Goal: Information Seeking & Learning: Learn about a topic

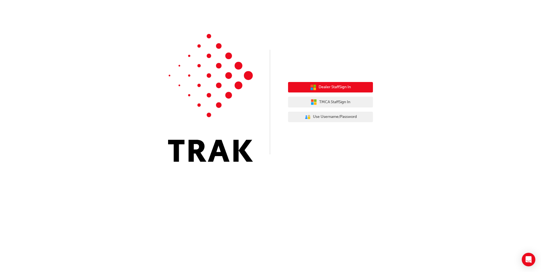
click at [331, 87] on span "Dealer Staff Sign In" at bounding box center [335, 87] width 32 height 7
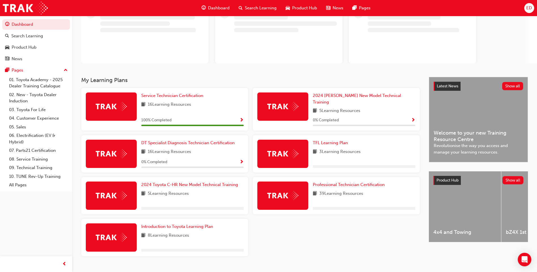
scroll to position [53, 0]
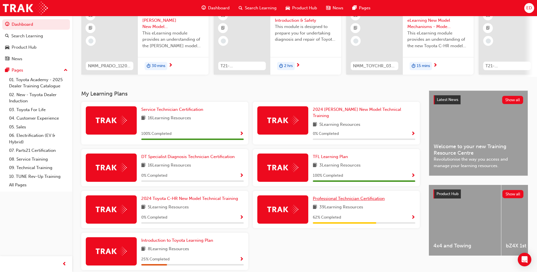
click at [357, 196] on span "Professional Technician Certification" at bounding box center [349, 198] width 72 height 5
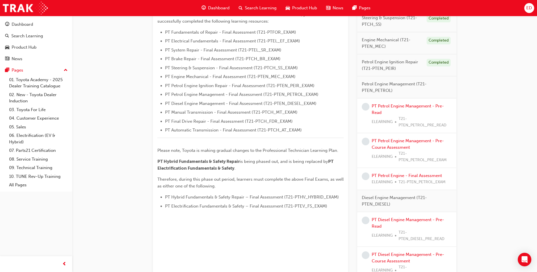
scroll to position [170, 0]
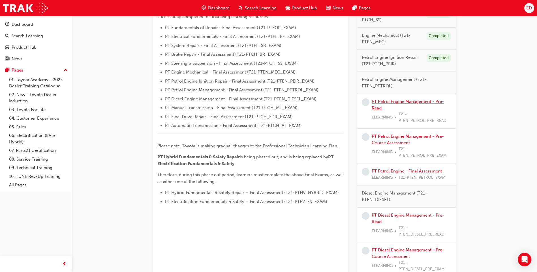
click at [402, 102] on link "PT Petrol Engine Management - Pre-Read" at bounding box center [408, 105] width 72 height 12
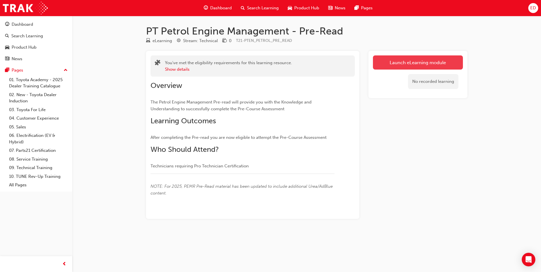
click at [411, 61] on link "Launch eLearning module" at bounding box center [418, 62] width 90 height 14
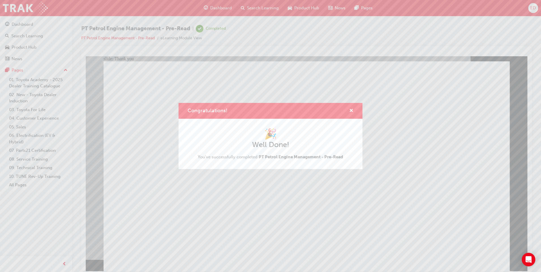
click at [19, 9] on div "Congratulations! 🎉 Well Done! You've successfully completed PT Petrol Engine Ma…" at bounding box center [270, 136] width 541 height 272
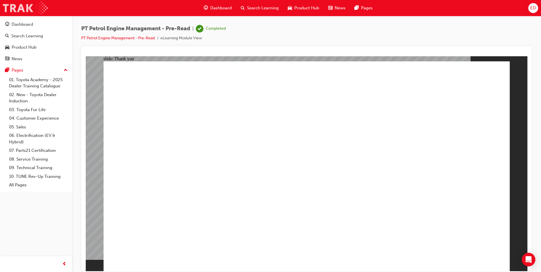
click at [18, 6] on img at bounding box center [25, 8] width 45 height 13
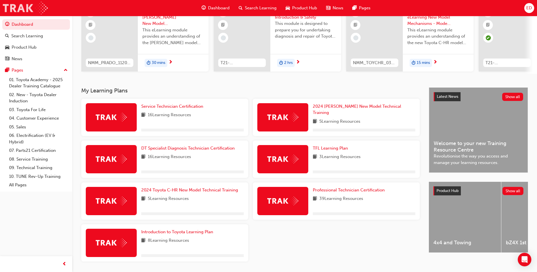
scroll to position [76, 0]
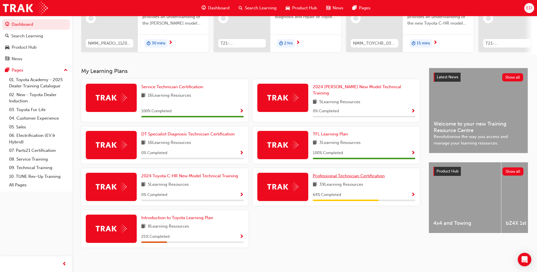
click at [338, 176] on link "Professional Technician Certification" at bounding box center [350, 176] width 74 height 7
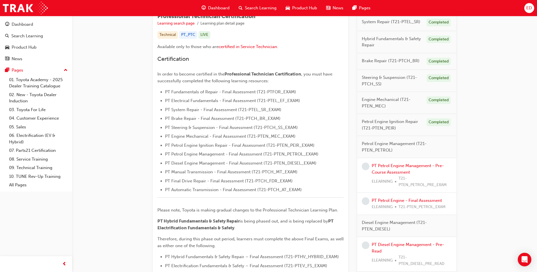
scroll to position [141, 0]
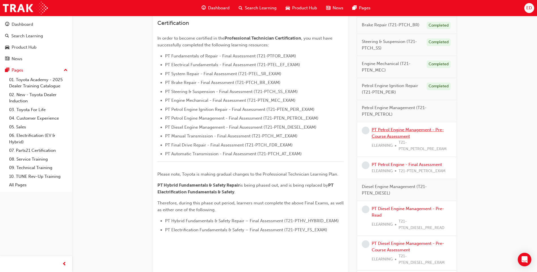
click at [405, 130] on link "PT Petrol Engine Management - Pre-Course Assessment" at bounding box center [408, 133] width 72 height 12
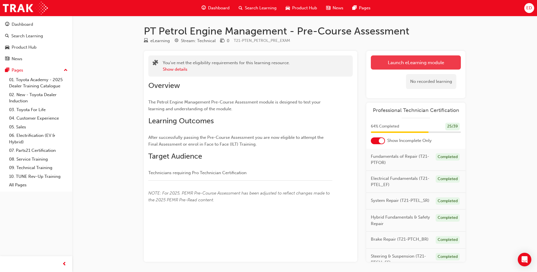
click at [404, 61] on link "Launch eLearning module" at bounding box center [416, 62] width 90 height 14
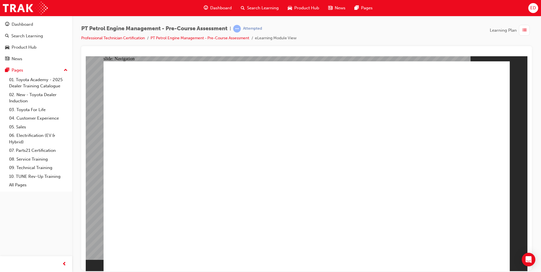
radio input "true"
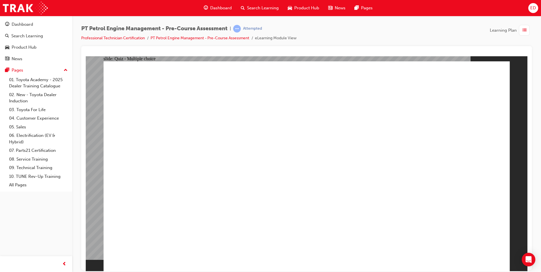
radio input "true"
drag, startPoint x: 291, startPoint y: 165, endPoint x: 261, endPoint y: 171, distance: 30.5
radio input "true"
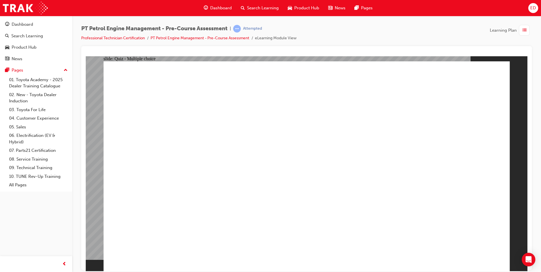
radio input "true"
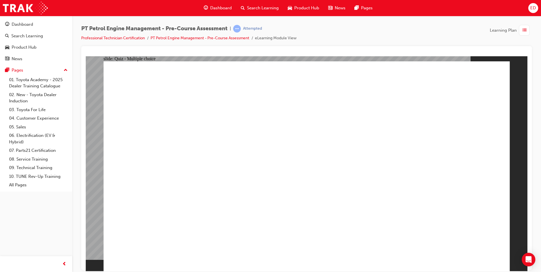
radio input "true"
radio input "false"
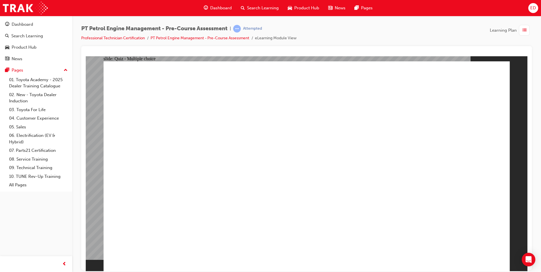
radio input "false"
radio input "true"
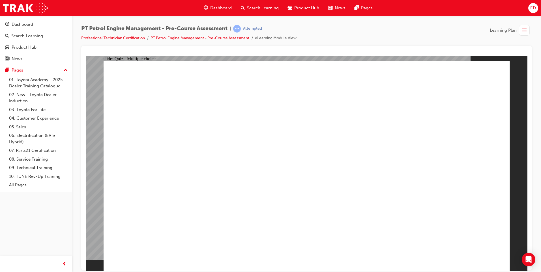
radio input "true"
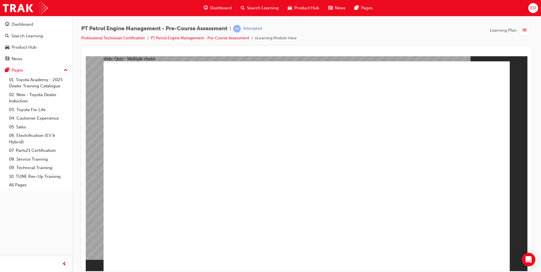
radio input "true"
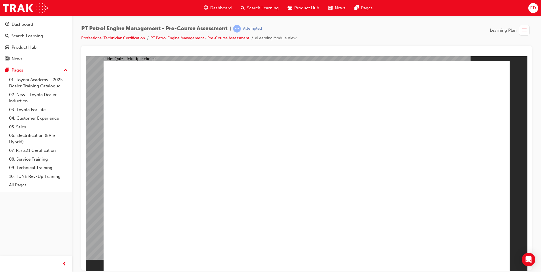
radio input "true"
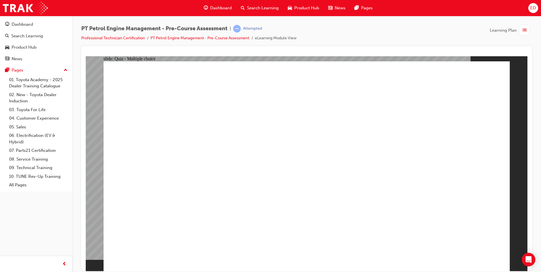
checkbox input "true"
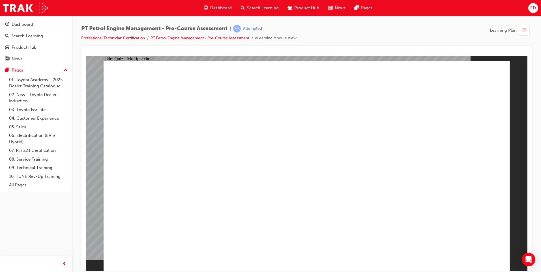
checkbox input "true"
radio input "true"
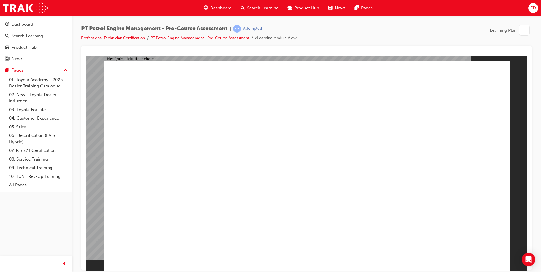
radio input "false"
radio input "true"
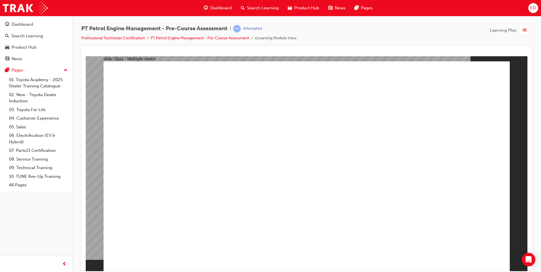
radio input "true"
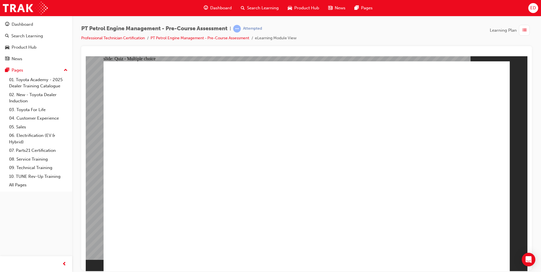
radio input "true"
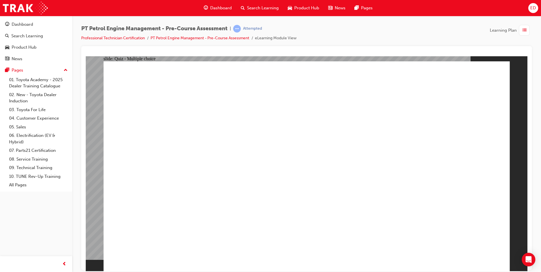
radio input "true"
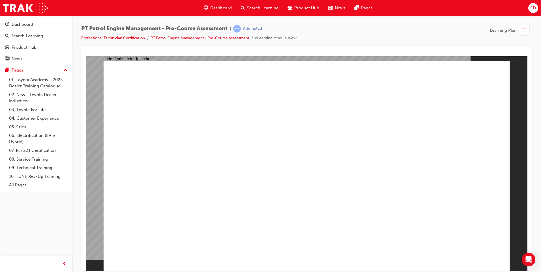
radio input "true"
click at [27, 9] on img at bounding box center [25, 8] width 45 height 13
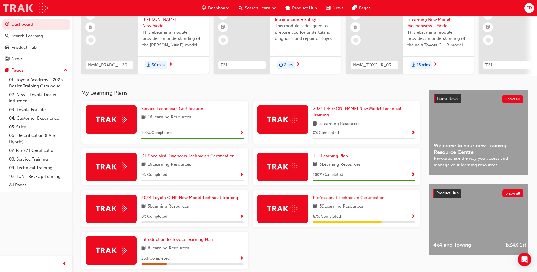
scroll to position [57, 0]
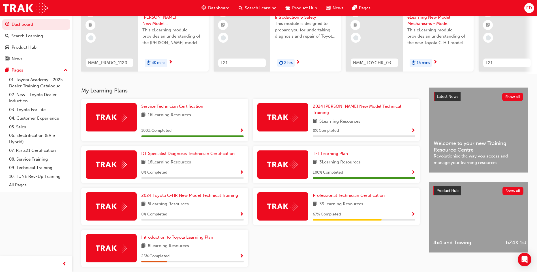
click at [347, 193] on span "Professional Technician Certification" at bounding box center [349, 195] width 72 height 5
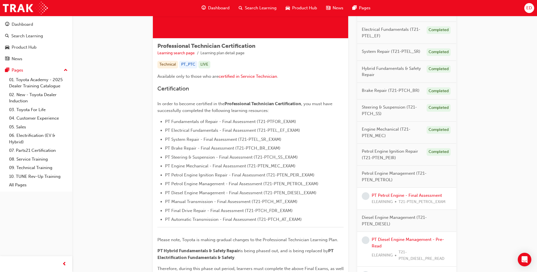
scroll to position [85, 0]
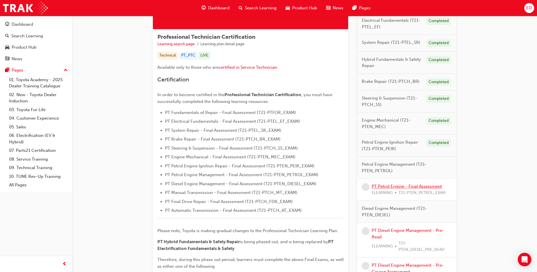
click at [408, 186] on link "PT Petrol Engine - Final Assessment" at bounding box center [407, 186] width 70 height 5
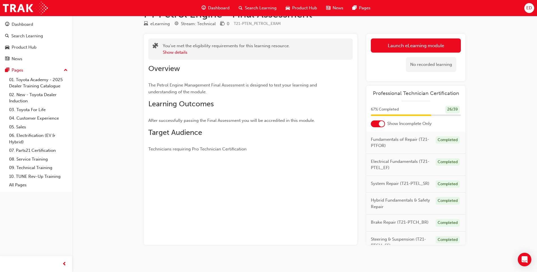
scroll to position [22, 0]
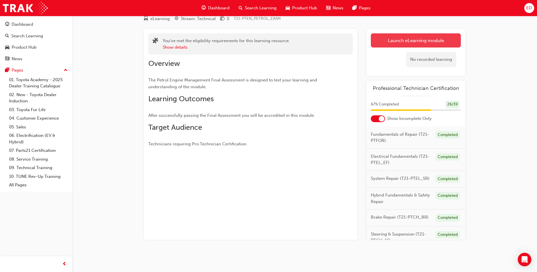
click at [397, 38] on link "Launch eLearning module" at bounding box center [416, 40] width 90 height 14
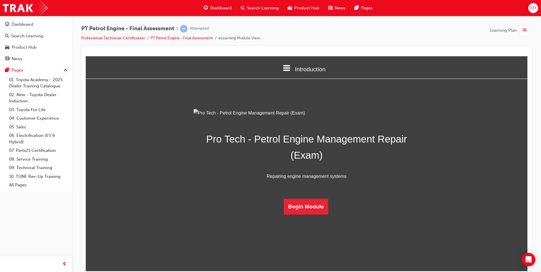
scroll to position [6, 0]
click at [306, 214] on button "Begin Module" at bounding box center [306, 207] width 45 height 16
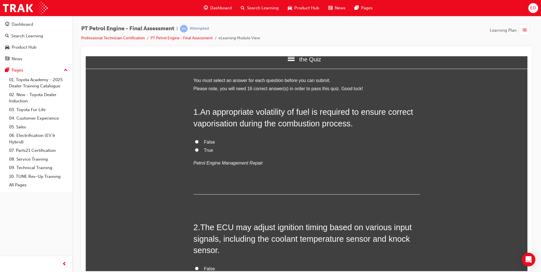
scroll to position [0, 0]
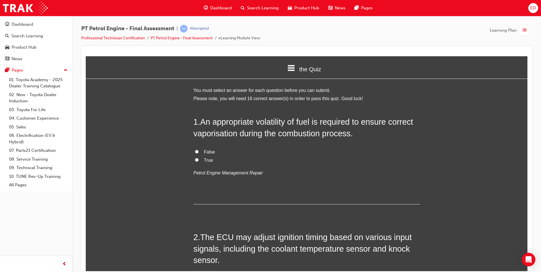
click at [195, 160] on input "True" at bounding box center [197, 160] width 4 height 4
radio input "true"
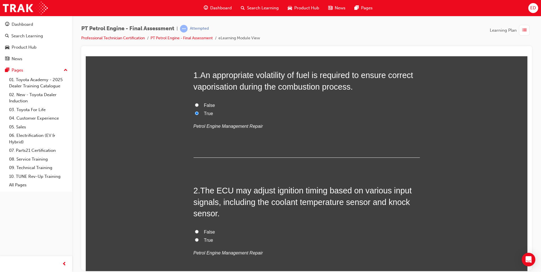
scroll to position [57, 0]
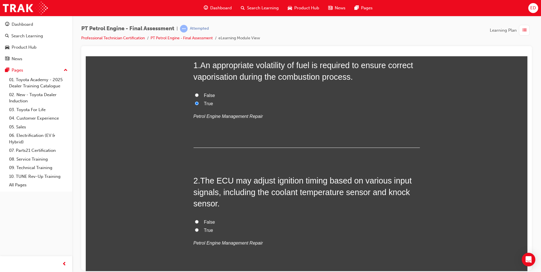
click at [195, 230] on input "True" at bounding box center [197, 230] width 4 height 4
radio input "true"
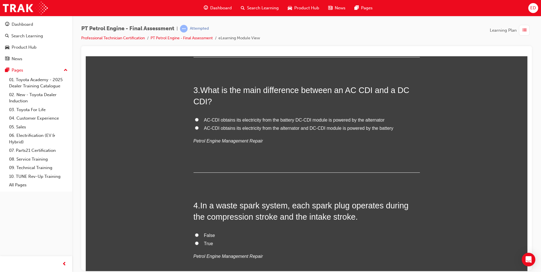
scroll to position [283, 0]
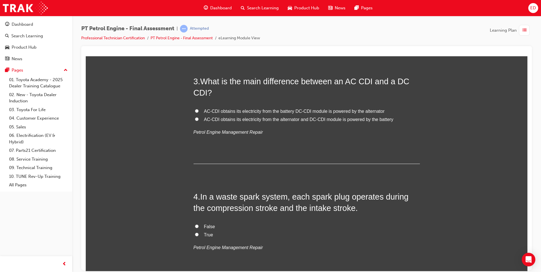
click at [195, 118] on input "AC-CDI obtains its electricity from the alternator and DC-CDI module is powered…" at bounding box center [197, 119] width 4 height 4
radio input "true"
click at [195, 234] on input "True" at bounding box center [197, 235] width 4 height 4
radio input "true"
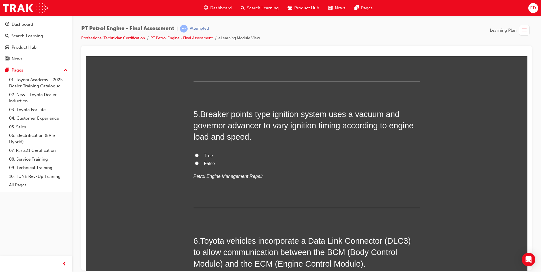
scroll to position [509, 0]
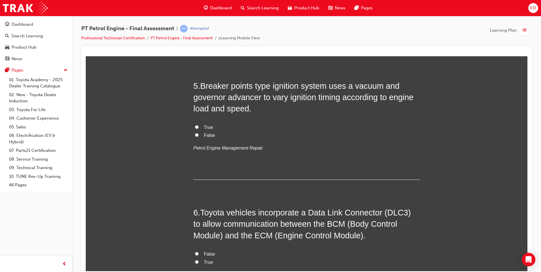
click at [195, 126] on input "True" at bounding box center [197, 127] width 4 height 4
radio input "true"
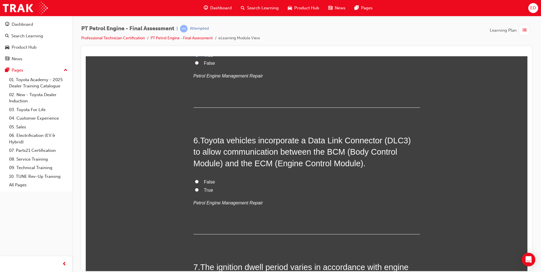
scroll to position [594, 0]
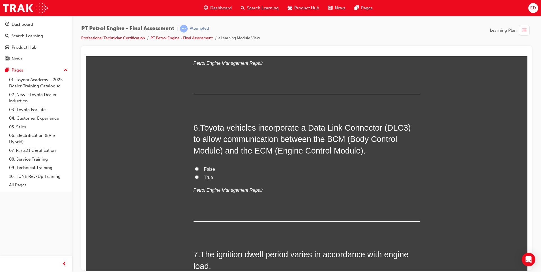
click at [195, 178] on input "True" at bounding box center [197, 177] width 4 height 4
radio input "true"
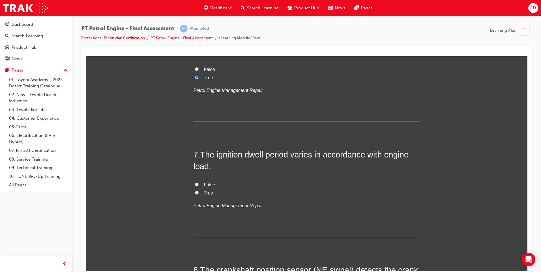
scroll to position [707, 0]
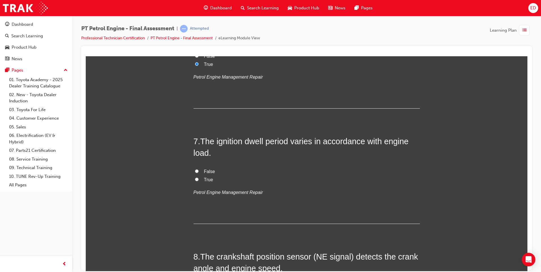
click at [195, 171] on input "False" at bounding box center [197, 171] width 4 height 4
radio input "true"
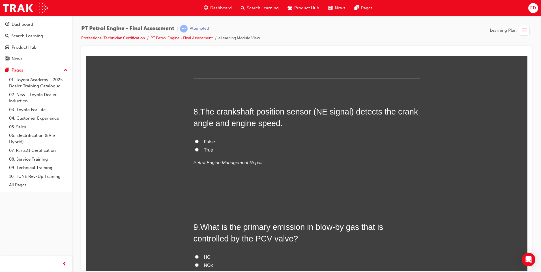
scroll to position [866, 0]
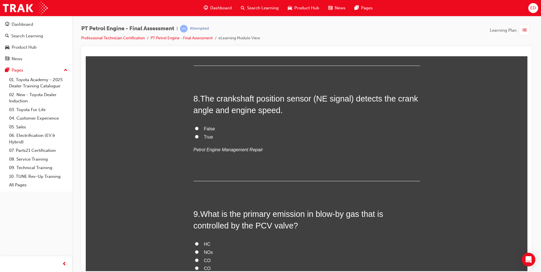
click at [195, 137] on input "True" at bounding box center [197, 137] width 4 height 4
radio input "true"
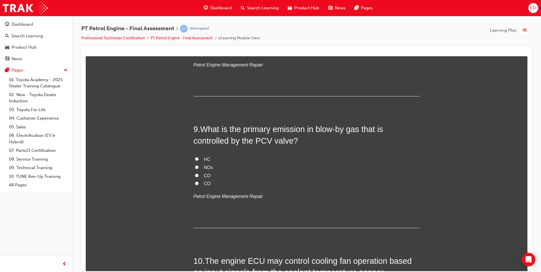
click at [195, 158] on input "HC" at bounding box center [197, 159] width 4 height 4
radio input "true"
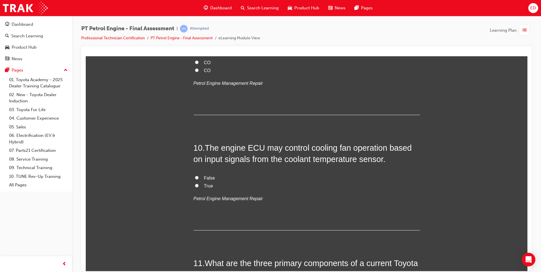
scroll to position [1092, 0]
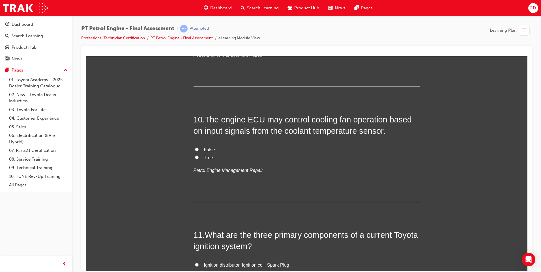
click at [196, 157] on input "True" at bounding box center [197, 157] width 4 height 4
radio input "true"
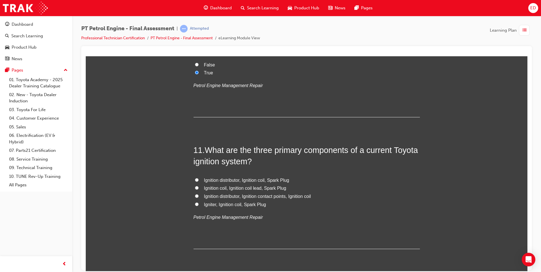
scroll to position [1205, 0]
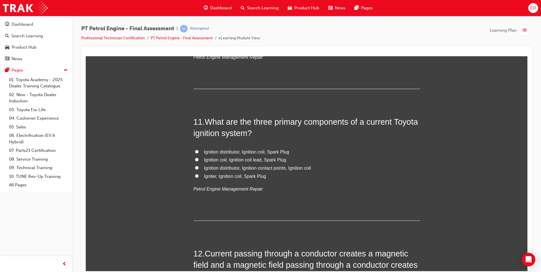
click at [197, 150] on label "Ignition distributor, Ignition coil, Spark Plug" at bounding box center [307, 152] width 226 height 8
click at [197, 150] on input "Ignition distributor, Ignition coil, Spark Plug" at bounding box center [197, 152] width 4 height 4
radio input "true"
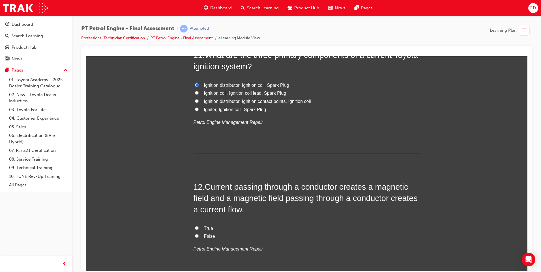
scroll to position [1262, 0]
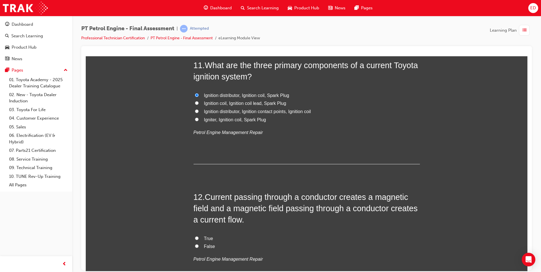
click at [195, 119] on input "Igniter, Ignition coil, Spark Plug" at bounding box center [197, 119] width 4 height 4
radio input "true"
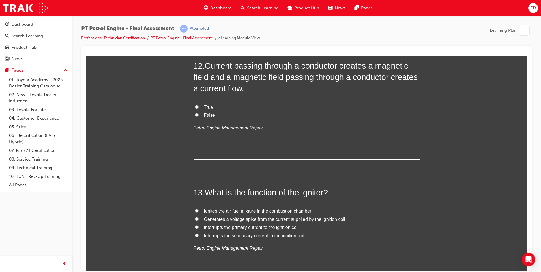
scroll to position [1403, 0]
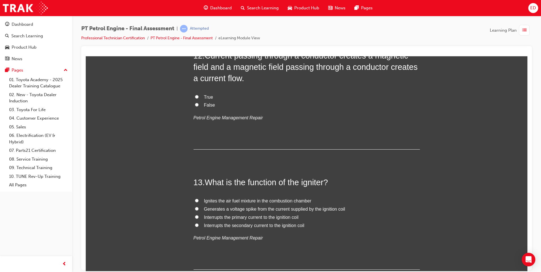
click at [195, 96] on input "True" at bounding box center [197, 97] width 4 height 4
radio input "true"
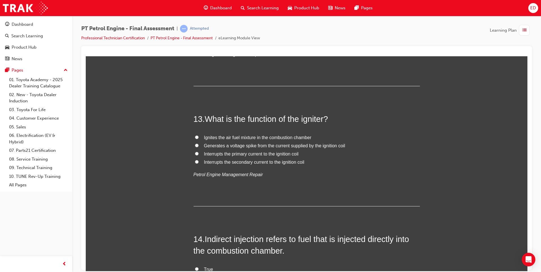
scroll to position [1488, 0]
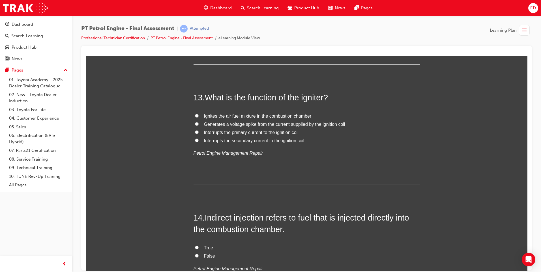
click at [195, 132] on input "Interrupts the primary current to the ignition coil" at bounding box center [197, 132] width 4 height 4
radio input "true"
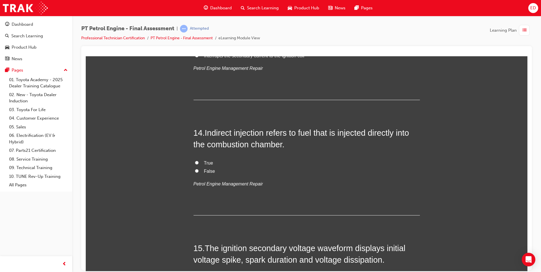
scroll to position [1601, 0]
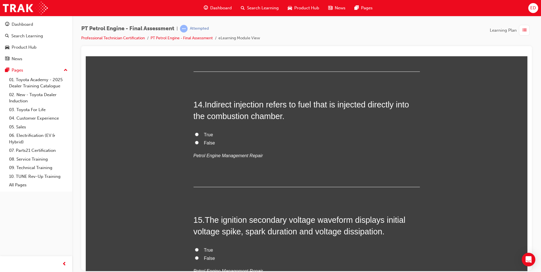
click at [195, 134] on input "True" at bounding box center [197, 134] width 4 height 4
radio input "true"
click at [195, 133] on input "True" at bounding box center [197, 134] width 4 height 4
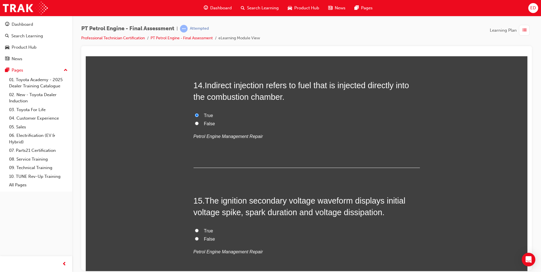
scroll to position [1630, 0]
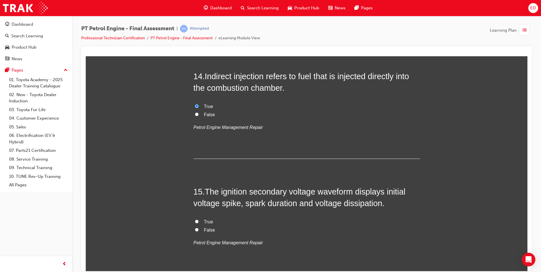
click at [195, 115] on input "False" at bounding box center [197, 114] width 4 height 4
radio input "true"
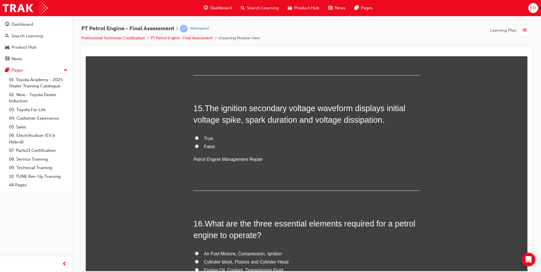
scroll to position [1715, 0]
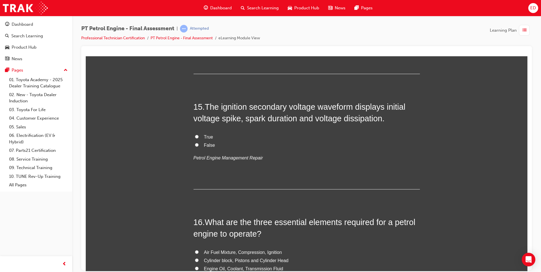
click at [195, 136] on input "True" at bounding box center [197, 137] width 4 height 4
radio input "true"
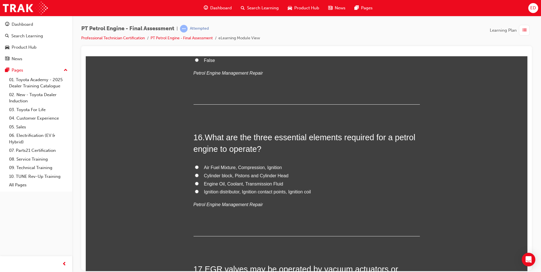
scroll to position [1828, 0]
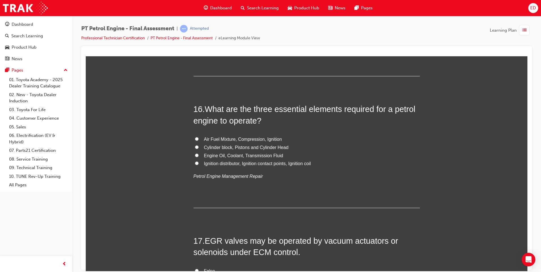
click at [195, 138] on input "Air Fuel Mixture, Compression, Ignition" at bounding box center [197, 139] width 4 height 4
radio input "true"
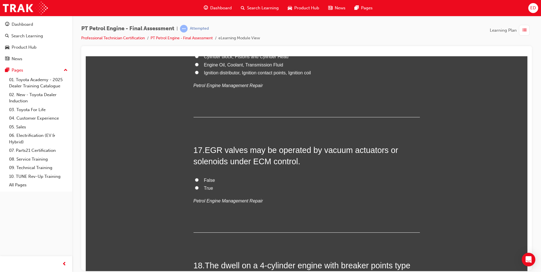
scroll to position [1941, 0]
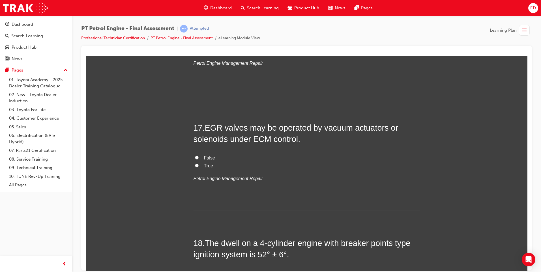
click at [195, 166] on input "True" at bounding box center [197, 166] width 4 height 4
radio input "true"
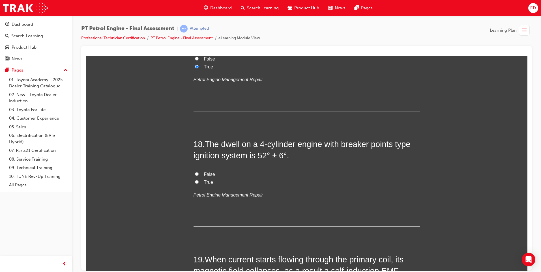
scroll to position [2054, 0]
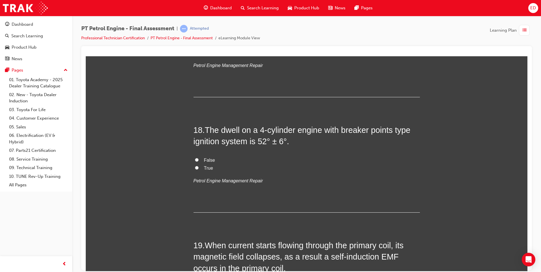
drag, startPoint x: 192, startPoint y: 168, endPoint x: 198, endPoint y: 170, distance: 6.9
click at [194, 168] on label "True" at bounding box center [307, 168] width 226 height 8
click at [195, 168] on input "True" at bounding box center [197, 168] width 4 height 4
radio input "true"
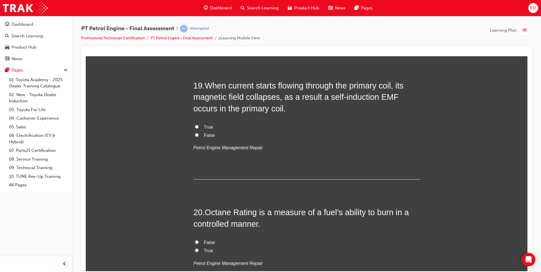
scroll to position [2224, 0]
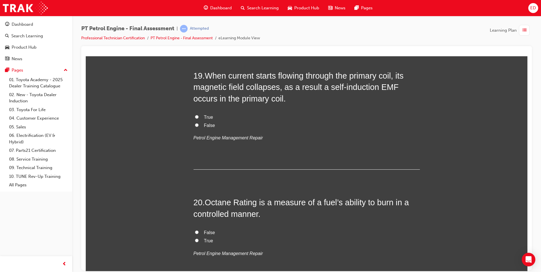
click at [195, 117] on input "True" at bounding box center [197, 117] width 4 height 4
radio input "true"
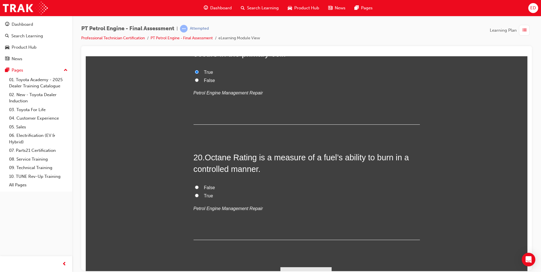
scroll to position [2280, 0]
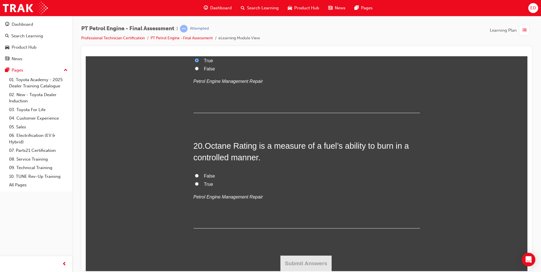
click at [196, 184] on input "True" at bounding box center [197, 184] width 4 height 4
radio input "true"
click at [310, 263] on button "Submit Answers" at bounding box center [306, 264] width 52 height 16
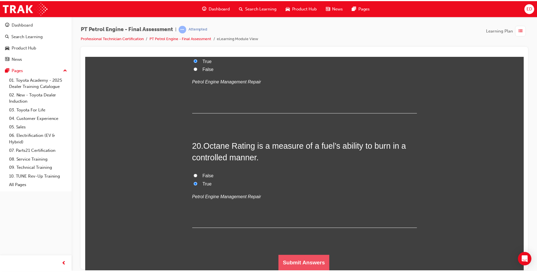
scroll to position [0, 0]
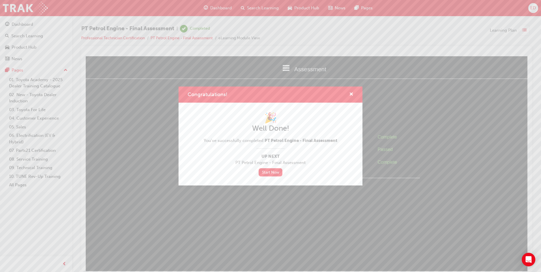
click at [27, 8] on div "Congratulations! 🎉 Well Done! You've successfully completed PT Petrol Engine - …" at bounding box center [270, 136] width 541 height 272
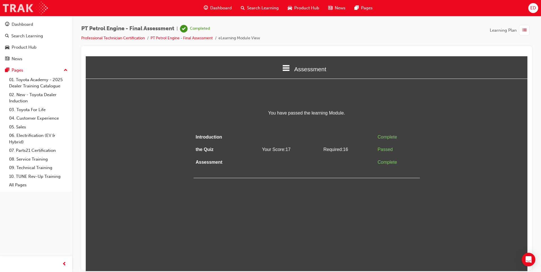
click at [20, 6] on img at bounding box center [25, 8] width 45 height 13
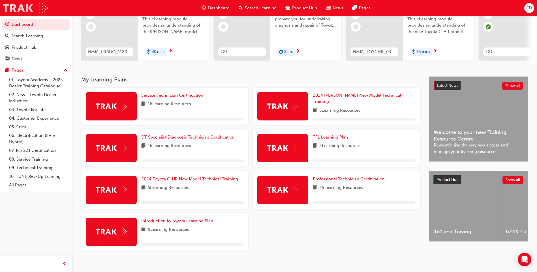
scroll to position [76, 0]
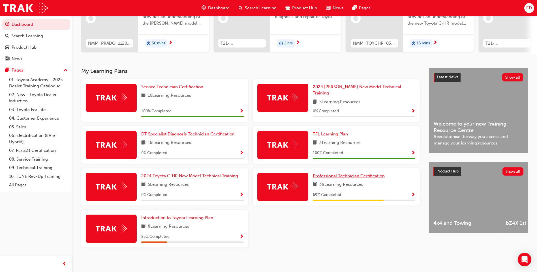
click at [354, 173] on span "Professional Technician Certification" at bounding box center [349, 175] width 72 height 5
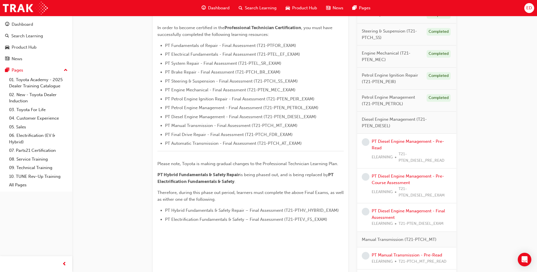
scroll to position [148, 0]
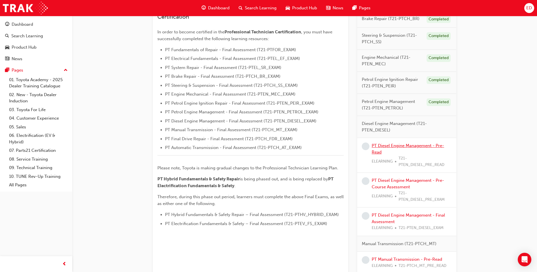
click at [413, 145] on link "PT Diesel Engine Management - Pre-Read" at bounding box center [408, 149] width 72 height 12
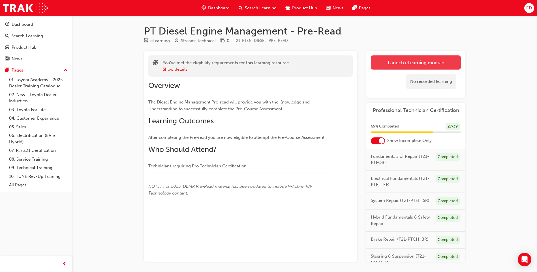
click at [418, 61] on link "Launch eLearning module" at bounding box center [416, 62] width 90 height 14
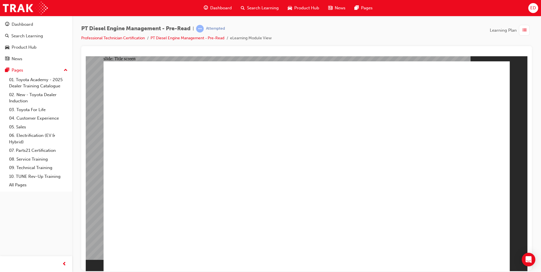
drag, startPoint x: 312, startPoint y: 251, endPoint x: 360, endPoint y: 237, distance: 49.2
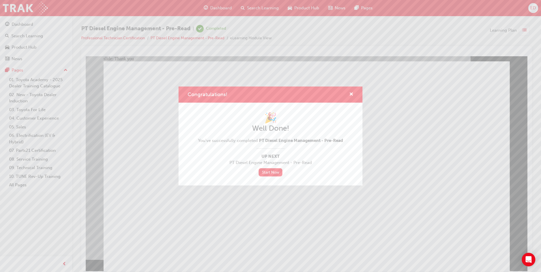
click at [15, 7] on div "Congratulations! 🎉 Well Done! You've successfully completed PT Diesel Engine Ma…" at bounding box center [270, 136] width 541 height 272
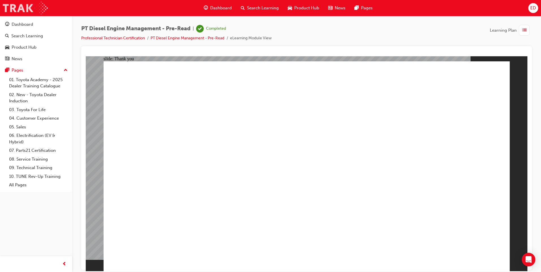
click at [21, 9] on img at bounding box center [25, 8] width 45 height 13
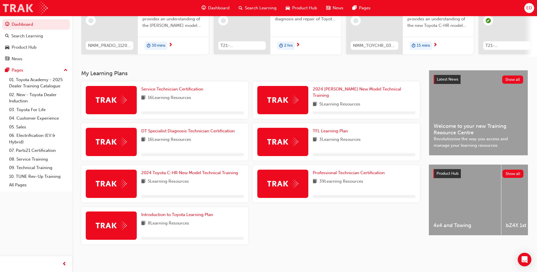
scroll to position [76, 0]
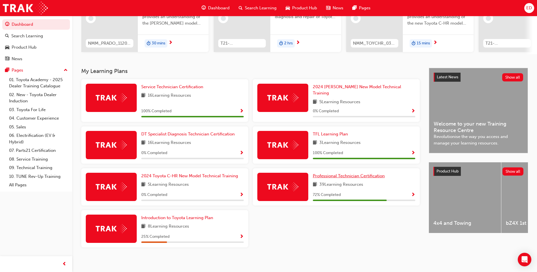
click at [357, 173] on span "Professional Technician Certification" at bounding box center [349, 175] width 72 height 5
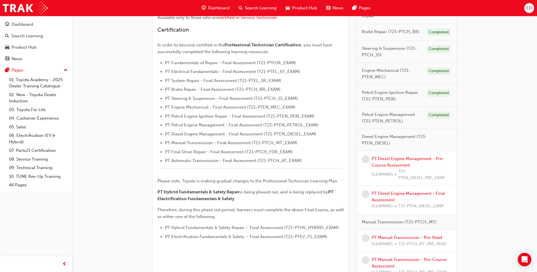
scroll to position [141, 0]
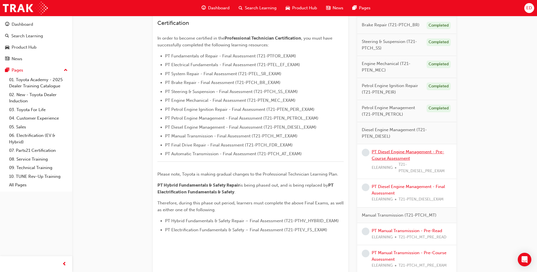
click at [401, 152] on link "PT Diesel Engine Management - Pre-Course Assessment" at bounding box center [408, 155] width 72 height 12
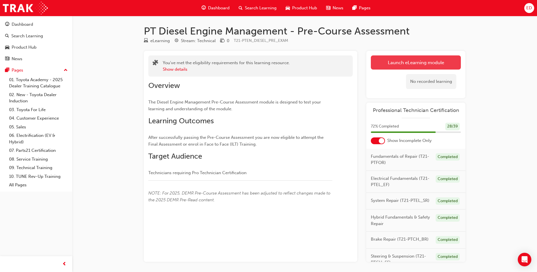
click at [414, 61] on link "Launch eLearning module" at bounding box center [416, 62] width 90 height 14
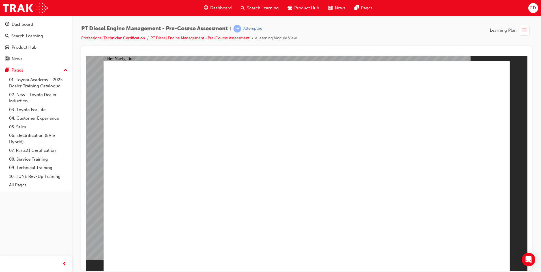
radio input "true"
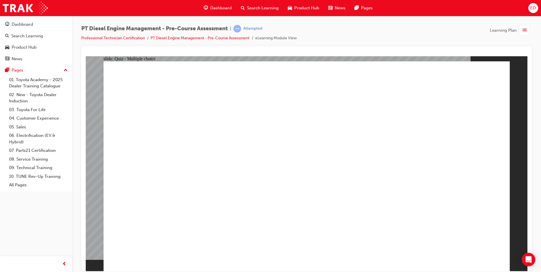
radio input "true"
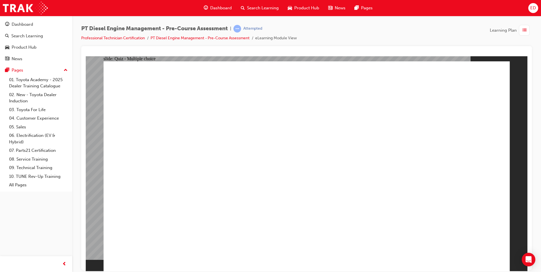
radio input "true"
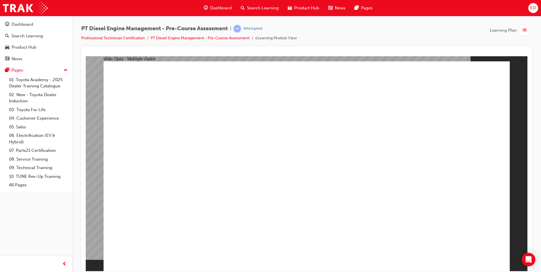
radio input "true"
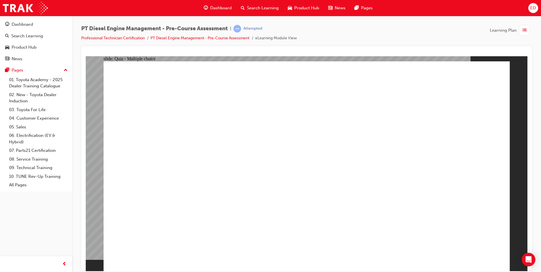
radio input "true"
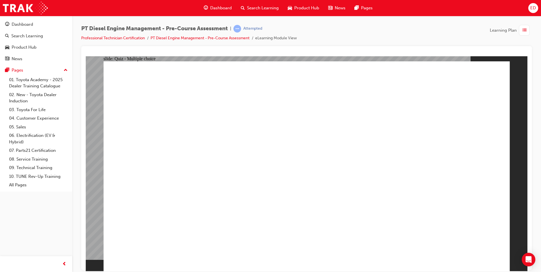
radio input "true"
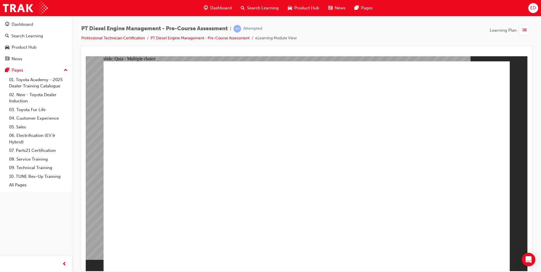
radio input "true"
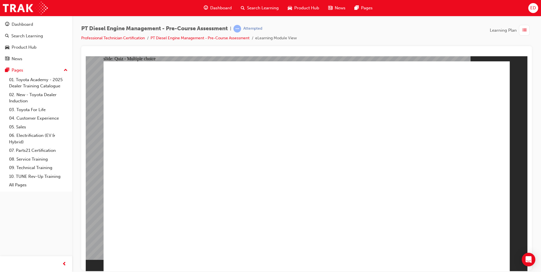
radio input "true"
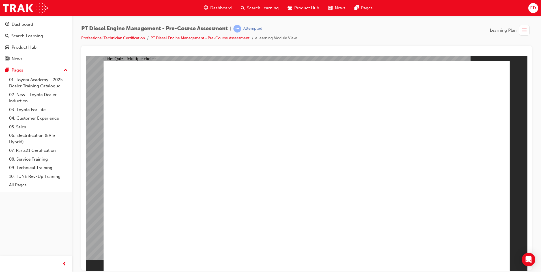
radio input "true"
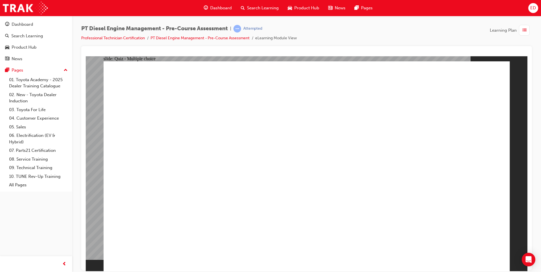
radio input "true"
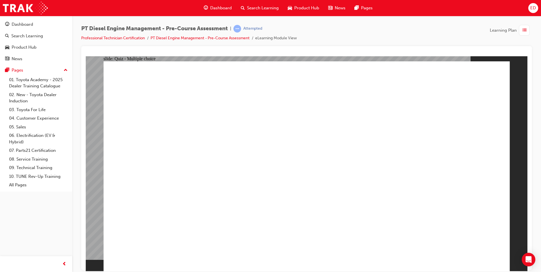
radio input "true"
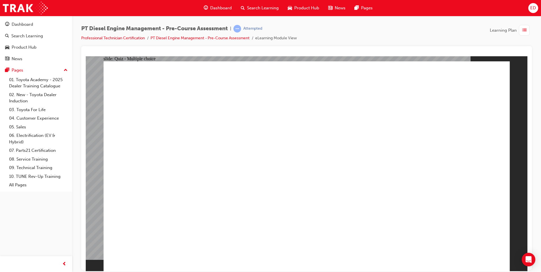
radio input "true"
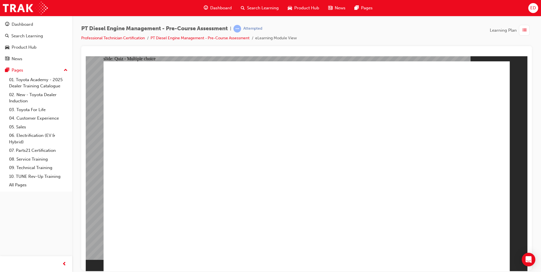
drag, startPoint x: 292, startPoint y: 200, endPoint x: 273, endPoint y: 208, distance: 20.5
radio input "true"
click at [27, 6] on img at bounding box center [25, 8] width 45 height 13
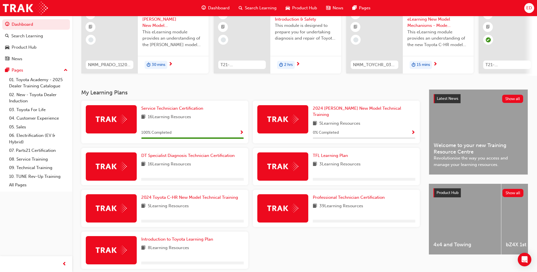
scroll to position [76, 0]
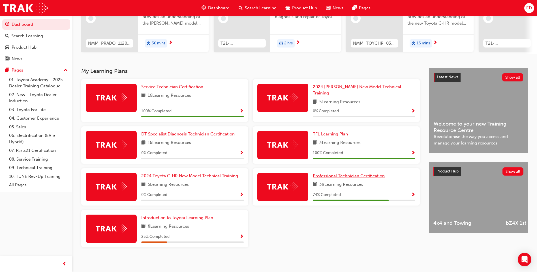
click at [351, 173] on span "Professional Technician Certification" at bounding box center [349, 175] width 72 height 5
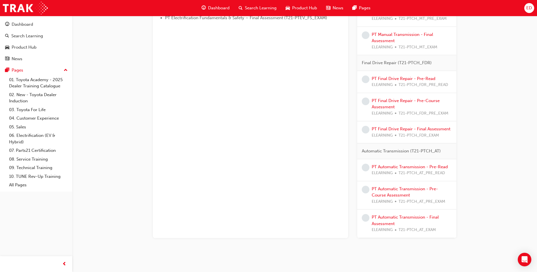
scroll to position [361, 0]
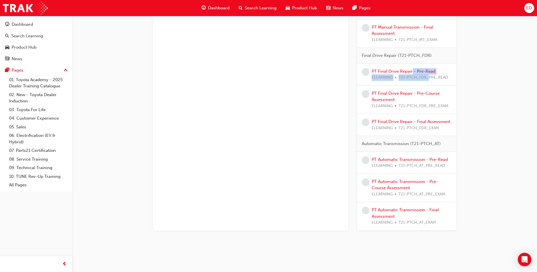
drag, startPoint x: 412, startPoint y: 74, endPoint x: 429, endPoint y: 78, distance: 17.7
click at [429, 78] on div "PT Final Drive Repair - Pre-Read ELEARNING T21-PTCH_FDR_PRE_READ" at bounding box center [410, 74] width 76 height 13
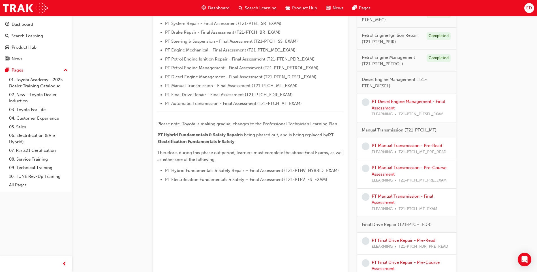
scroll to position [191, 0]
click at [411, 102] on link "PT Diesel Engine Management - Final Assessment" at bounding box center [408, 106] width 73 height 12
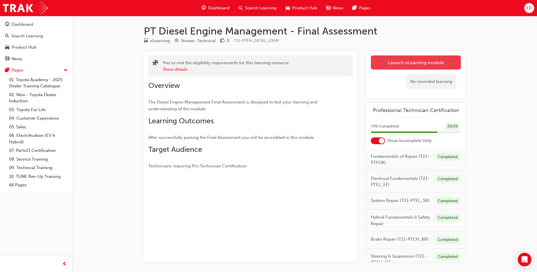
click at [425, 61] on link "Launch eLearning module" at bounding box center [416, 62] width 90 height 14
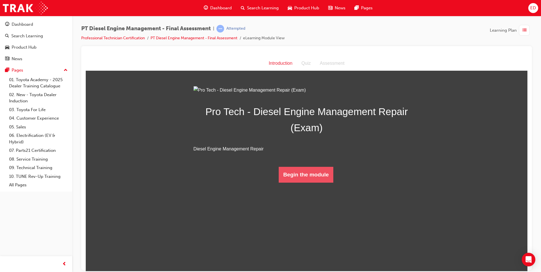
click at [309, 183] on button "Begin the module" at bounding box center [306, 175] width 55 height 16
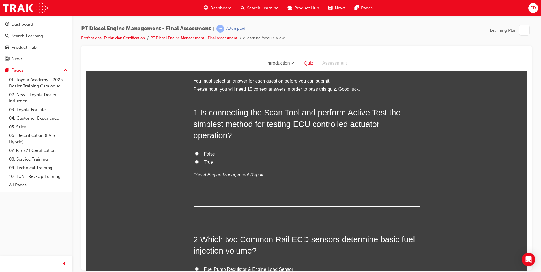
click at [195, 162] on input "True" at bounding box center [197, 162] width 4 height 4
radio input "true"
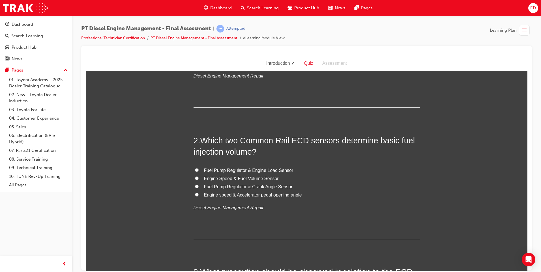
scroll to position [113, 0]
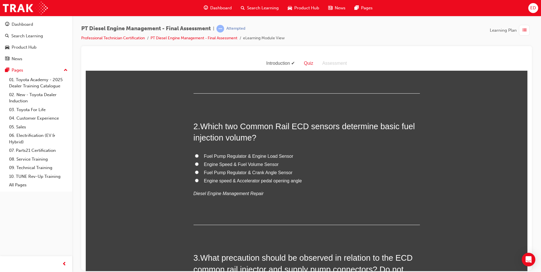
click at [195, 163] on input "Engine Speed & Fuel Volume Sensor" at bounding box center [197, 164] width 4 height 4
radio input "true"
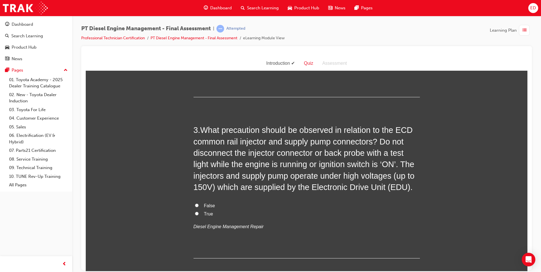
scroll to position [255, 0]
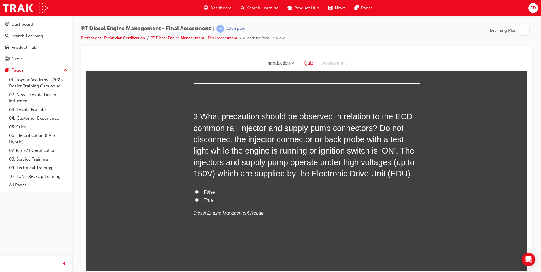
click at [195, 199] on input "True" at bounding box center [197, 200] width 4 height 4
radio input "true"
click at [194, 189] on label "False" at bounding box center [307, 192] width 226 height 8
click at [195, 190] on input "False" at bounding box center [197, 192] width 4 height 4
radio input "true"
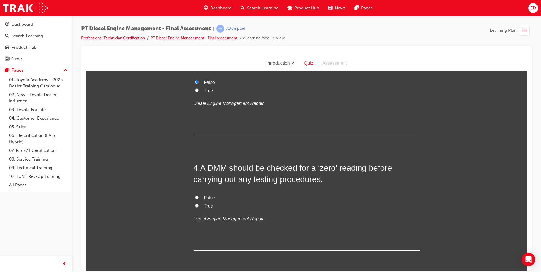
scroll to position [368, 0]
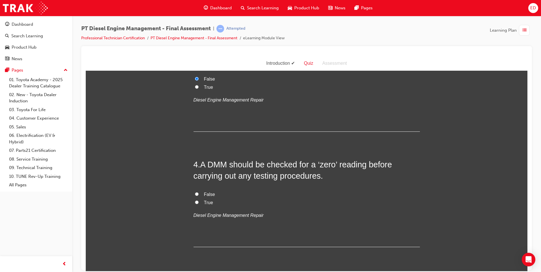
click at [194, 203] on label "True" at bounding box center [307, 203] width 226 height 8
click at [195, 203] on input "True" at bounding box center [197, 202] width 4 height 4
radio input "true"
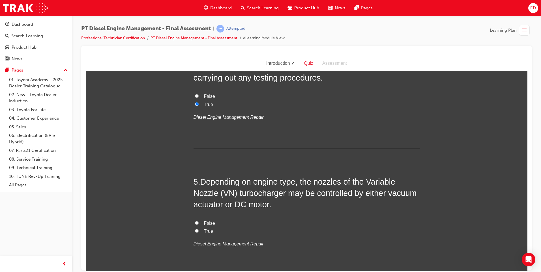
scroll to position [481, 0]
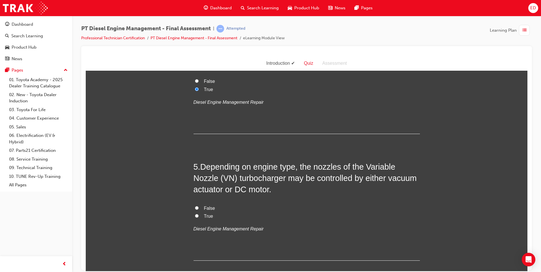
click at [196, 215] on input "True" at bounding box center [197, 216] width 4 height 4
radio input "true"
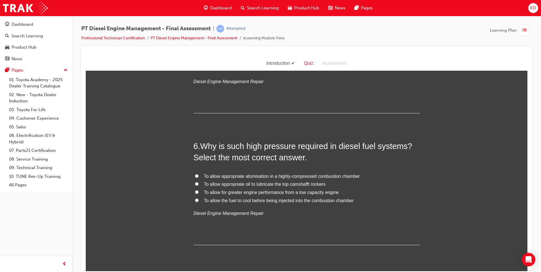
scroll to position [651, 0]
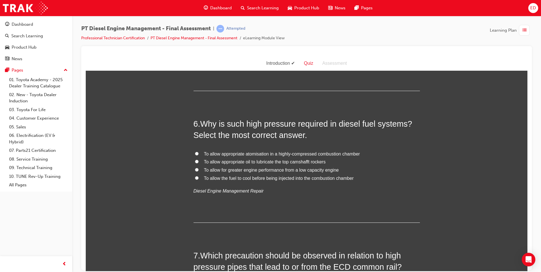
click at [195, 154] on input "To allow appropriate atomisation in a highly-compressed combustion chamber" at bounding box center [197, 154] width 4 height 4
radio input "true"
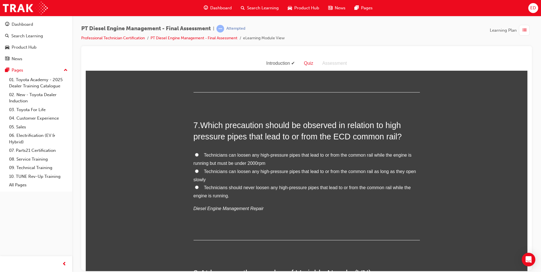
scroll to position [792, 0]
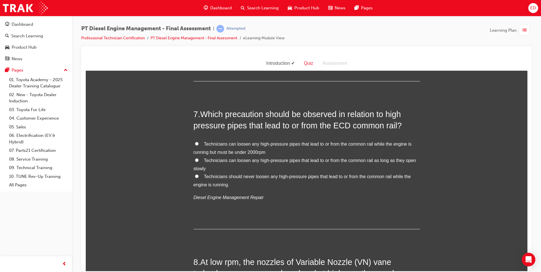
click at [195, 177] on input "Technicians should never loosen any high-pressure pipes that lead to or from th…" at bounding box center [197, 176] width 4 height 4
radio input "true"
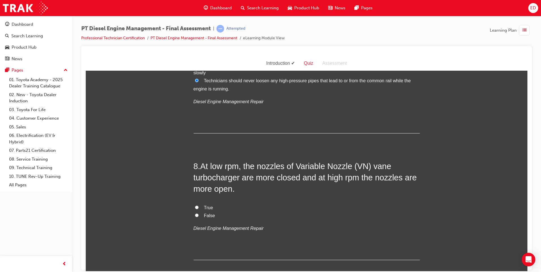
scroll to position [906, 0]
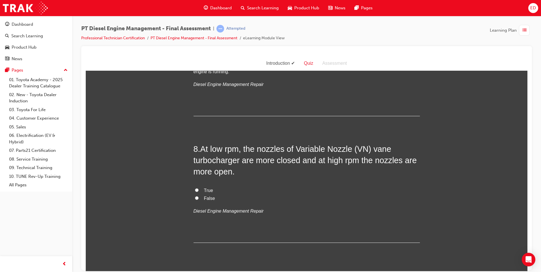
click at [195, 189] on input "True" at bounding box center [197, 190] width 4 height 4
radio input "true"
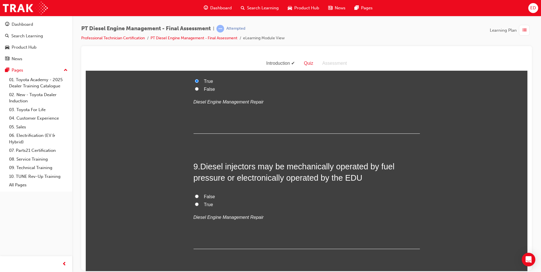
scroll to position [1019, 0]
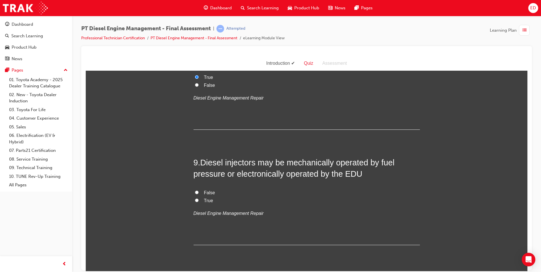
click at [195, 200] on input "True" at bounding box center [197, 200] width 4 height 4
radio input "true"
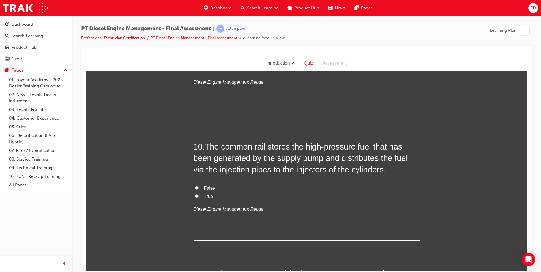
scroll to position [1160, 0]
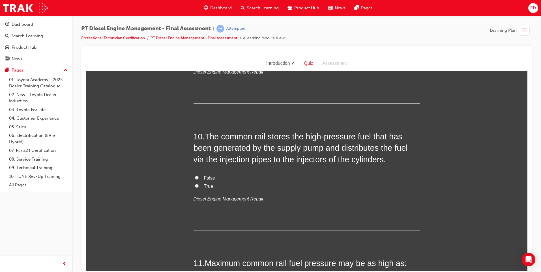
click at [195, 185] on input "True" at bounding box center [197, 186] width 4 height 4
radio input "true"
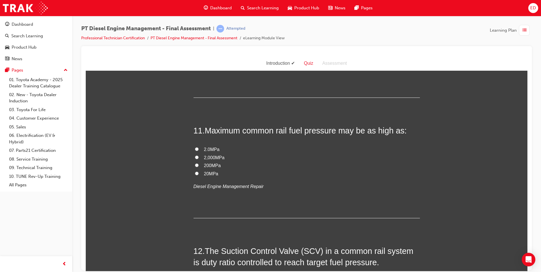
scroll to position [1302, 0]
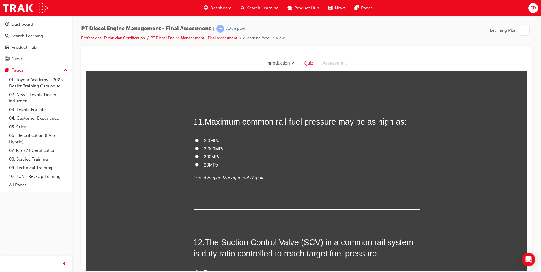
click at [198, 156] on label "200MPa" at bounding box center [307, 157] width 226 height 8
click at [198, 156] on input "200MPa" at bounding box center [197, 157] width 4 height 4
radio input "true"
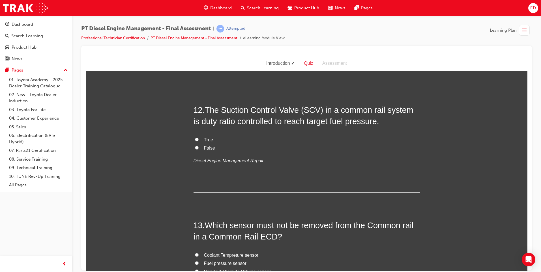
scroll to position [1443, 0]
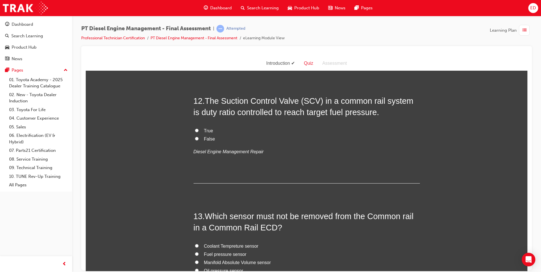
click at [196, 131] on input "True" at bounding box center [197, 130] width 4 height 4
radio input "true"
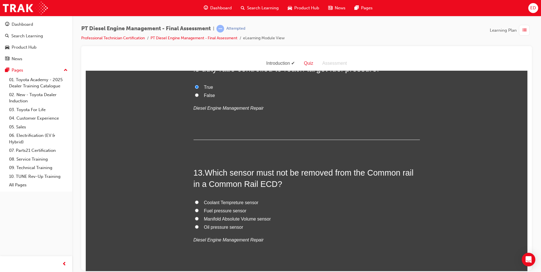
scroll to position [1500, 0]
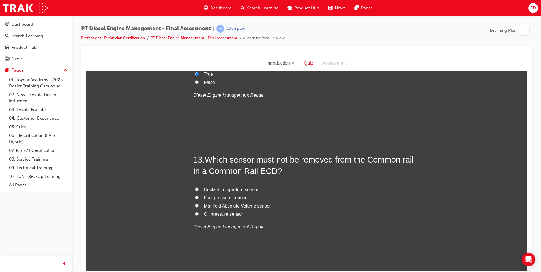
click at [195, 197] on input "Fuel pressure sensor" at bounding box center [197, 198] width 4 height 4
radio input "true"
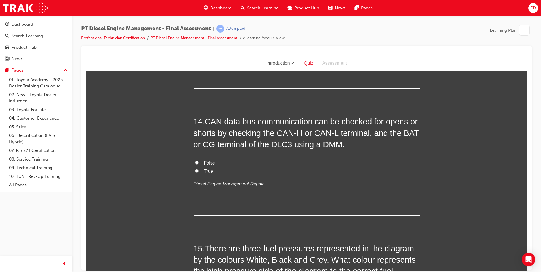
scroll to position [1641, 0]
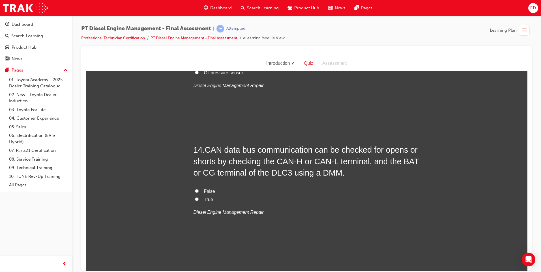
click at [195, 199] on input "True" at bounding box center [197, 199] width 4 height 4
radio input "true"
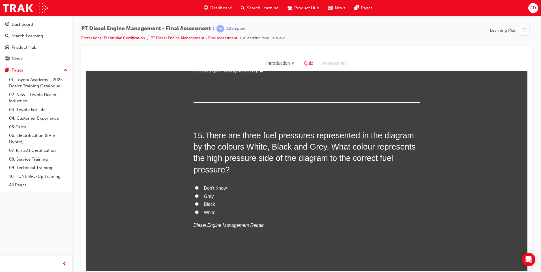
scroll to position [1811, 0]
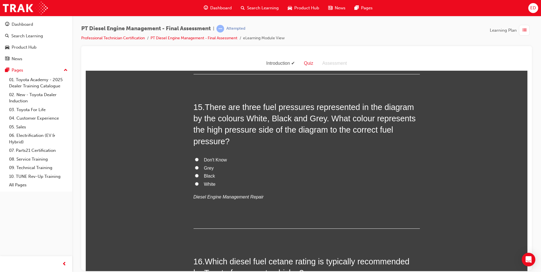
click at [195, 183] on input "White" at bounding box center [197, 184] width 4 height 4
radio input "true"
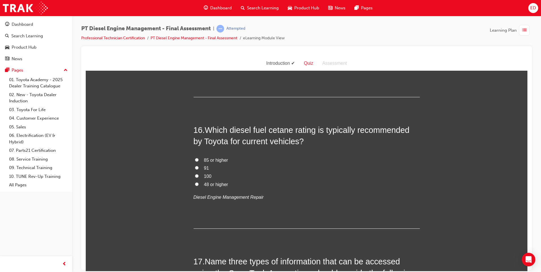
scroll to position [1953, 0]
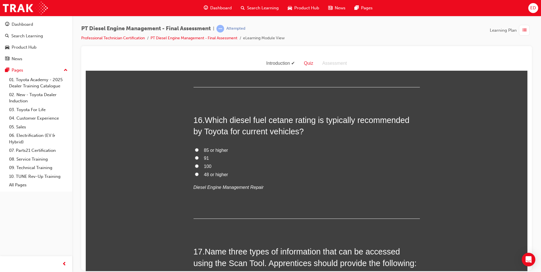
click at [195, 173] on input "48 or higher" at bounding box center [197, 174] width 4 height 4
radio input "true"
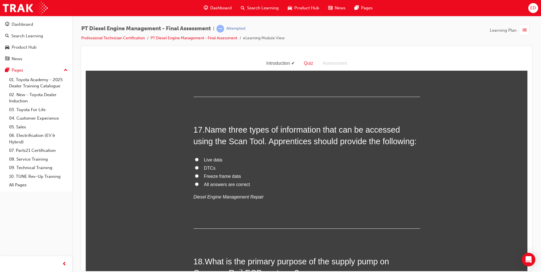
scroll to position [2094, 0]
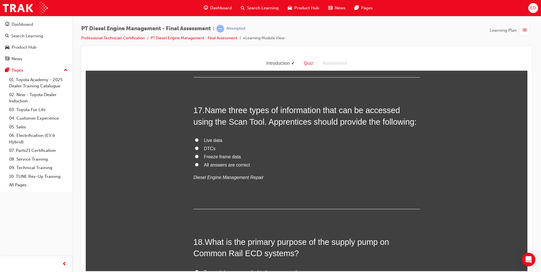
drag, startPoint x: 195, startPoint y: 164, endPoint x: 237, endPoint y: 178, distance: 44.4
click at [195, 164] on input "All answers are correct" at bounding box center [197, 165] width 4 height 4
radio input "true"
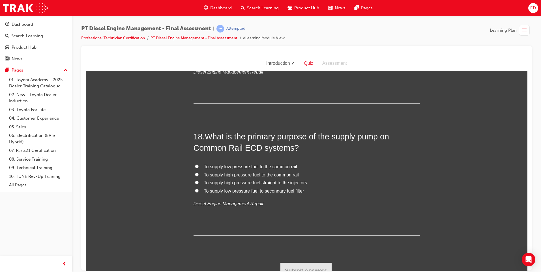
scroll to position [2207, 0]
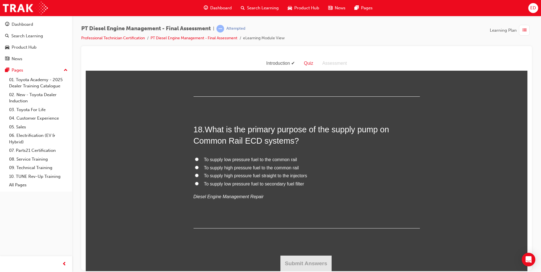
click at [195, 167] on input "To supply high pressure fuel to the common rail" at bounding box center [197, 168] width 4 height 4
radio input "true"
click at [308, 262] on button "Submit Answers" at bounding box center [306, 264] width 52 height 16
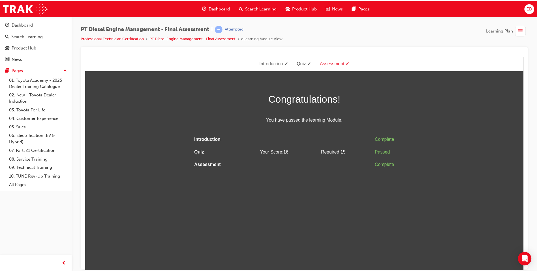
scroll to position [0, 0]
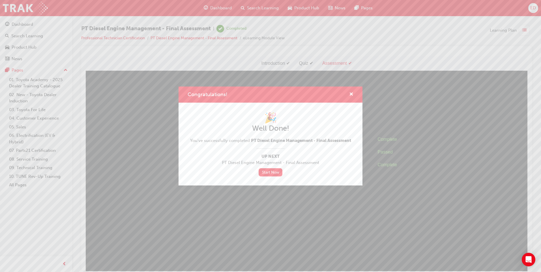
click at [29, 8] on div "Congratulations! 🎉 Well Done! You've successfully completed PT Diesel Engine Ma…" at bounding box center [270, 136] width 541 height 272
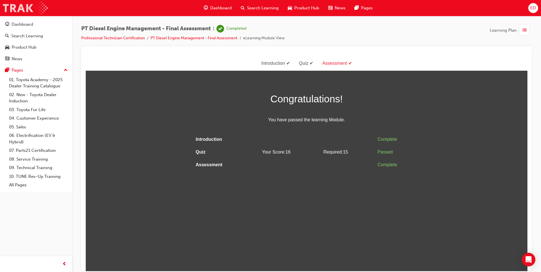
click at [29, 11] on img at bounding box center [25, 8] width 45 height 13
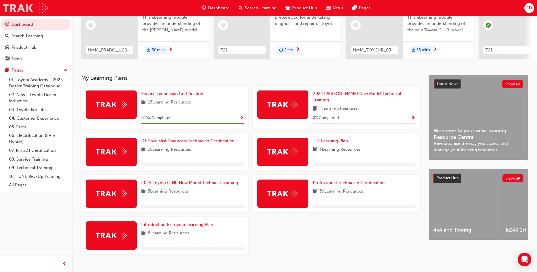
scroll to position [76, 0]
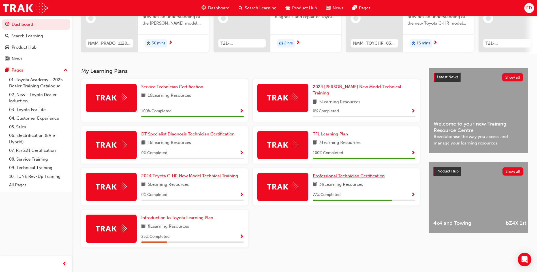
click at [365, 173] on span "Professional Technician Certification" at bounding box center [349, 175] width 72 height 5
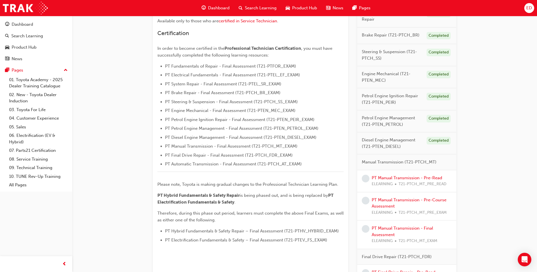
scroll to position [226, 0]
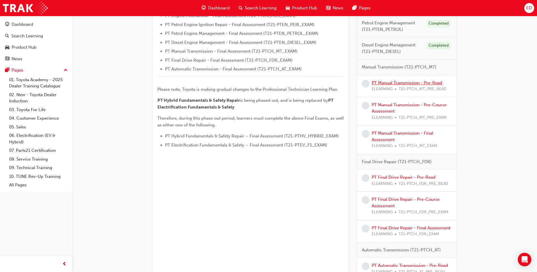
click at [413, 84] on link "PT Manual Transmission - Pre-Read" at bounding box center [407, 82] width 70 height 5
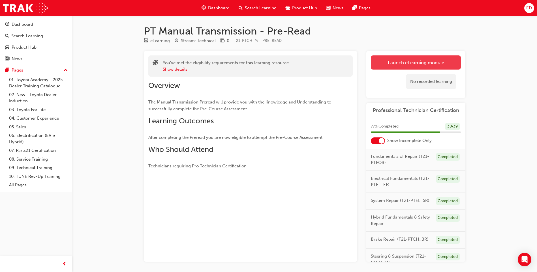
click at [409, 63] on link "Launch eLearning module" at bounding box center [416, 62] width 90 height 14
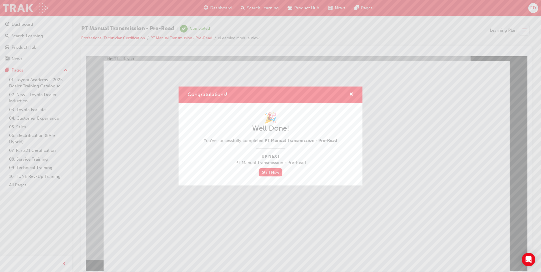
click at [37, 8] on div "Congratulations! 🎉 Well Done! You've successfully completed PT Manual Transmiss…" at bounding box center [270, 136] width 541 height 272
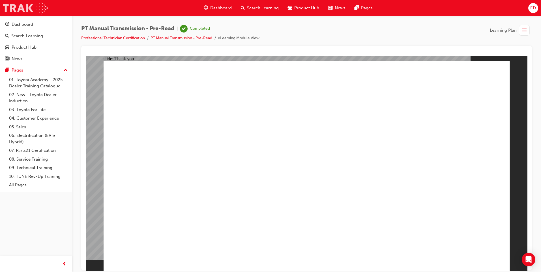
click at [30, 7] on img at bounding box center [25, 8] width 45 height 13
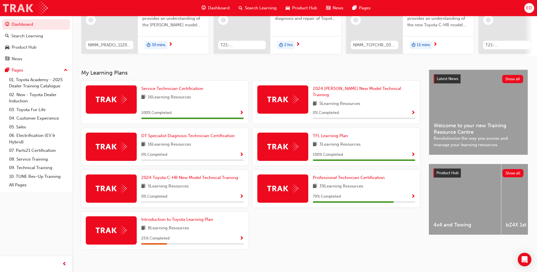
scroll to position [76, 0]
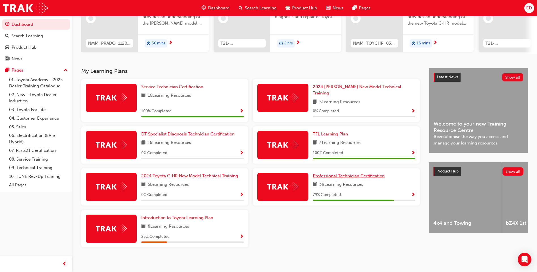
click at [344, 173] on span "Professional Technician Certification" at bounding box center [349, 175] width 72 height 5
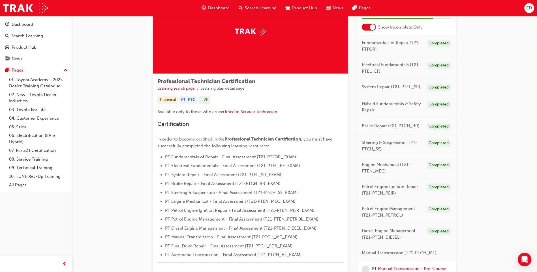
scroll to position [141, 0]
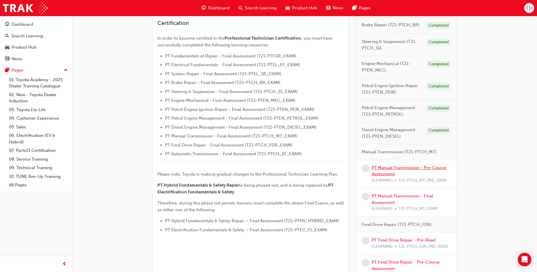
click at [412, 166] on link "PT Manual Transmission - Pre-Course Assessment" at bounding box center [409, 171] width 75 height 12
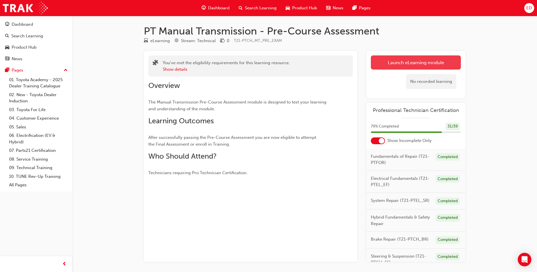
click at [408, 63] on link "Launch eLearning module" at bounding box center [416, 62] width 90 height 14
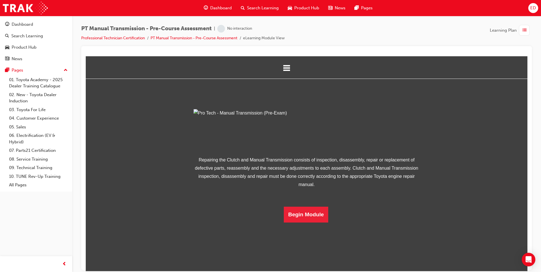
scroll to position [14, 0]
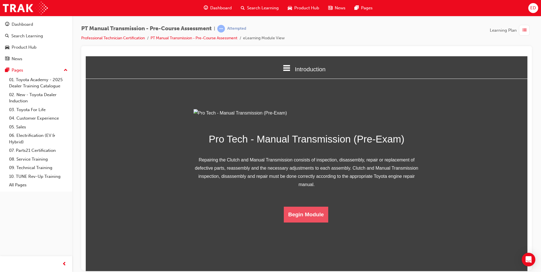
click at [311, 222] on button "Begin Module" at bounding box center [306, 215] width 45 height 16
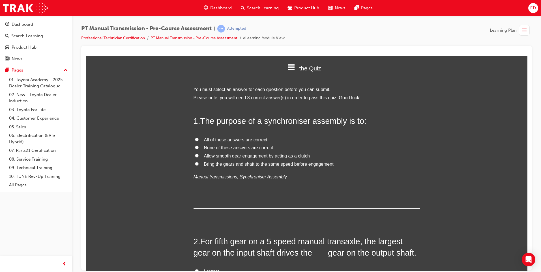
scroll to position [0, 0]
click at [196, 156] on input "Allow smooth gear engagement by acting as a clutch" at bounding box center [197, 157] width 4 height 4
radio input "true"
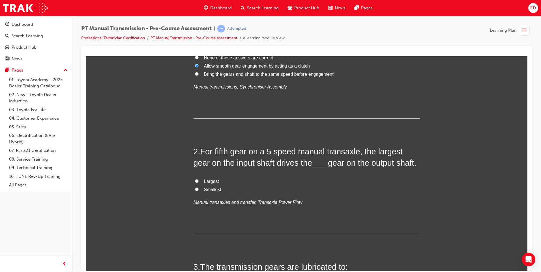
scroll to position [113, 0]
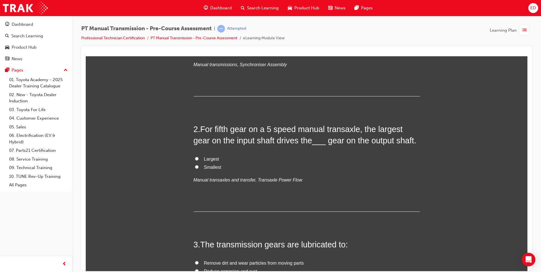
click at [196, 166] on input "Smallest" at bounding box center [197, 167] width 4 height 4
radio input "true"
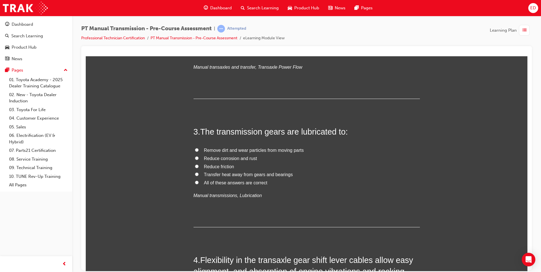
scroll to position [226, 0]
click at [195, 182] on input "All of these answers are correct" at bounding box center [197, 182] width 4 height 4
radio input "true"
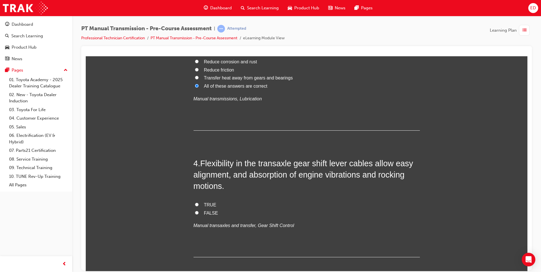
scroll to position [340, 0]
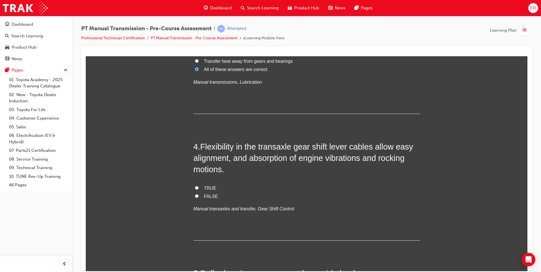
click at [195, 188] on input "TRUE" at bounding box center [197, 188] width 4 height 4
radio input "true"
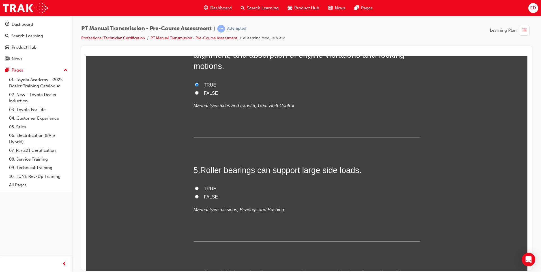
scroll to position [453, 0]
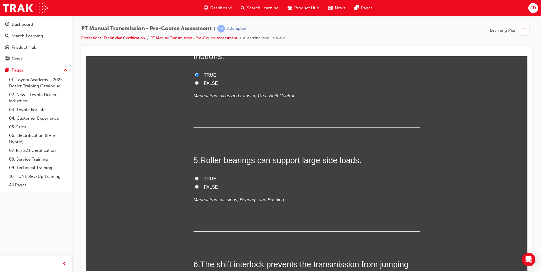
click at [196, 177] on input "TRUE" at bounding box center [197, 179] width 4 height 4
radio input "true"
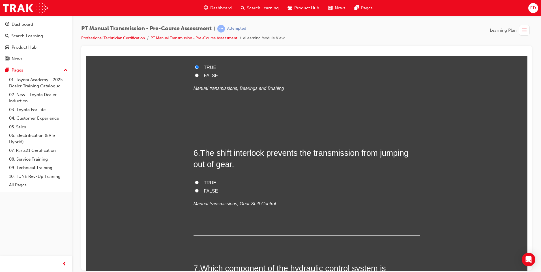
scroll to position [566, 0]
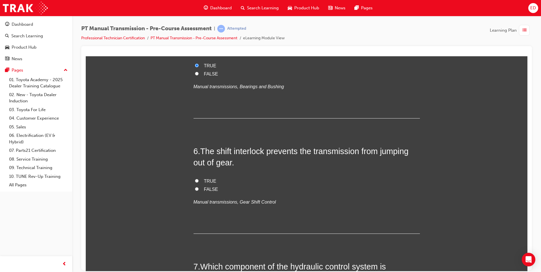
click at [196, 180] on input "TRUE" at bounding box center [197, 181] width 4 height 4
radio input "true"
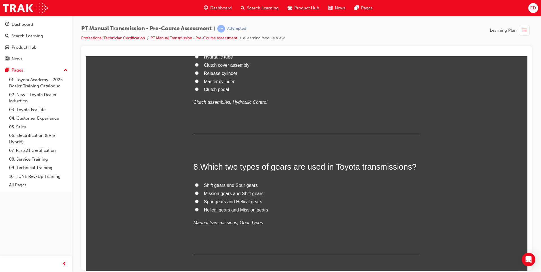
scroll to position [821, 0]
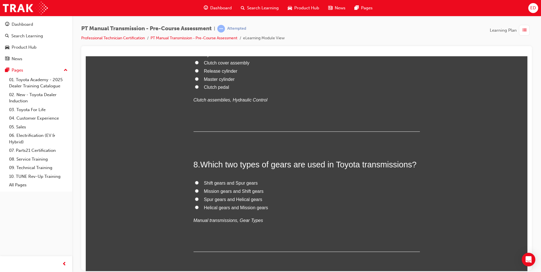
click at [195, 56] on input "Hydraulic tube" at bounding box center [197, 54] width 4 height 4
radio input "true"
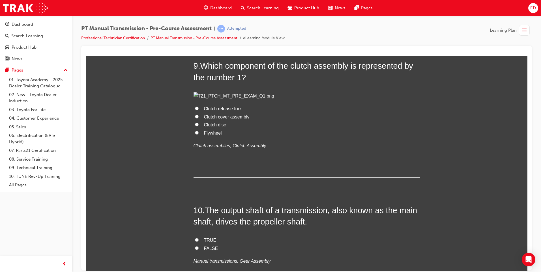
scroll to position [1047, 0]
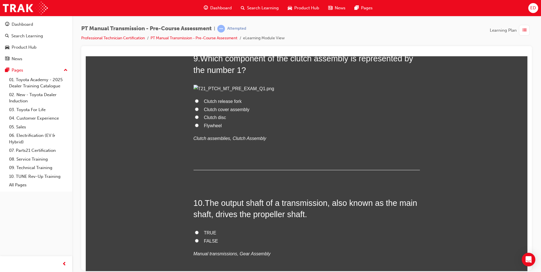
radio input "true"
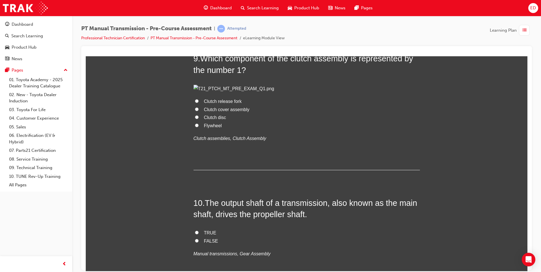
radio input "true"
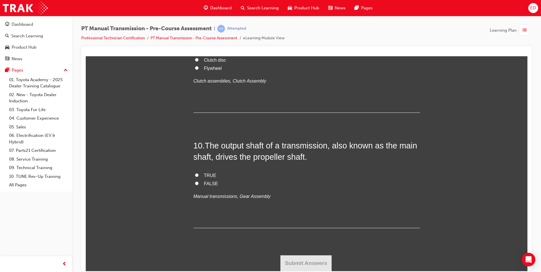
scroll to position [1245, 0]
click at [208, 70] on span "Flywheel" at bounding box center [213, 68] width 18 height 5
click at [199, 70] on input "Flywheel" at bounding box center [197, 68] width 4 height 4
radio input "true"
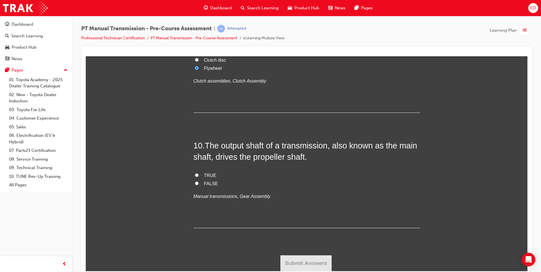
click at [195, 175] on input "TRUE" at bounding box center [197, 175] width 4 height 4
radio input "true"
click at [299, 261] on button "Submit Answers" at bounding box center [306, 263] width 52 height 16
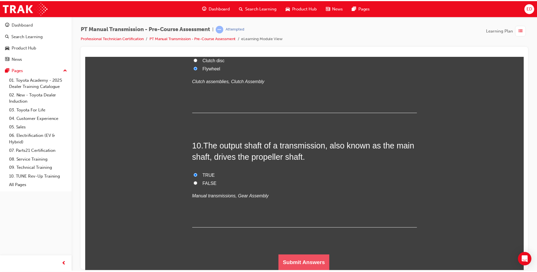
scroll to position [0, 0]
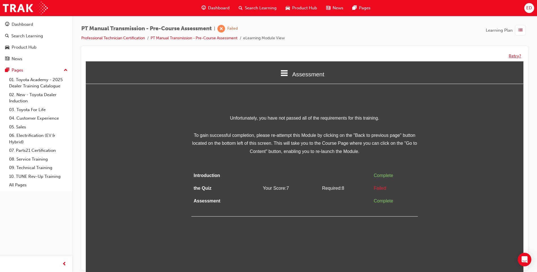
click at [514, 56] on button "Retry?" at bounding box center [515, 56] width 12 height 7
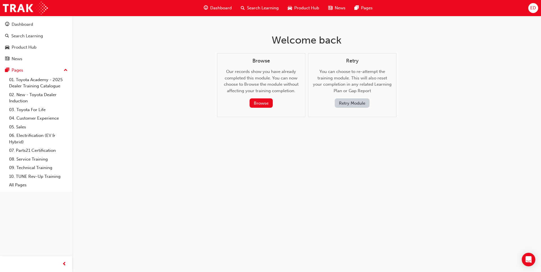
click at [356, 105] on button "Retry Module" at bounding box center [352, 102] width 35 height 9
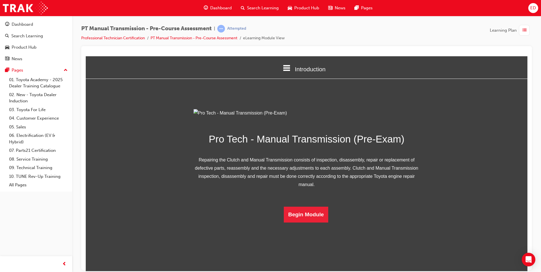
scroll to position [14, 0]
click at [309, 222] on button "Begin Module" at bounding box center [306, 215] width 45 height 16
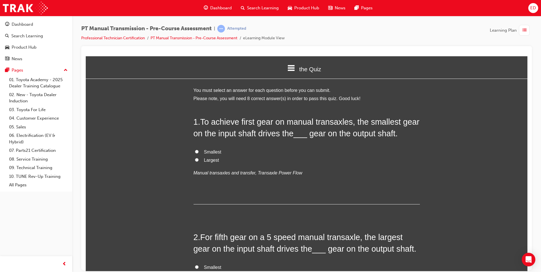
click at [195, 151] on input "Smallest" at bounding box center [197, 152] width 4 height 4
radio input "true"
click at [196, 161] on input "Largest" at bounding box center [197, 160] width 4 height 4
radio input "true"
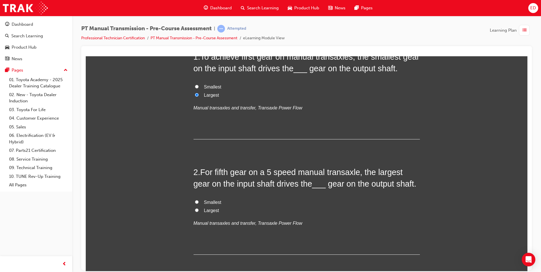
scroll to position [85, 0]
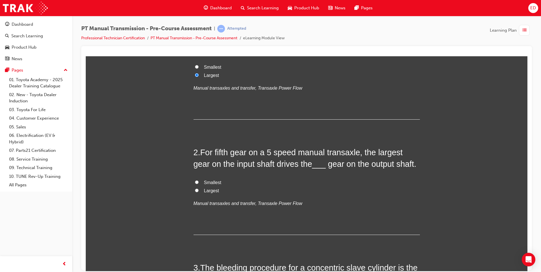
click at [196, 180] on input "Smallest" at bounding box center [197, 182] width 4 height 4
radio input "true"
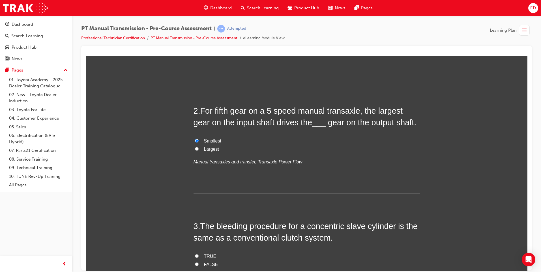
scroll to position [198, 0]
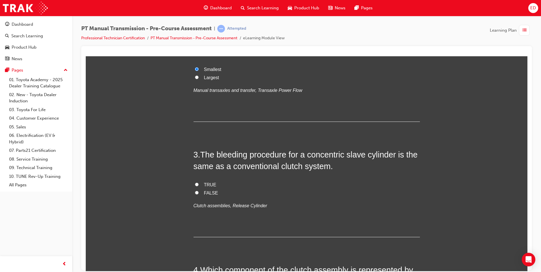
click at [196, 184] on input "TRUE" at bounding box center [197, 185] width 4 height 4
radio input "true"
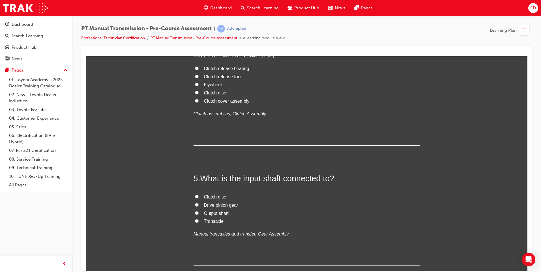
scroll to position [453, 0]
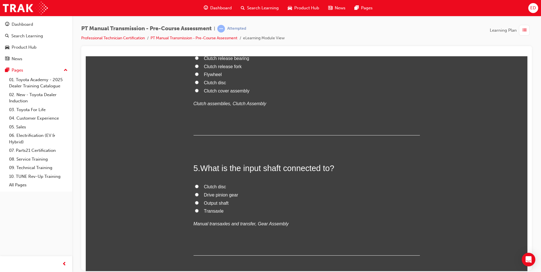
click at [195, 68] on input "Clutch release fork" at bounding box center [197, 66] width 4 height 4
radio input "true"
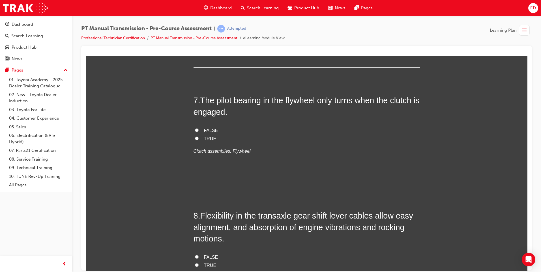
scroll to position [764, 0]
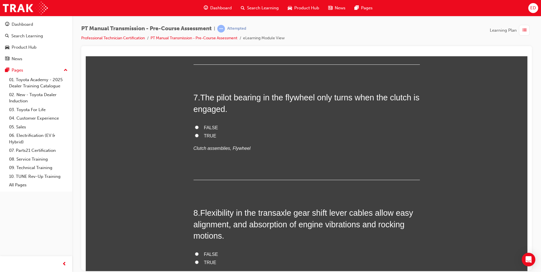
click at [195, 14] on input "Helical gears and Mission gears" at bounding box center [197, 12] width 4 height 4
radio input "true"
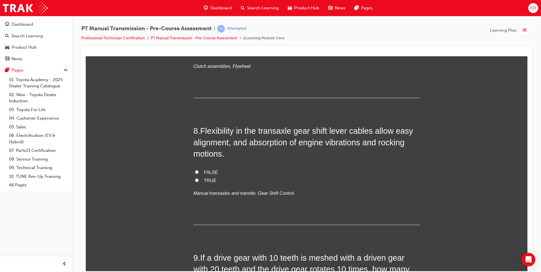
scroll to position [849, 0]
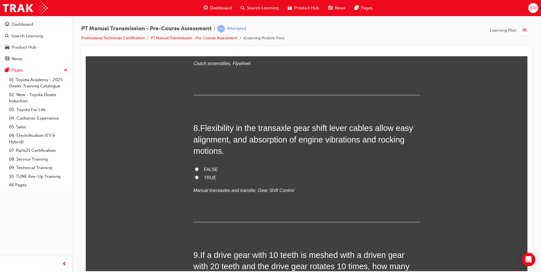
click at [195, 52] on input "TRUE" at bounding box center [197, 51] width 4 height 4
radio input "true"
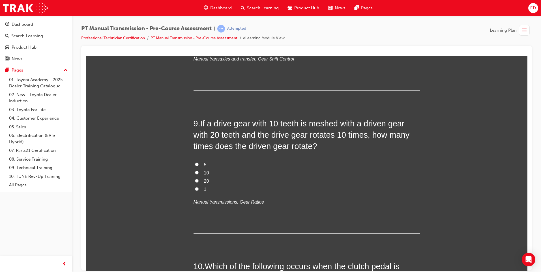
scroll to position [990, 0]
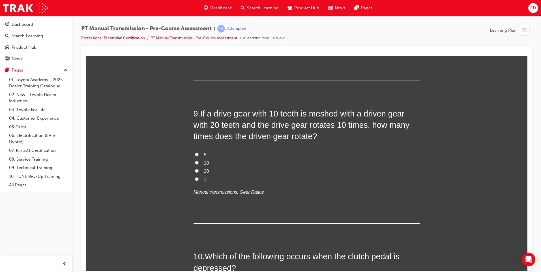
click at [195, 29] on input "FALSE" at bounding box center [197, 28] width 4 height 4
radio input "true"
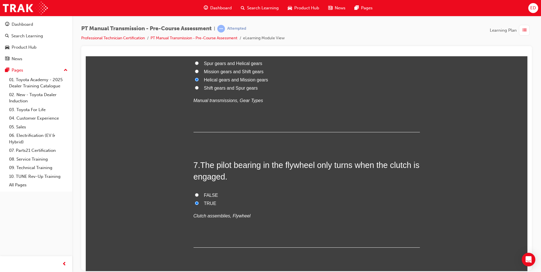
scroll to position [679, 0]
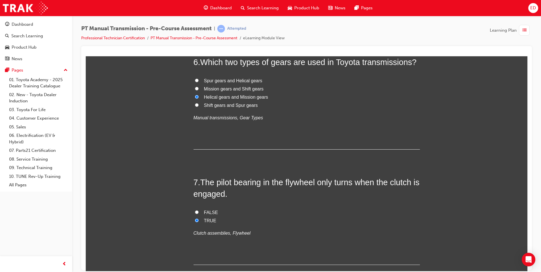
radio input "true"
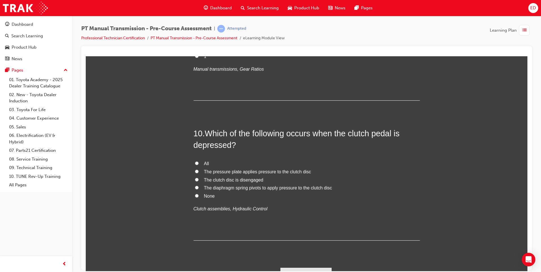
scroll to position [1104, 0]
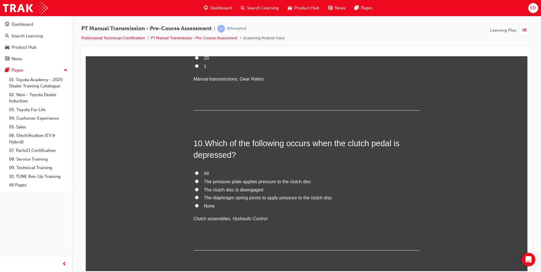
click at [195, 43] on input "5" at bounding box center [197, 41] width 4 height 4
radio input "true"
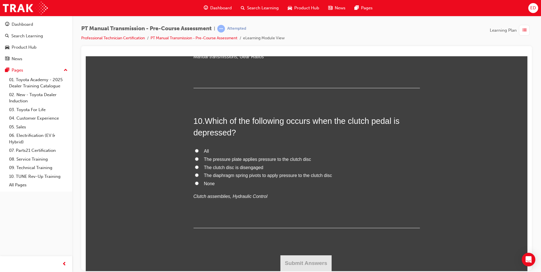
scroll to position [1240, 0]
click at [195, 161] on input "The pressure plate applies pressure to the clutch disc" at bounding box center [197, 159] width 4 height 4
radio input "true"
click at [311, 265] on button "Submit Answers" at bounding box center [306, 263] width 52 height 16
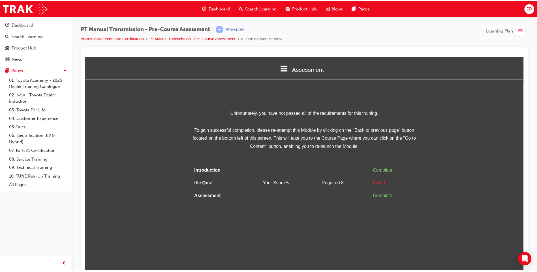
scroll to position [0, 0]
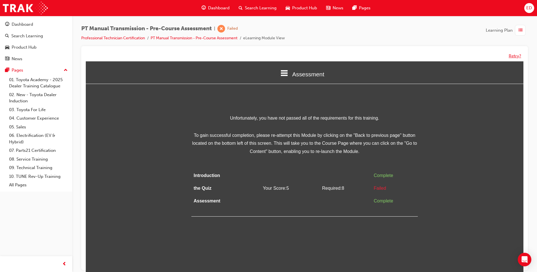
click at [512, 56] on button "Retry?" at bounding box center [515, 56] width 12 height 7
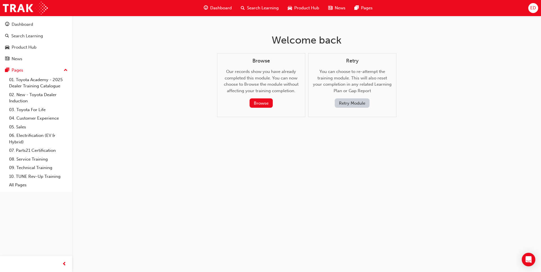
click at [349, 105] on button "Retry Module" at bounding box center [352, 102] width 35 height 9
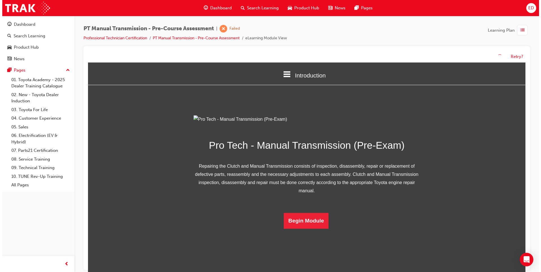
scroll to position [14, 0]
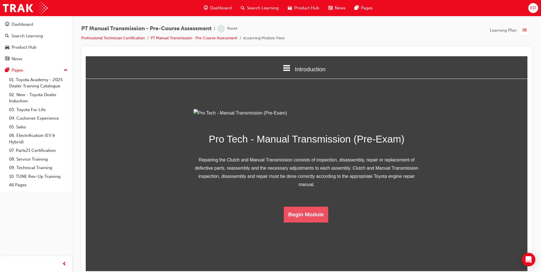
click at [316, 222] on button "Begin Module" at bounding box center [306, 215] width 45 height 16
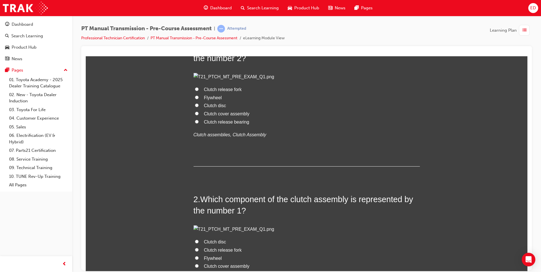
scroll to position [85, 0]
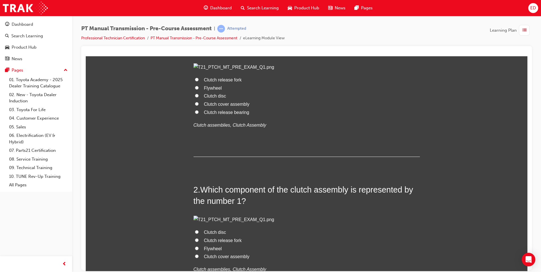
click at [217, 98] on span "Clutch disc" at bounding box center [215, 95] width 22 height 5
click at [199, 97] on input "Clutch disc" at bounding box center [197, 96] width 4 height 4
radio input "true"
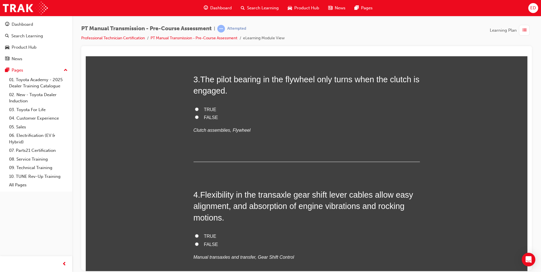
scroll to position [368, 0]
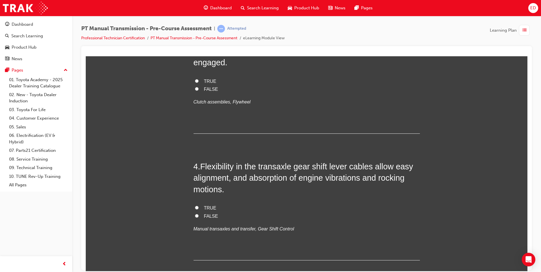
radio input "true"
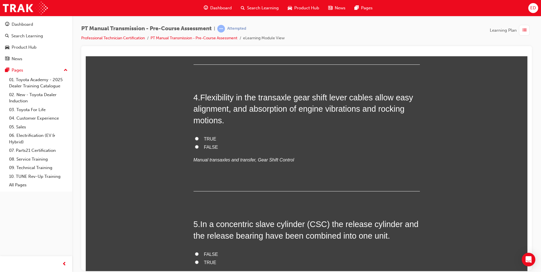
scroll to position [509, 0]
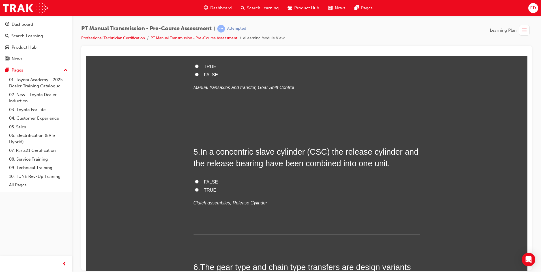
radio input "true"
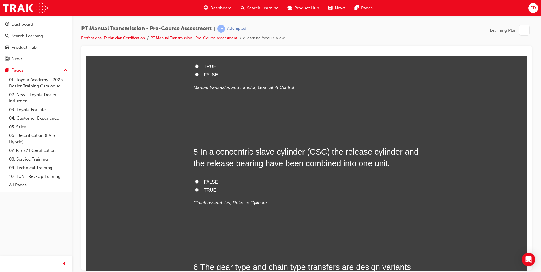
radio input "true"
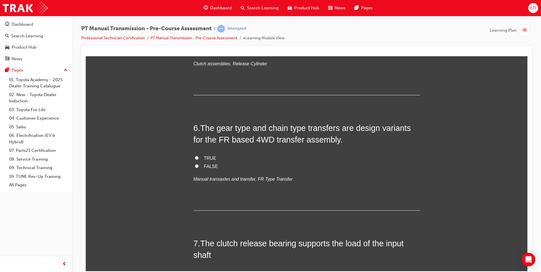
scroll to position [651, 0]
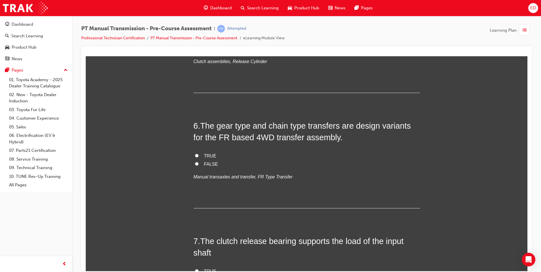
radio input "true"
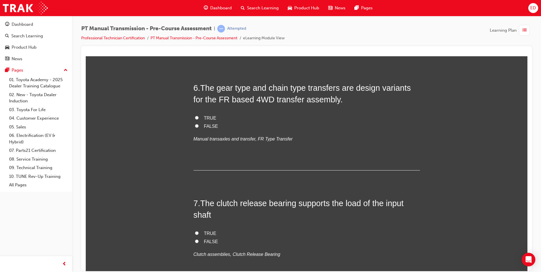
scroll to position [792, 0]
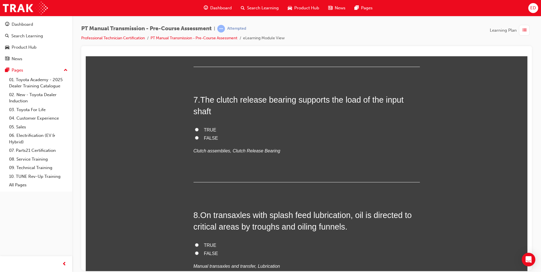
radio input "true"
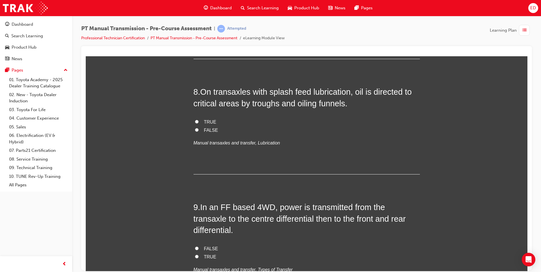
scroll to position [906, 0]
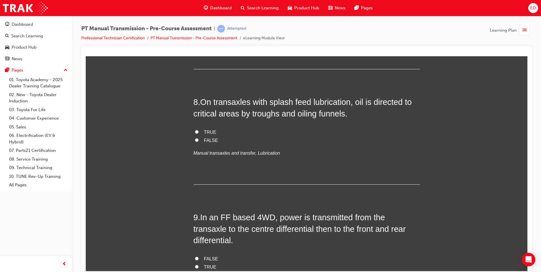
radio input "true"
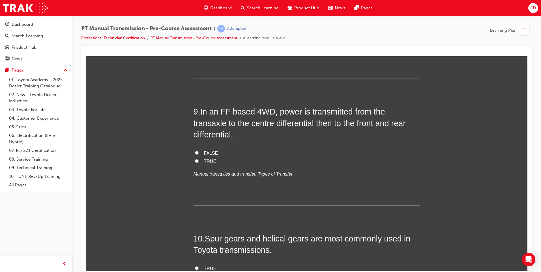
scroll to position [1047, 0]
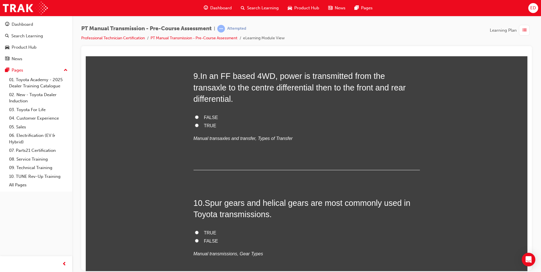
radio input "true"
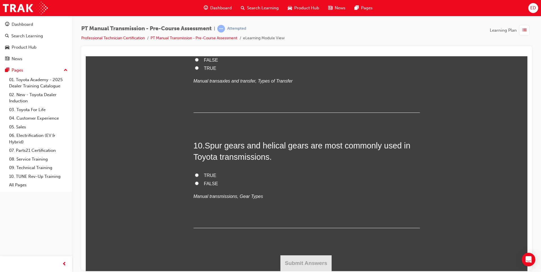
scroll to position [1188, 0]
radio input "true"
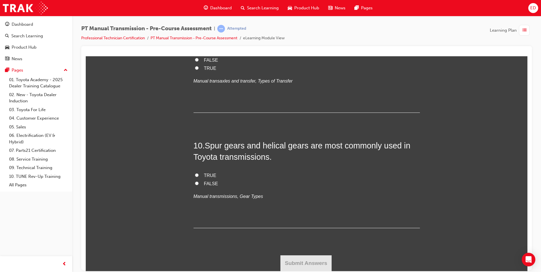
click at [208, 70] on span "TRUE" at bounding box center [210, 68] width 12 height 5
click at [199, 70] on input "TRUE" at bounding box center [197, 68] width 4 height 4
radio input "true"
click at [211, 178] on span "TRUE" at bounding box center [210, 175] width 12 height 5
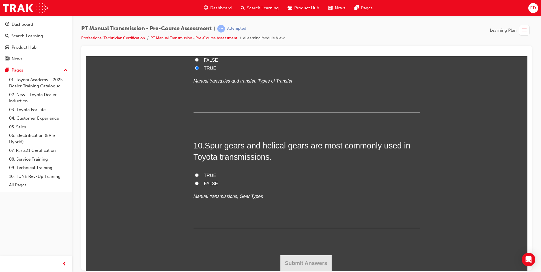
click at [199, 177] on input "TRUE" at bounding box center [197, 175] width 4 height 4
radio input "true"
click at [212, 186] on span "FALSE" at bounding box center [211, 183] width 14 height 5
click at [199, 185] on input "FALSE" at bounding box center [197, 183] width 4 height 4
radio input "true"
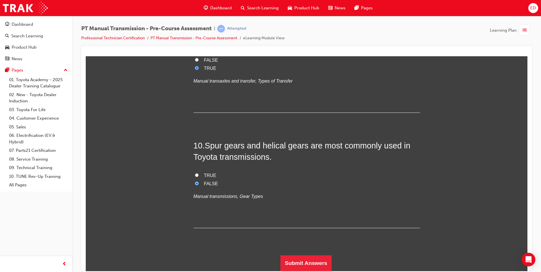
scroll to position [1378, 0]
click at [318, 260] on button "Submit Answers" at bounding box center [306, 263] width 52 height 16
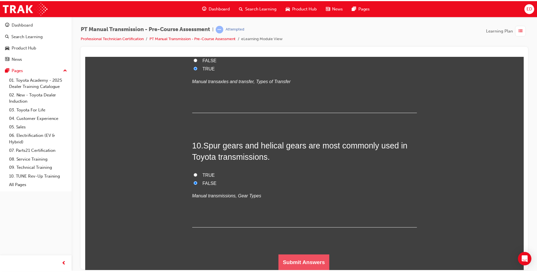
scroll to position [0, 0]
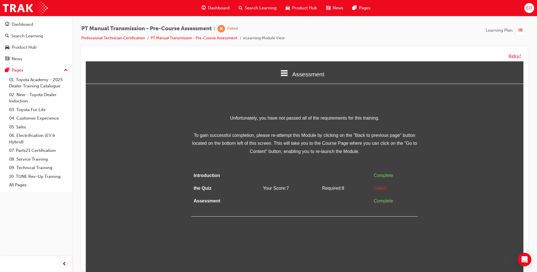
click at [514, 55] on button "Retry?" at bounding box center [515, 56] width 12 height 7
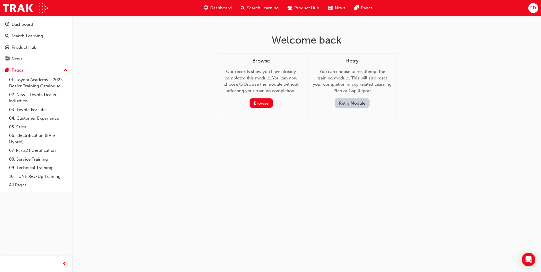
click at [351, 100] on button "Retry Module" at bounding box center [352, 102] width 35 height 9
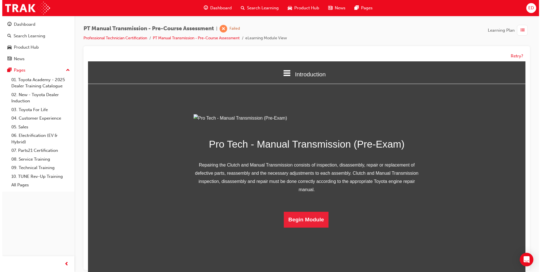
scroll to position [14, 0]
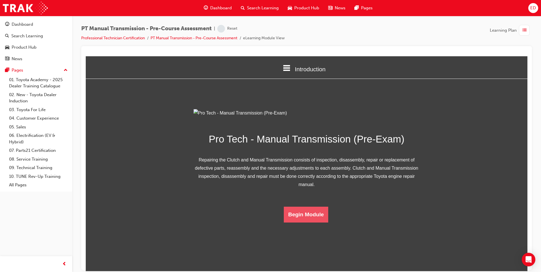
click at [310, 222] on button "Begin Module" at bounding box center [306, 215] width 45 height 16
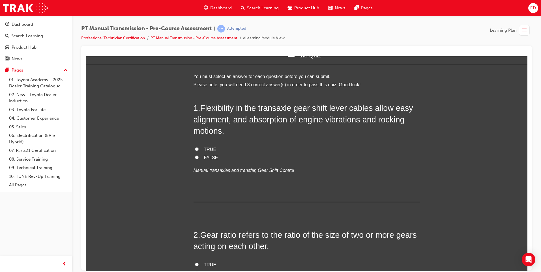
scroll to position [0, 0]
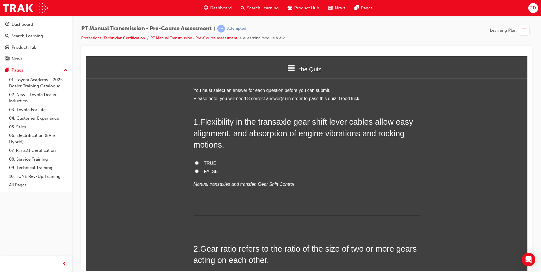
click at [196, 172] on label "FALSE" at bounding box center [307, 172] width 226 height 8
click at [196, 172] on input "FALSE" at bounding box center [197, 171] width 4 height 4
radio input "true"
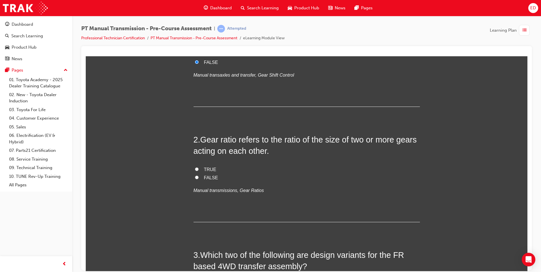
scroll to position [113, 0]
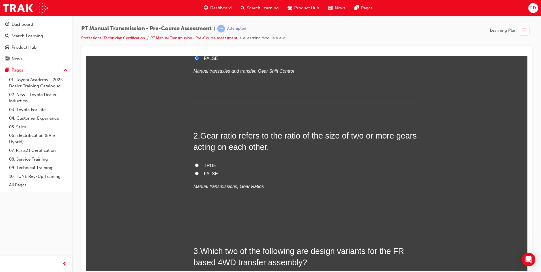
click at [196, 164] on input "TRUE" at bounding box center [197, 165] width 4 height 4
radio input "true"
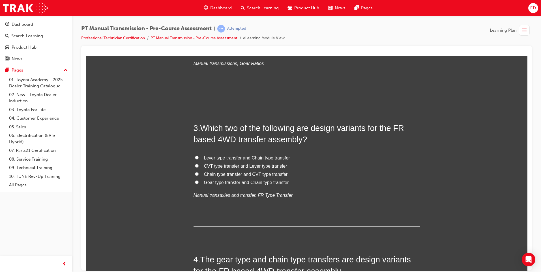
scroll to position [226, 0]
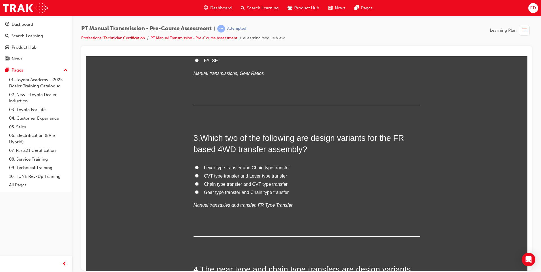
click at [200, 190] on label "Gear type transfer and Chain type transfer" at bounding box center [307, 192] width 226 height 8
click at [199, 190] on input "Gear type transfer and Chain type transfer" at bounding box center [197, 192] width 4 height 4
radio input "true"
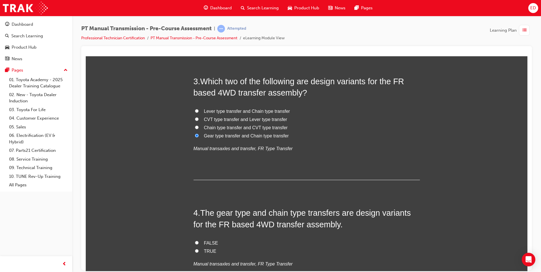
scroll to position [311, 0]
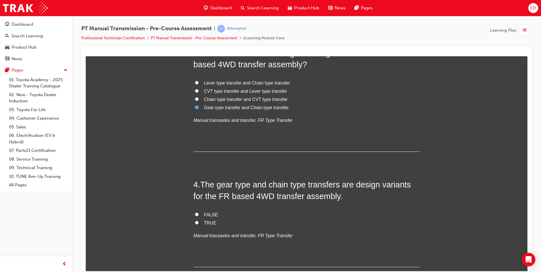
click at [195, 222] on input "TRUE" at bounding box center [197, 223] width 4 height 4
radio input "true"
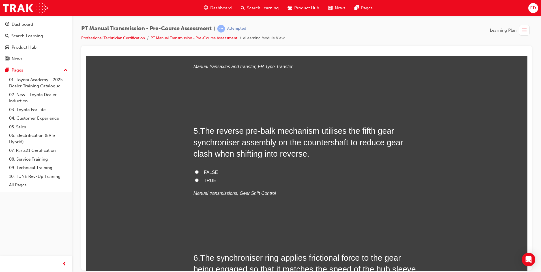
scroll to position [481, 0]
click at [195, 178] on input "TRUE" at bounding box center [197, 180] width 4 height 4
radio input "true"
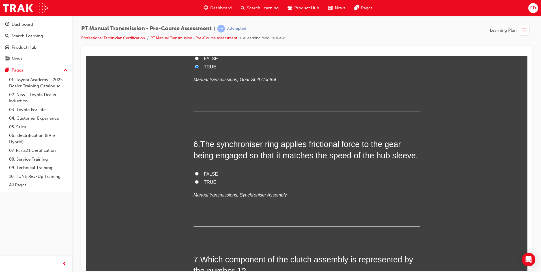
click at [196, 182] on input "TRUE" at bounding box center [197, 182] width 4 height 4
radio input "true"
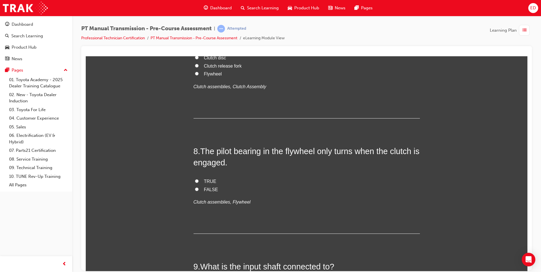
scroll to position [849, 0]
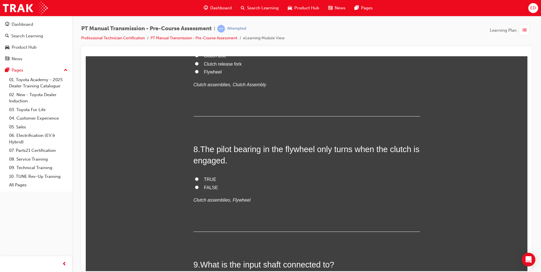
click at [212, 74] on span "Flywheel" at bounding box center [213, 71] width 18 height 5
click at [199, 73] on input "Flywheel" at bounding box center [197, 72] width 4 height 4
radio input "true"
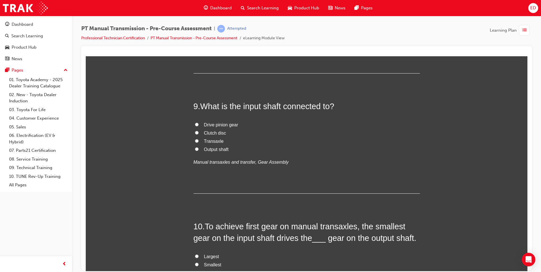
scroll to position [1019, 0]
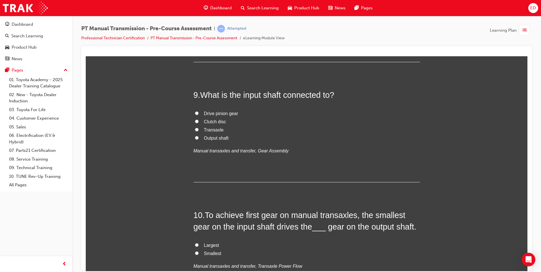
click at [195, 11] on input "TRUE" at bounding box center [197, 9] width 4 height 4
radio input "true"
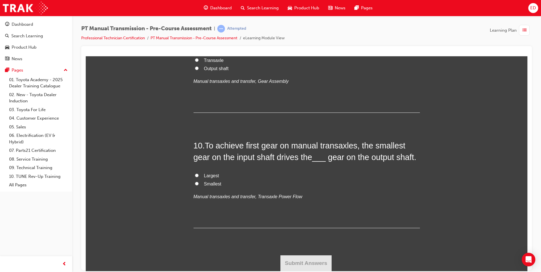
scroll to position [1132, 0]
click at [195, 53] on input "Clutch disc" at bounding box center [197, 52] width 4 height 4
radio input "true"
click at [195, 175] on input "Largest" at bounding box center [197, 175] width 4 height 4
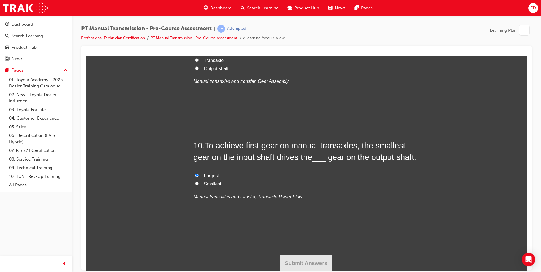
radio input "true"
click at [299, 262] on button "Submit Answers" at bounding box center [306, 263] width 52 height 16
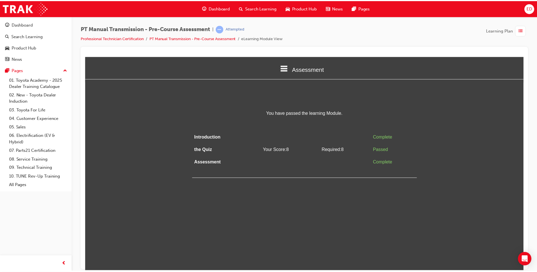
scroll to position [0, 0]
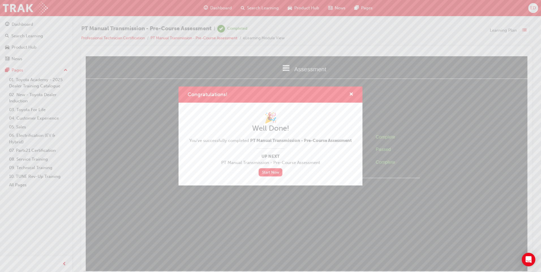
click at [25, 8] on div "Congratulations! 🎉 Well Done! You've successfully completed PT Manual Transmiss…" at bounding box center [270, 136] width 541 height 272
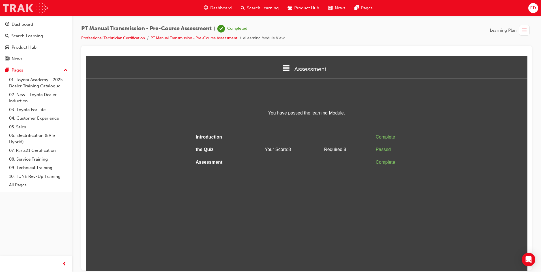
click at [32, 7] on img at bounding box center [25, 8] width 45 height 13
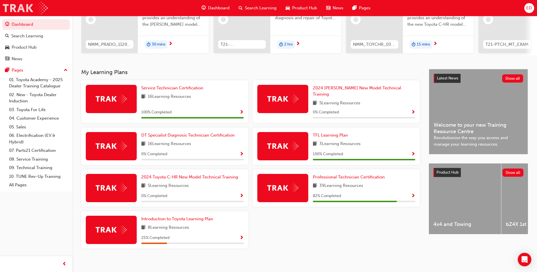
scroll to position [76, 0]
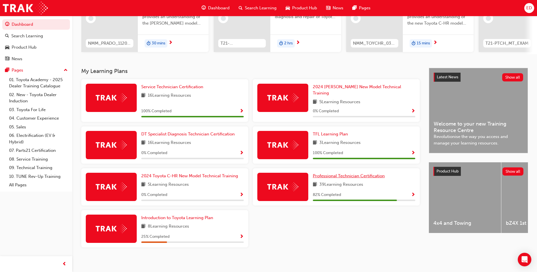
click at [349, 173] on span "Professional Technician Certification" at bounding box center [349, 175] width 72 height 5
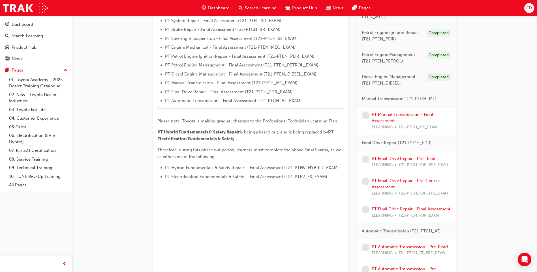
scroll to position [198, 0]
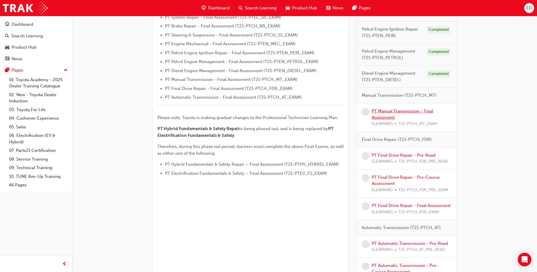
click at [398, 110] on link "PT Manual Transmission - Final Assessment" at bounding box center [402, 115] width 61 height 12
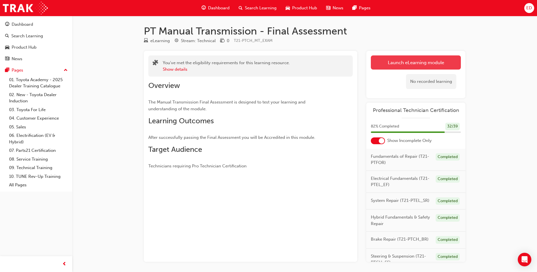
click at [409, 61] on link "Launch eLearning module" at bounding box center [416, 62] width 90 height 14
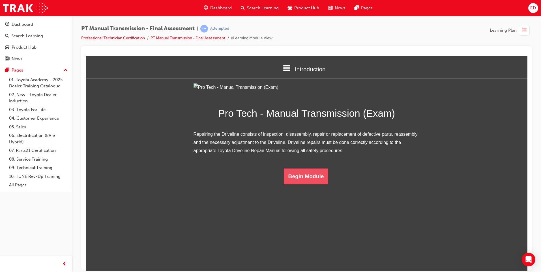
click at [306, 184] on button "Begin Module" at bounding box center [306, 176] width 45 height 16
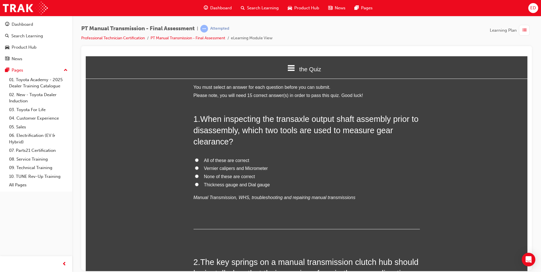
click at [220, 170] on span "Vernier calipers and Micrometer" at bounding box center [236, 168] width 64 height 5
click at [199, 170] on input "Vernier calipers and Micrometer" at bounding box center [197, 168] width 4 height 4
radio input "true"
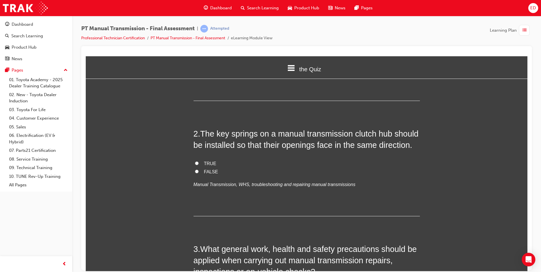
scroll to position [141, 0]
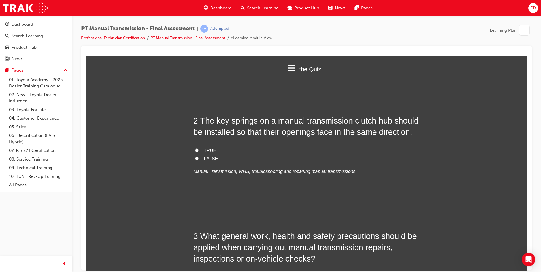
click at [196, 150] on input "TRUE" at bounding box center [197, 150] width 4 height 4
radio input "true"
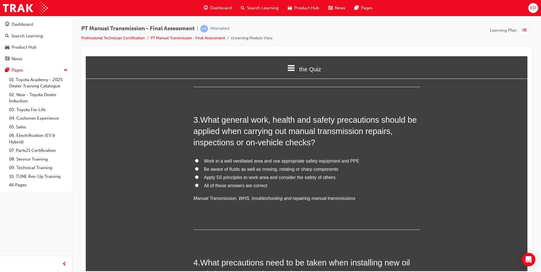
scroll to position [283, 0]
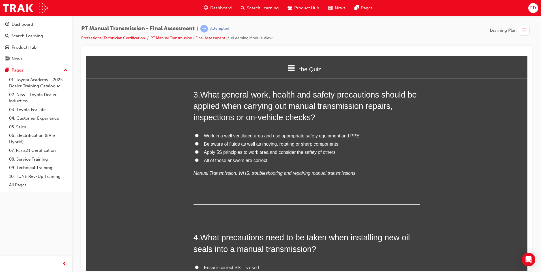
drag, startPoint x: 196, startPoint y: 159, endPoint x: 241, endPoint y: 173, distance: 47.7
click at [196, 159] on input "All of these answers are correct" at bounding box center [197, 160] width 4 height 4
radio input "true"
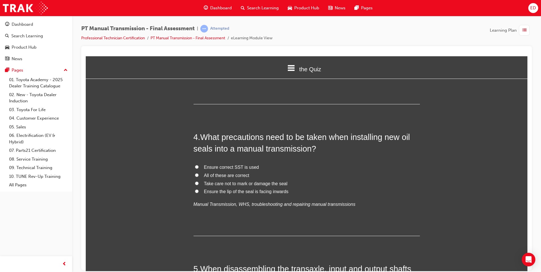
scroll to position [396, 0]
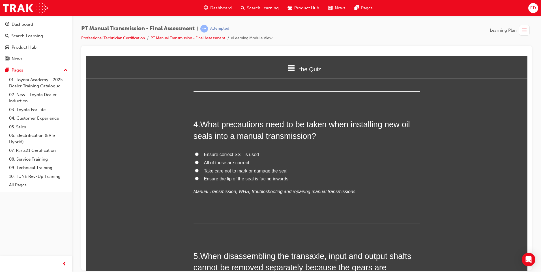
click at [197, 163] on label "All of these are correct" at bounding box center [307, 163] width 226 height 8
click at [197, 163] on input "All of these are correct" at bounding box center [197, 162] width 4 height 4
radio input "true"
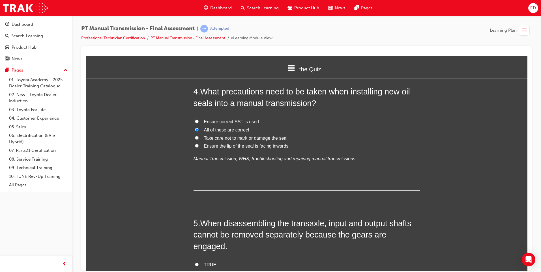
scroll to position [538, 0]
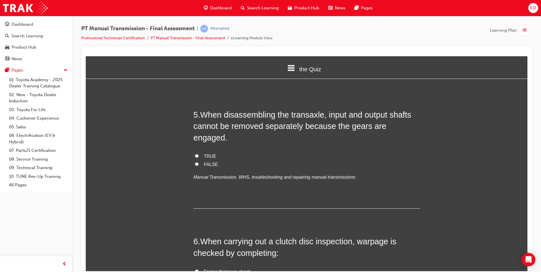
click at [195, 154] on input "TRUE" at bounding box center [197, 156] width 4 height 4
radio input "true"
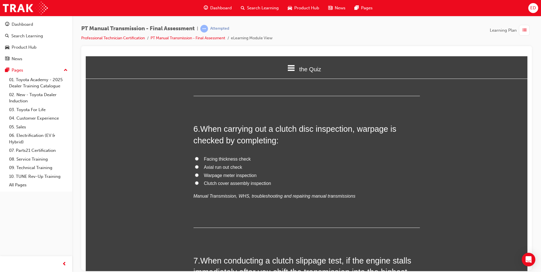
scroll to position [651, 0]
click at [196, 155] on label "Facing thickness check" at bounding box center [307, 159] width 226 height 8
click at [196, 156] on input "Facing thickness check" at bounding box center [197, 158] width 4 height 4
radio input "true"
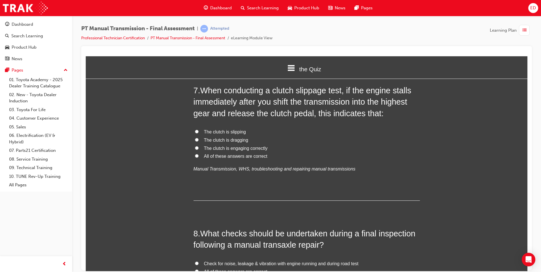
scroll to position [792, 0]
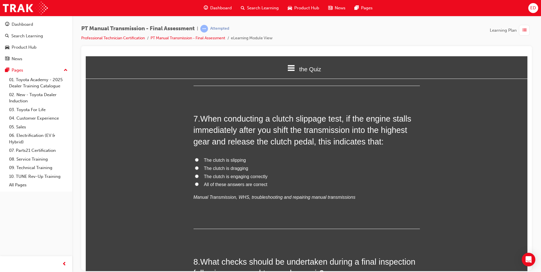
click at [196, 174] on input "The clutch is engaging correctly" at bounding box center [197, 176] width 4 height 4
radio input "true"
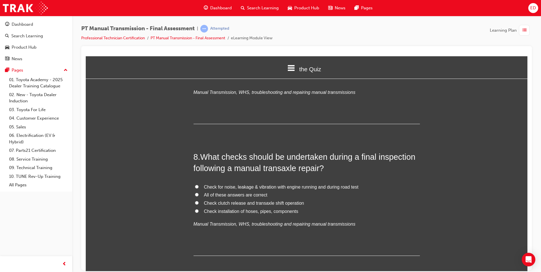
scroll to position [934, 0]
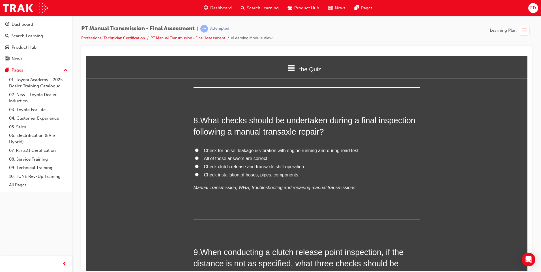
drag, startPoint x: 194, startPoint y: 147, endPoint x: 201, endPoint y: 149, distance: 8.0
click at [195, 156] on input "All of these answers are correct" at bounding box center [197, 158] width 4 height 4
radio input "true"
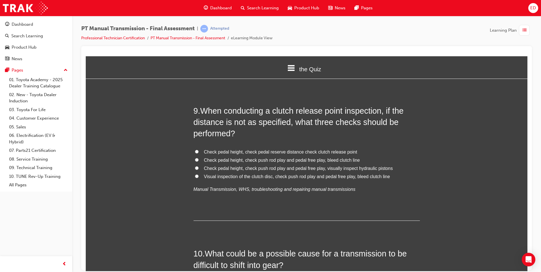
scroll to position [1104, 0]
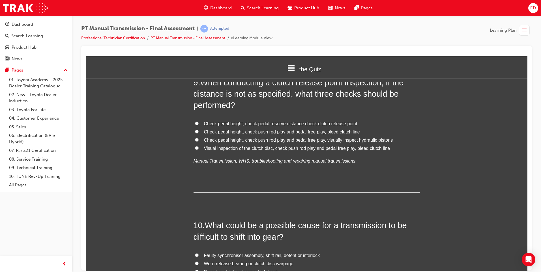
click at [227, 129] on span "Check pedal height, check push rod play and pedal free play, bleed clutch line" at bounding box center [282, 131] width 156 height 5
click at [199, 130] on input "Check pedal height, check push rod play and pedal free play, bleed clutch line" at bounding box center [197, 132] width 4 height 4
radio input "true"
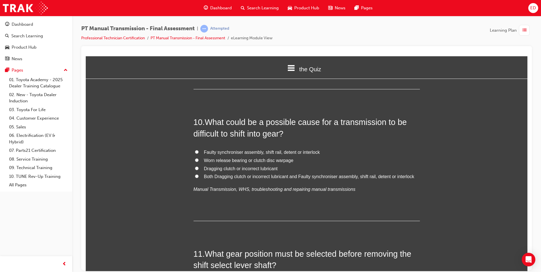
scroll to position [1217, 0]
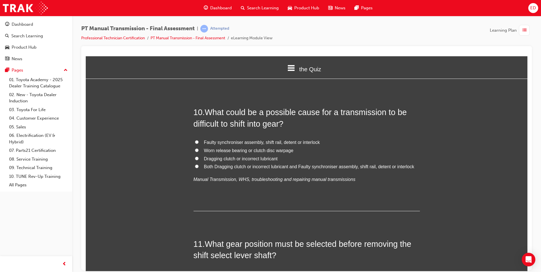
click at [236, 140] on span "Faulty synchroniser assembly, shift rail, detent or interlock" at bounding box center [262, 142] width 116 height 5
click at [199, 140] on input "Faulty synchroniser assembly, shift rail, detent or interlock" at bounding box center [197, 142] width 4 height 4
radio input "true"
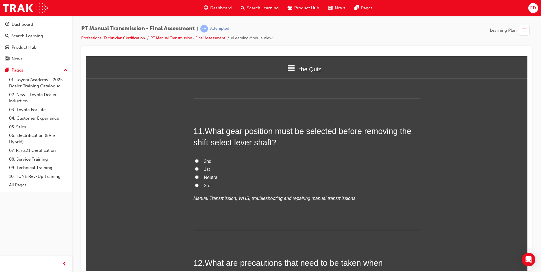
scroll to position [1330, 0]
click at [195, 175] on input "Neutral" at bounding box center [197, 177] width 4 height 4
radio input "true"
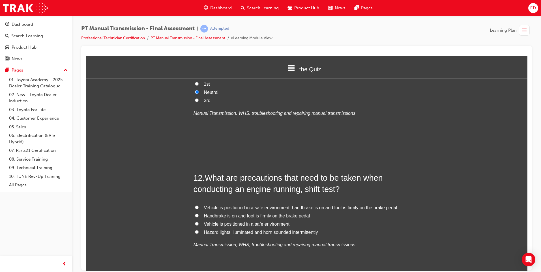
scroll to position [1443, 0]
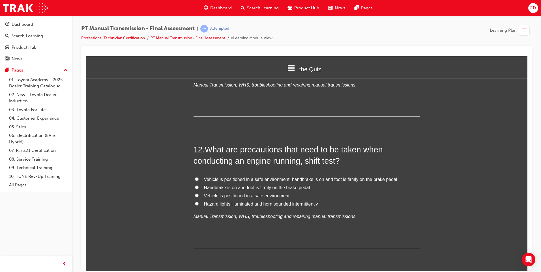
click at [243, 177] on span "Vehicle is positioned in a safe environment, handbrake is on and foot is firmly…" at bounding box center [300, 179] width 193 height 5
click at [199, 177] on input "Vehicle is positioned in a safe environment, handbrake is on and foot is firmly…" at bounding box center [197, 179] width 4 height 4
radio input "true"
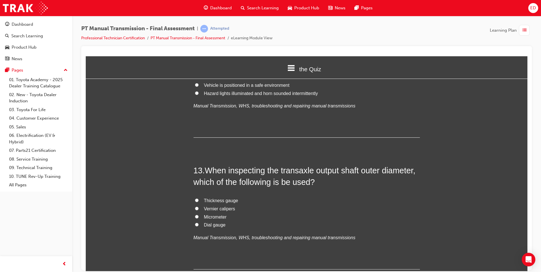
scroll to position [1556, 0]
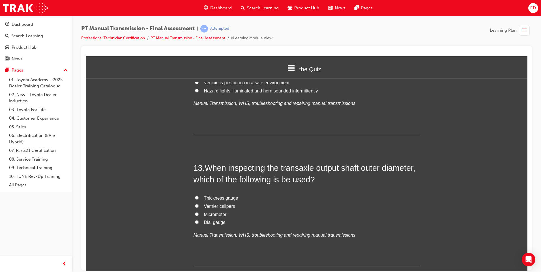
click at [222, 196] on span "Thickness gauge" at bounding box center [221, 198] width 34 height 5
click at [199, 196] on input "Thickness gauge" at bounding box center [197, 198] width 4 height 4
radio input "true"
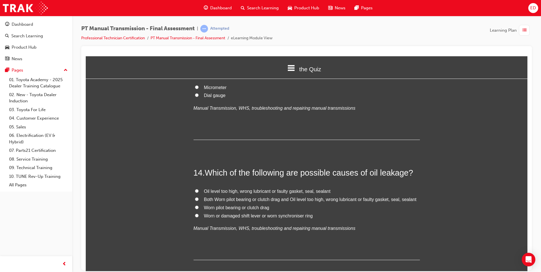
scroll to position [1722, 0]
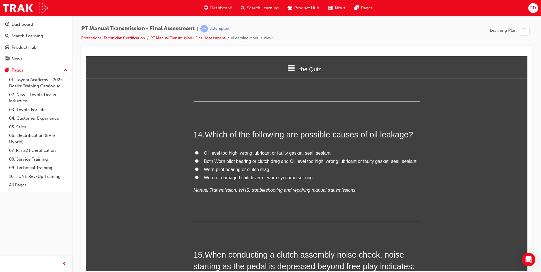
click at [237, 151] on span "Oil level too high, wrong lubricant or faulty gasket, seal, sealant" at bounding box center [267, 153] width 126 height 5
click at [199, 151] on input "Oil level too high, wrong lubricant or faulty gasket, seal, sealant" at bounding box center [197, 153] width 4 height 4
radio input "true"
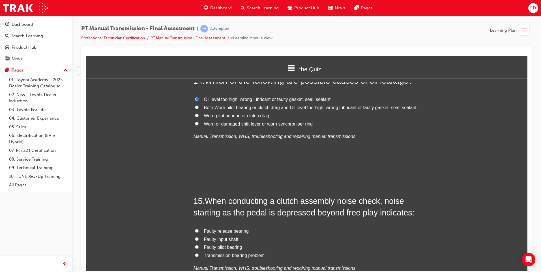
scroll to position [1863, 0]
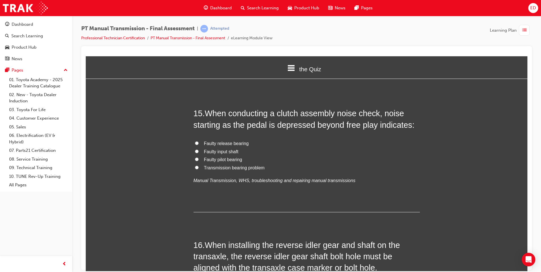
click at [221, 141] on span "Faulty release bearing" at bounding box center [226, 143] width 45 height 5
click at [199, 141] on input "Faulty release bearing" at bounding box center [197, 143] width 4 height 4
radio input "true"
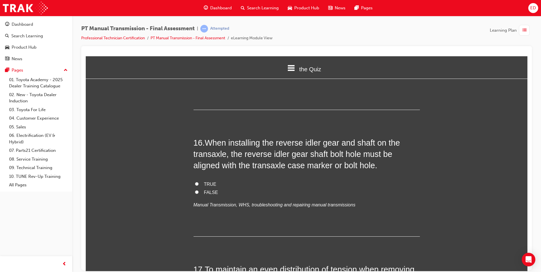
scroll to position [1976, 0]
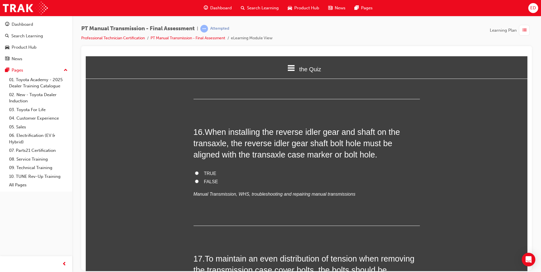
click at [197, 170] on label "TRUE" at bounding box center [307, 174] width 226 height 8
click at [197, 171] on input "TRUE" at bounding box center [197, 173] width 4 height 4
radio input "true"
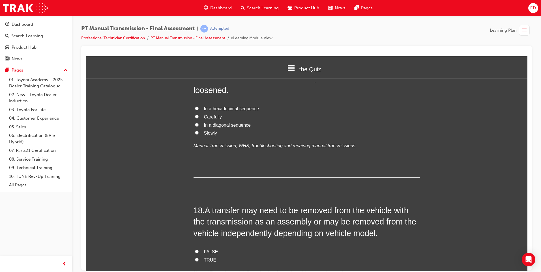
scroll to position [2174, 0]
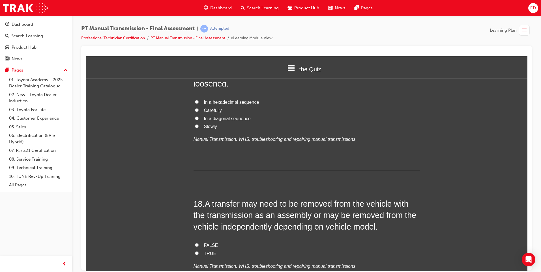
click at [229, 116] on span "In a diagonal sequence" at bounding box center [227, 118] width 47 height 5
click at [199, 116] on input "In a diagonal sequence" at bounding box center [197, 118] width 4 height 4
radio input "true"
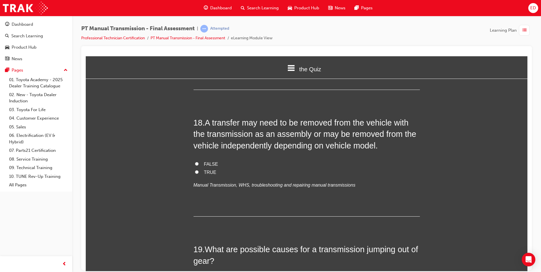
scroll to position [2259, 0]
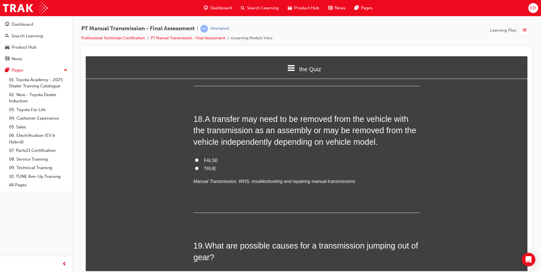
click at [196, 166] on input "TRUE" at bounding box center [197, 168] width 4 height 4
radio input "true"
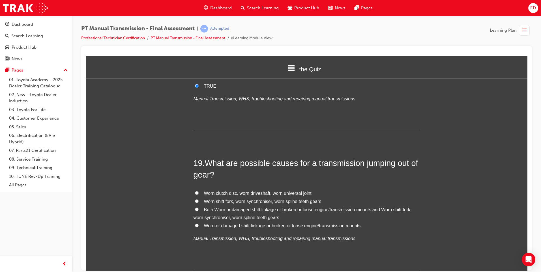
scroll to position [2372, 0]
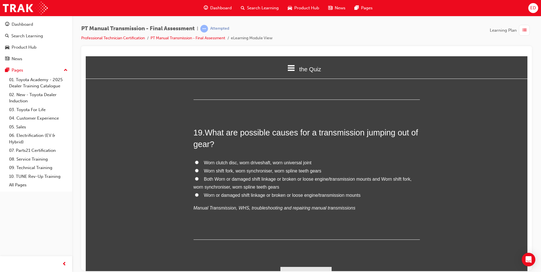
click at [241, 168] on span "Worn shift fork, worn synchroniser, worn spline teeth gears" at bounding box center [262, 170] width 117 height 5
click at [199, 169] on input "Worn shift fork, worn synchroniser, worn spline teeth gears" at bounding box center [197, 171] width 4 height 4
radio input "true"
click at [310, 267] on button "Submit Answers" at bounding box center [306, 275] width 52 height 16
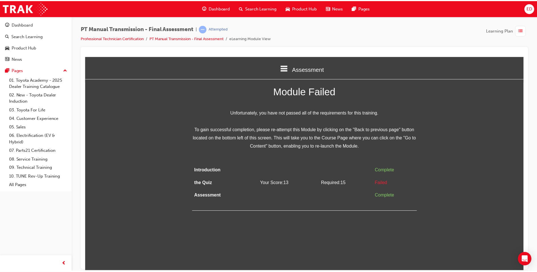
scroll to position [0, 0]
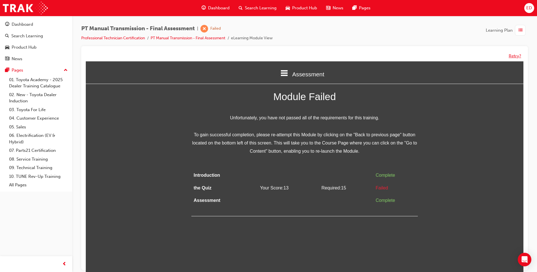
click at [517, 57] on button "Retry?" at bounding box center [515, 56] width 12 height 7
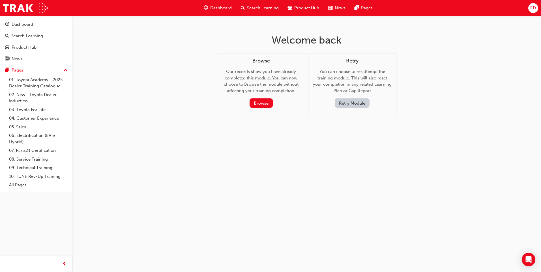
click at [361, 104] on button "Retry Module" at bounding box center [352, 102] width 35 height 9
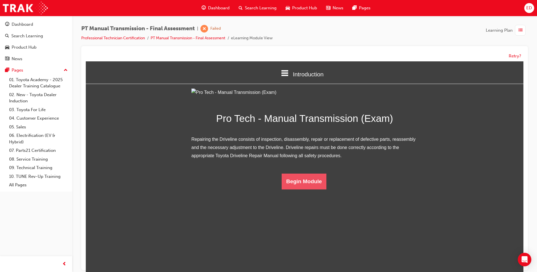
click at [293, 190] on button "Begin Module" at bounding box center [304, 182] width 45 height 16
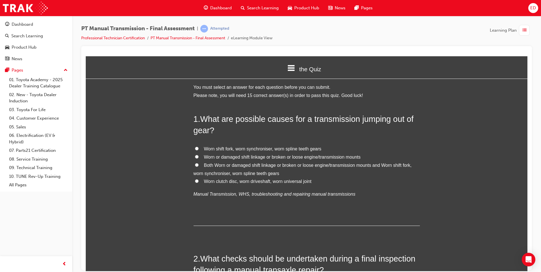
click at [205, 149] on span "Worn shift fork, worn synchroniser, worn spline teeth gears" at bounding box center [262, 148] width 117 height 5
click at [199, 149] on input "Worn shift fork, worn synchroniser, worn spline teeth gears" at bounding box center [197, 149] width 4 height 4
radio input "true"
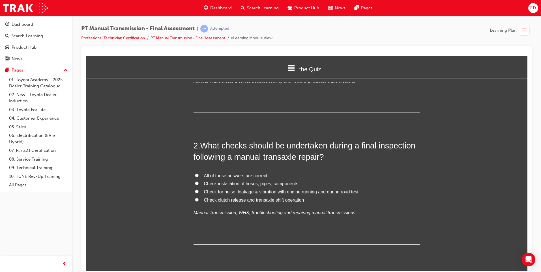
scroll to position [141, 0]
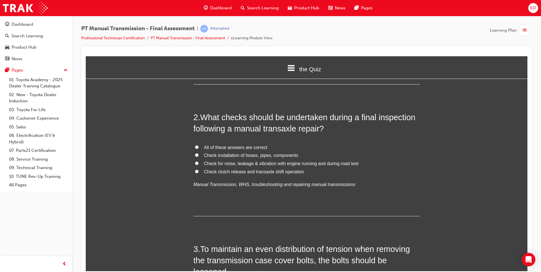
click at [200, 145] on label "All of these answers are correct" at bounding box center [307, 147] width 226 height 8
click at [199, 145] on input "All of these answers are correct" at bounding box center [197, 147] width 4 height 4
radio input "true"
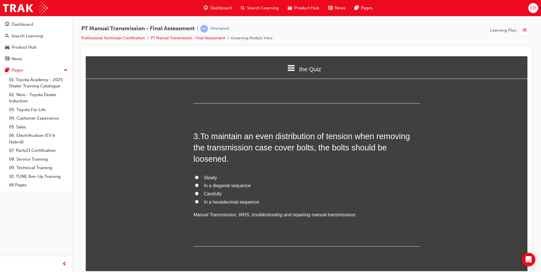
scroll to position [255, 0]
click at [204, 185] on span "In a diagonal sequence" at bounding box center [227, 185] width 47 height 5
click at [199, 185] on input "In a diagonal sequence" at bounding box center [197, 185] width 4 height 4
radio input "true"
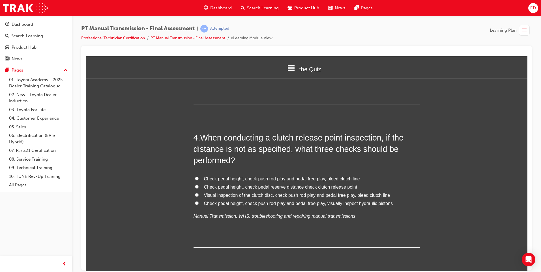
scroll to position [424, 0]
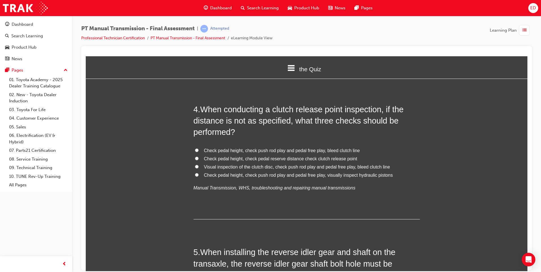
click at [317, 159] on span "Check pedal height, check pedal reserve distance check clutch release point" at bounding box center [280, 158] width 153 height 5
click at [199, 159] on input "Check pedal height, check pedal reserve distance check clutch release point" at bounding box center [197, 158] width 4 height 4
radio input "true"
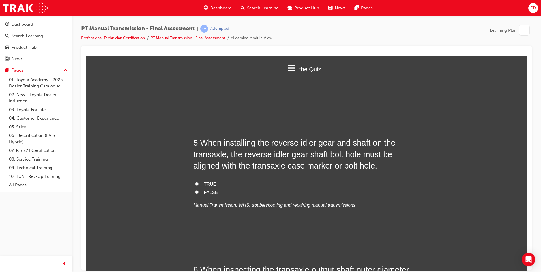
scroll to position [538, 0]
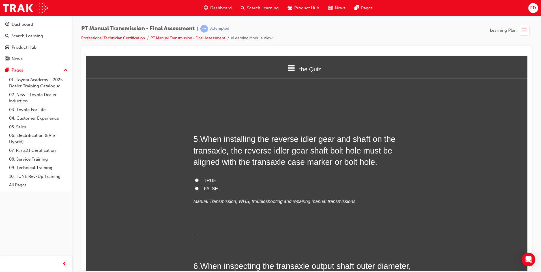
click at [195, 179] on input "TRUE" at bounding box center [197, 180] width 4 height 4
radio input "true"
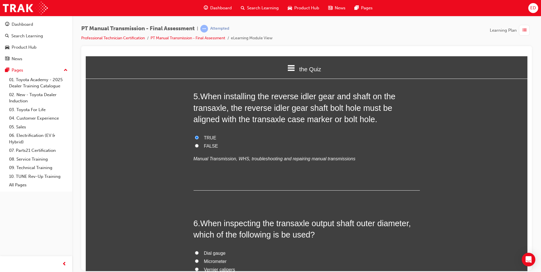
scroll to position [651, 0]
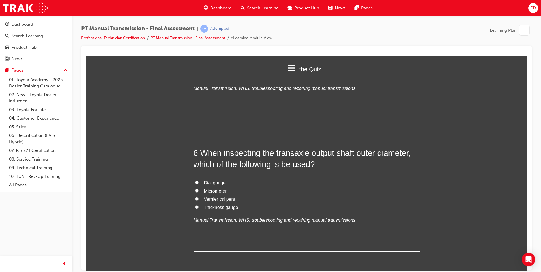
click at [204, 190] on span "Micrometer" at bounding box center [215, 190] width 23 height 5
click at [199, 190] on input "Micrometer" at bounding box center [197, 191] width 4 height 4
radio input "true"
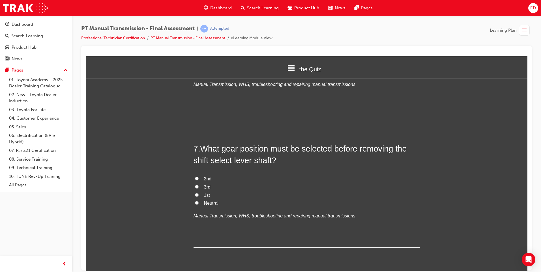
scroll to position [792, 0]
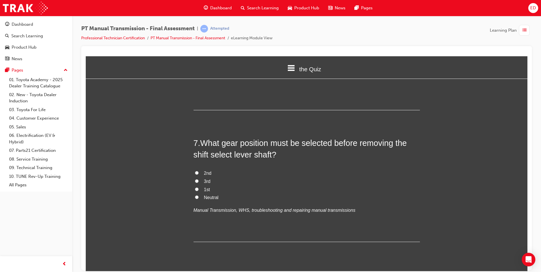
click at [195, 198] on input "Neutral" at bounding box center [197, 197] width 4 height 4
radio input "true"
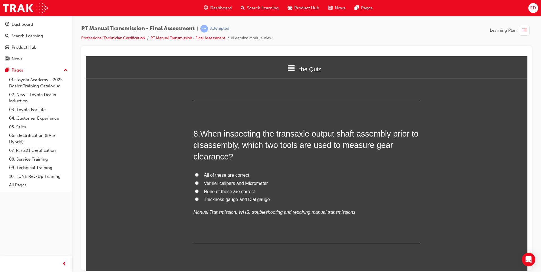
scroll to position [934, 0]
click at [205, 183] on span "Vernier calipers and Micrometer" at bounding box center [236, 183] width 64 height 5
click at [199, 183] on input "Vernier calipers and Micrometer" at bounding box center [197, 183] width 4 height 4
radio input "true"
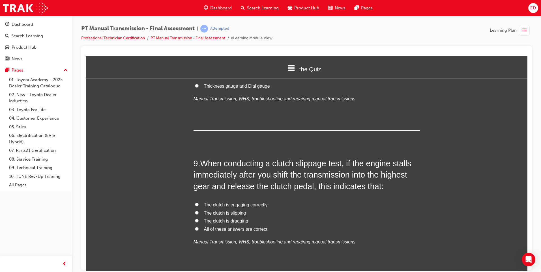
scroll to position [1075, 0]
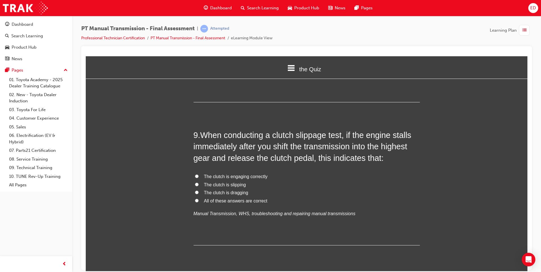
click at [211, 201] on span "All of these answers are correct" at bounding box center [235, 200] width 63 height 5
click at [199, 201] on input "All of these answers are correct" at bounding box center [197, 201] width 4 height 4
radio input "true"
click at [224, 177] on span "The clutch is engaging correctly" at bounding box center [236, 176] width 64 height 5
click at [199, 177] on input "The clutch is engaging correctly" at bounding box center [197, 176] width 4 height 4
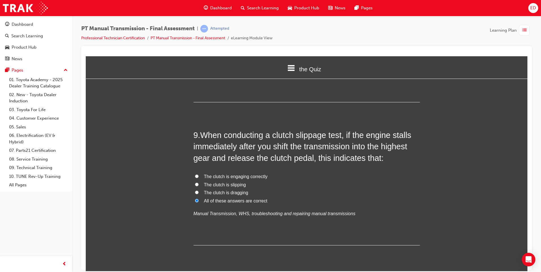
radio input "true"
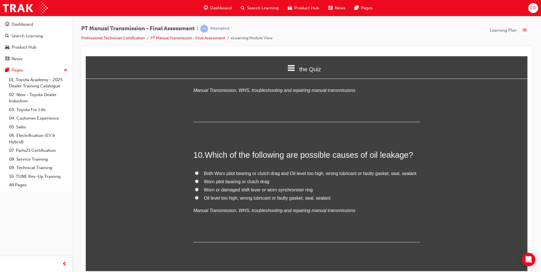
scroll to position [1217, 0]
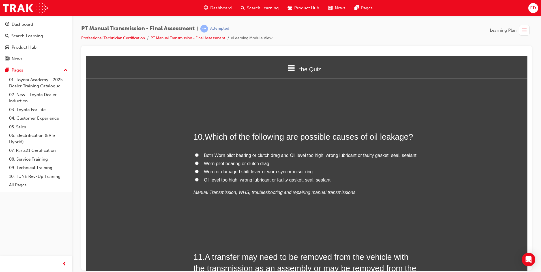
click at [286, 180] on span "Oil level too high, wrong lubricant or faulty gasket, seal, sealant" at bounding box center [267, 179] width 126 height 5
click at [199, 180] on input "Oil level too high, wrong lubricant or faulty gasket, seal, sealant" at bounding box center [197, 180] width 4 height 4
radio input "true"
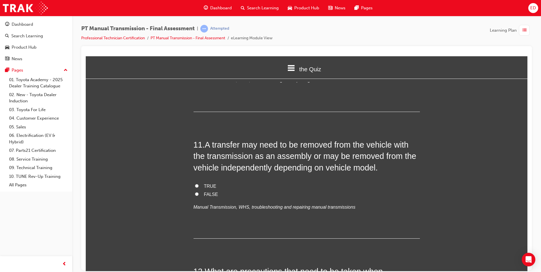
scroll to position [1330, 0]
click at [195, 193] on input "FALSE" at bounding box center [197, 193] width 4 height 4
radio input "true"
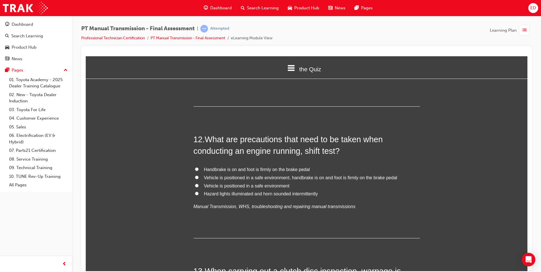
scroll to position [1471, 0]
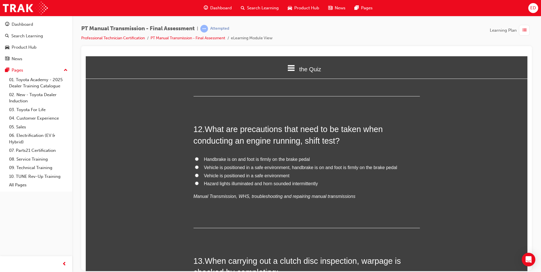
click at [288, 170] on span "Vehicle is positioned in a safe environment, handbrake is on and foot is firmly…" at bounding box center [300, 167] width 193 height 5
click at [199, 169] on input "Vehicle is positioned in a safe environment, handbrake is on and foot is firmly…" at bounding box center [197, 167] width 4 height 4
radio input "true"
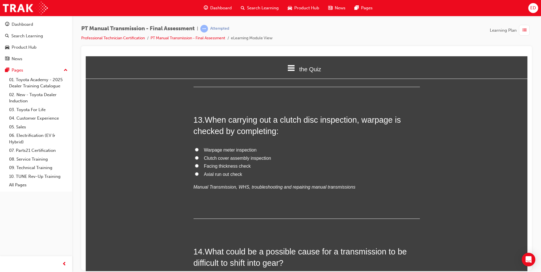
scroll to position [1613, 0]
click at [233, 174] on span "Axial run out check" at bounding box center [223, 173] width 38 height 5
click at [199, 174] on input "Axial run out check" at bounding box center [197, 174] width 4 height 4
radio input "true"
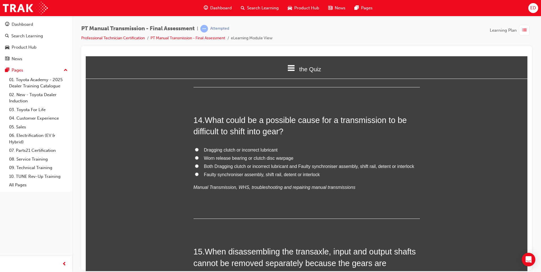
scroll to position [1754, 0]
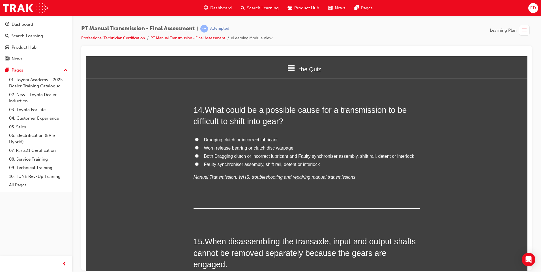
click at [350, 157] on span "Both Dragging clutch or incorrect lubricant and Faulty synchroniser assembly, s…" at bounding box center [309, 156] width 210 height 5
click at [199, 157] on input "Both Dragging clutch or incorrect lubricant and Faulty synchroniser assembly, s…" at bounding box center [197, 156] width 4 height 4
radio input "true"
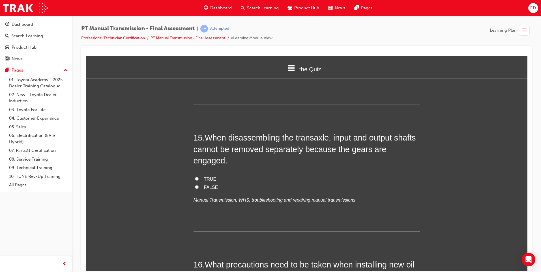
scroll to position [1868, 0]
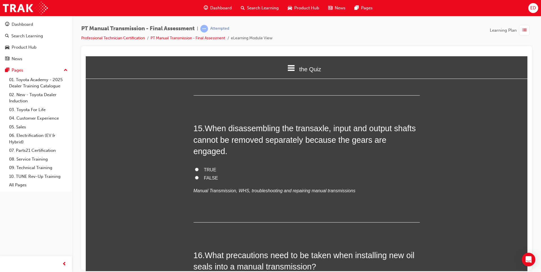
click at [195, 168] on input "TRUE" at bounding box center [197, 170] width 4 height 4
radio input "true"
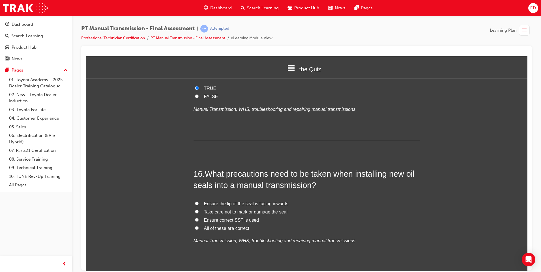
scroll to position [1953, 0]
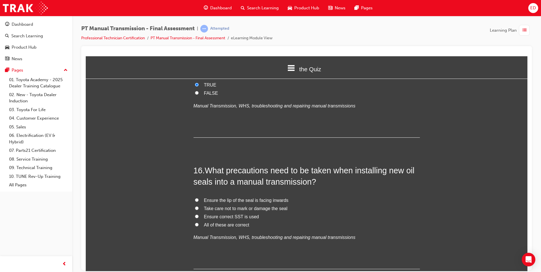
click at [195, 223] on input "All of these are correct" at bounding box center [197, 225] width 4 height 4
radio input "true"
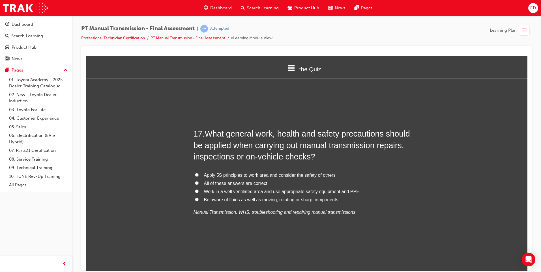
scroll to position [2122, 0]
click at [196, 180] on input "All of these answers are correct" at bounding box center [197, 182] width 4 height 4
radio input "true"
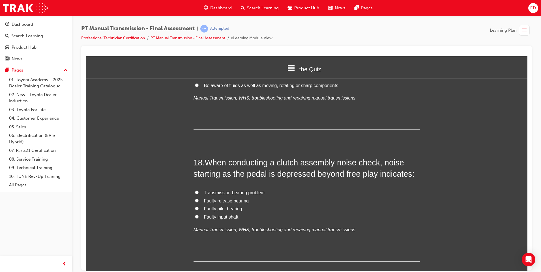
scroll to position [2236, 0]
click at [228, 198] on span "Faulty release bearing" at bounding box center [226, 200] width 45 height 5
click at [199, 198] on input "Faulty release bearing" at bounding box center [197, 200] width 4 height 4
radio input "true"
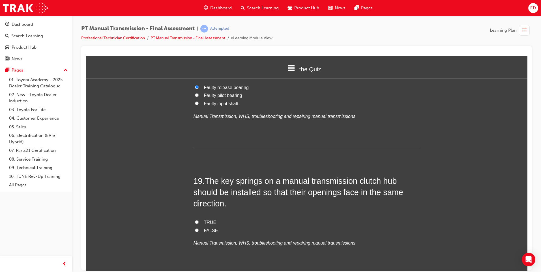
scroll to position [2377, 0]
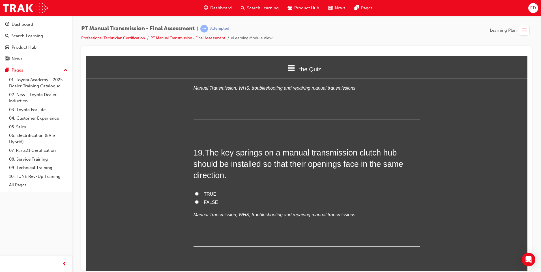
click at [195, 200] on input "FALSE" at bounding box center [197, 202] width 4 height 4
radio input "true"
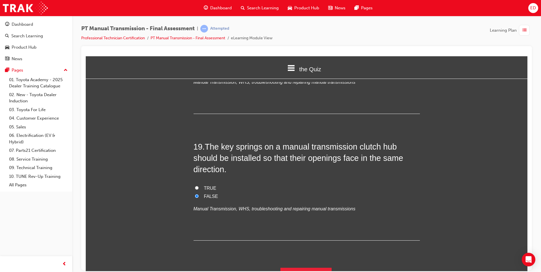
scroll to position [2384, 0]
click at [306, 267] on button "Submit Answers" at bounding box center [306, 275] width 52 height 16
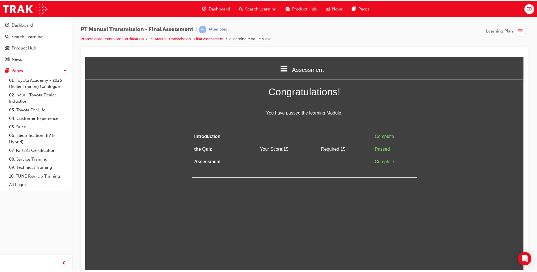
scroll to position [0, 0]
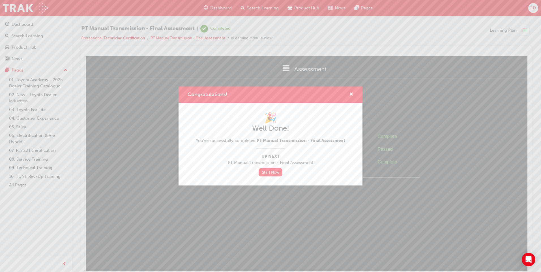
click at [26, 9] on div "Congratulations! 🎉 Well Done! You've successfully completed PT Manual Transmiss…" at bounding box center [270, 136] width 541 height 272
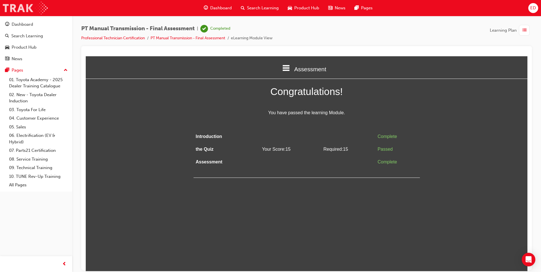
click at [31, 8] on img at bounding box center [25, 8] width 45 height 13
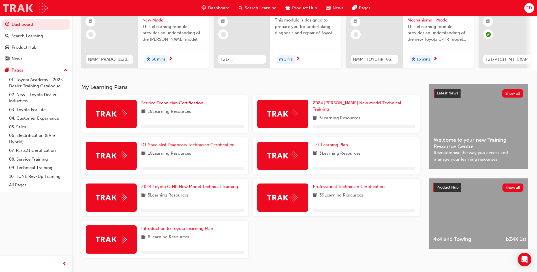
scroll to position [76, 0]
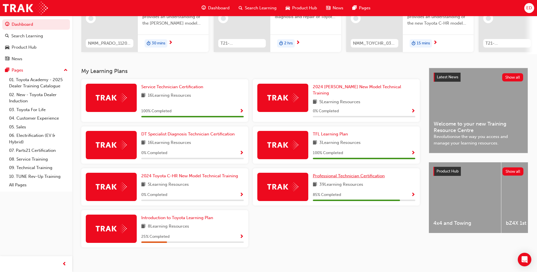
click at [353, 174] on span "Professional Technician Certification" at bounding box center [349, 175] width 72 height 5
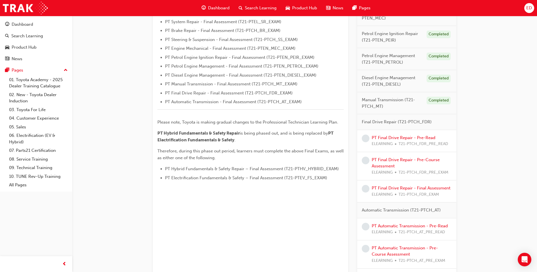
scroll to position [198, 0]
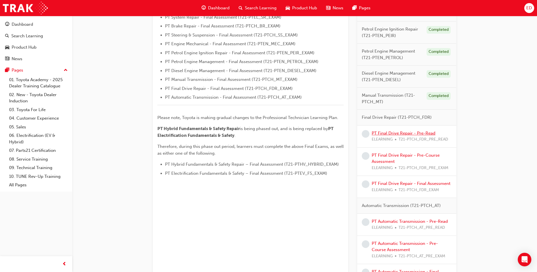
click at [403, 134] on link "PT Final Drive Repair - Pre-Read" at bounding box center [404, 133] width 64 height 5
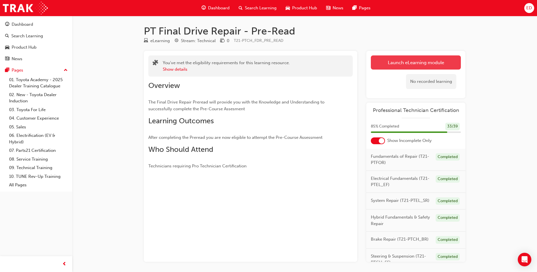
click at [425, 63] on link "Launch eLearning module" at bounding box center [416, 62] width 90 height 14
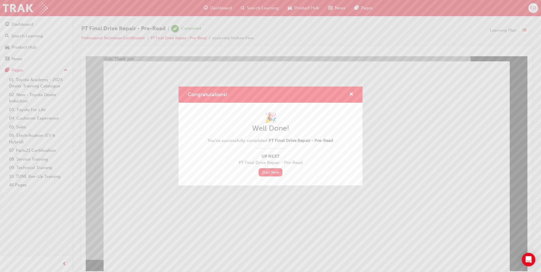
click at [23, 8] on div "Congratulations! 🎉 Well Done! You've successfully completed PT Final Drive Repa…" at bounding box center [270, 136] width 541 height 272
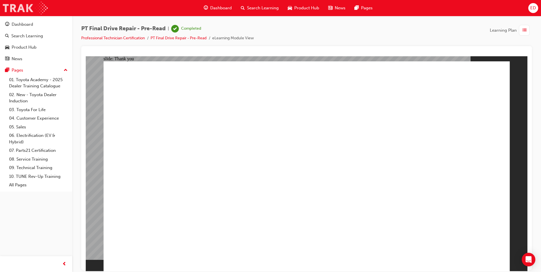
click at [23, 8] on img at bounding box center [25, 8] width 45 height 13
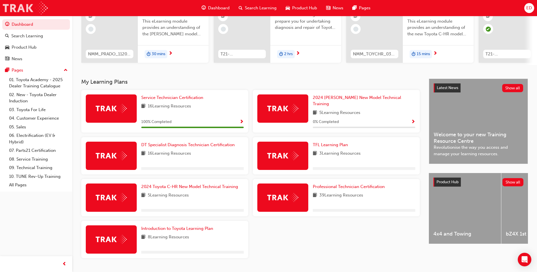
scroll to position [76, 0]
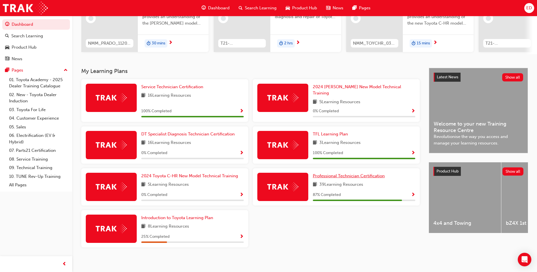
click at [350, 173] on span "Professional Technician Certification" at bounding box center [349, 175] width 72 height 5
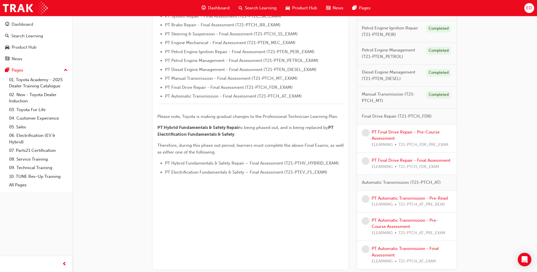
scroll to position [238, 0]
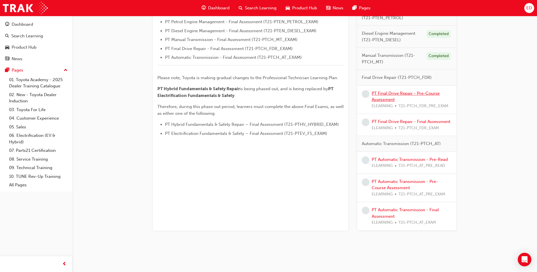
click at [418, 92] on link "PT Final Drive Repair - Pre-Course Assessment" at bounding box center [406, 97] width 68 height 12
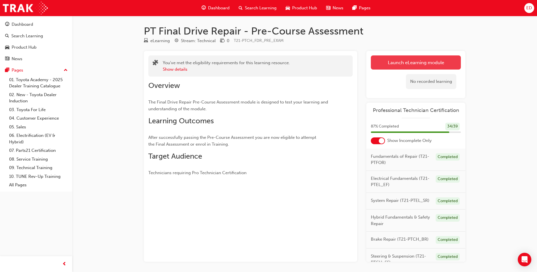
click at [404, 62] on link "Launch eLearning module" at bounding box center [416, 62] width 90 height 14
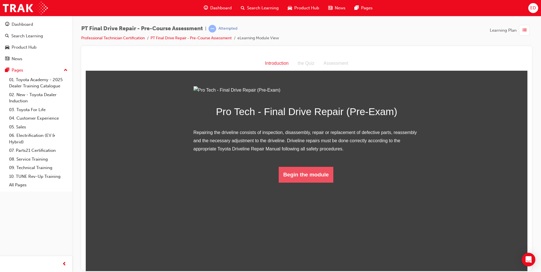
click at [313, 183] on button "Begin the module" at bounding box center [306, 175] width 55 height 16
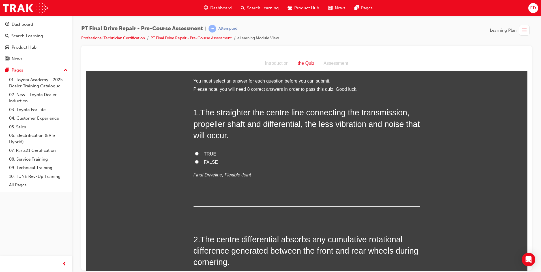
click at [195, 152] on input "TRUE" at bounding box center [197, 154] width 4 height 4
radio input "true"
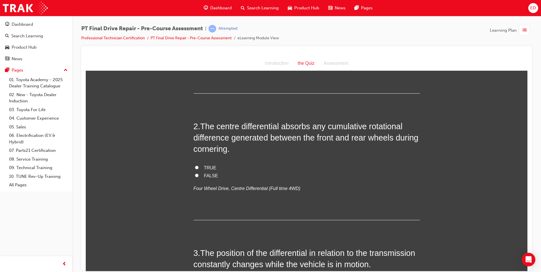
click at [195, 166] on input "TRUE" at bounding box center [197, 168] width 4 height 4
radio input "true"
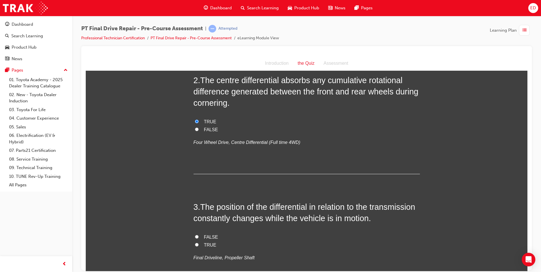
scroll to position [255, 0]
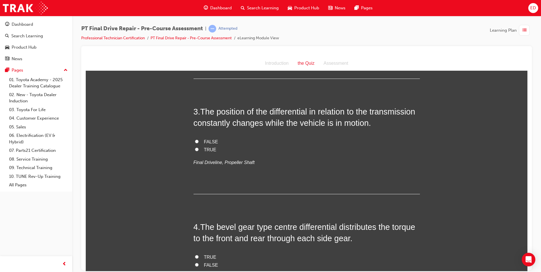
drag, startPoint x: 196, startPoint y: 141, endPoint x: 200, endPoint y: 141, distance: 3.7
click at [197, 141] on label "FALSE" at bounding box center [307, 142] width 226 height 8
click at [197, 141] on input "FALSE" at bounding box center [197, 142] width 4 height 4
radio input "true"
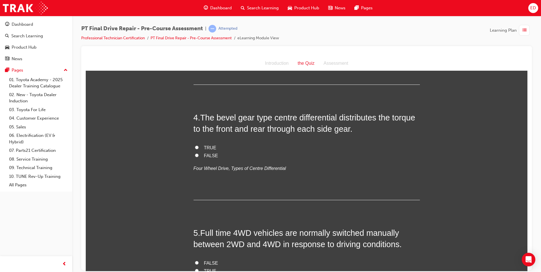
scroll to position [368, 0]
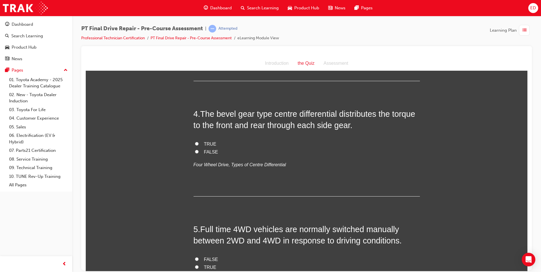
click at [196, 145] on input "TRUE" at bounding box center [197, 144] width 4 height 4
radio input "true"
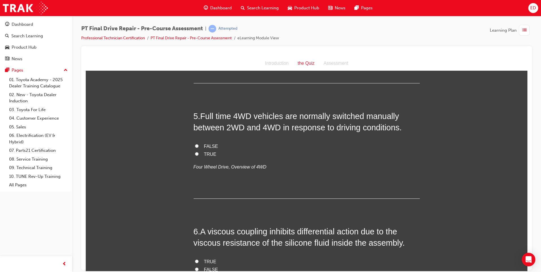
click at [195, 154] on input "TRUE" at bounding box center [197, 154] width 4 height 4
radio input "true"
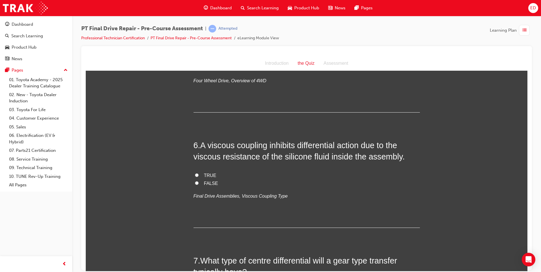
scroll to position [594, 0]
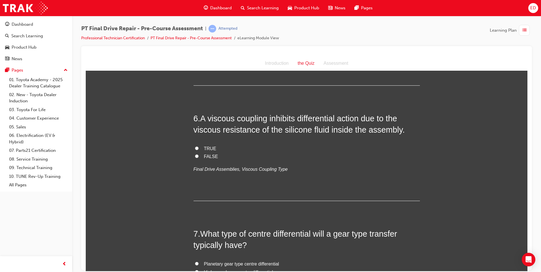
click at [196, 156] on input "FALSE" at bounding box center [197, 156] width 4 height 4
radio input "true"
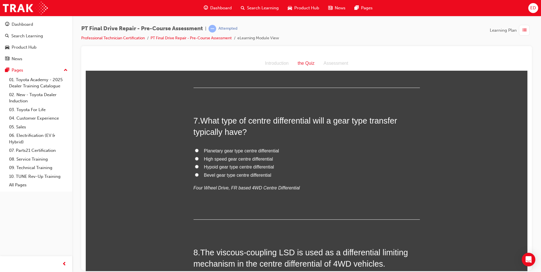
click at [204, 176] on span "Bevel gear type centre differential" at bounding box center [237, 175] width 67 height 5
click at [199, 176] on input "Bevel gear type centre differential" at bounding box center [197, 175] width 4 height 4
radio input "true"
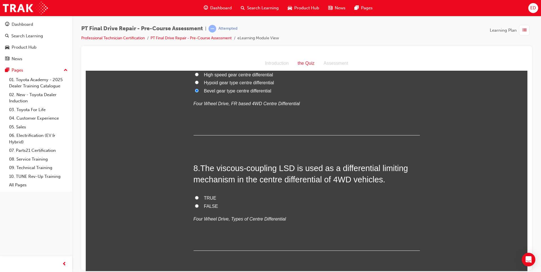
scroll to position [792, 0]
click at [195, 196] on input "TRUE" at bounding box center [197, 197] width 4 height 4
radio input "true"
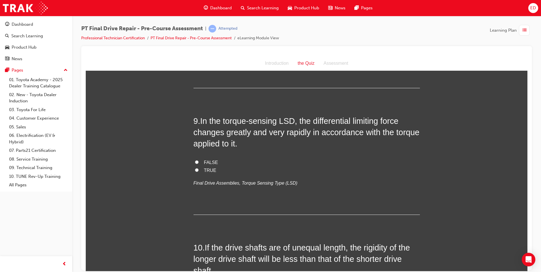
scroll to position [962, 0]
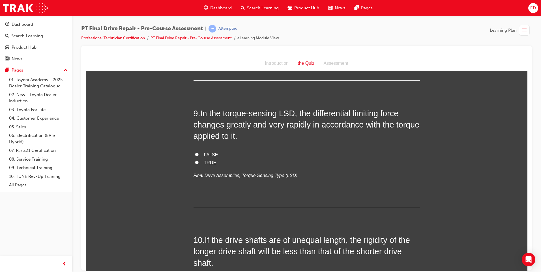
click at [195, 153] on input "FALSE" at bounding box center [197, 155] width 4 height 4
radio input "true"
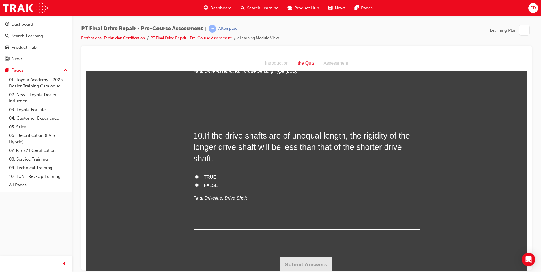
scroll to position [1068, 0]
drag, startPoint x: 194, startPoint y: 184, endPoint x: 230, endPoint y: 185, distance: 35.4
click at [195, 184] on input "FALSE" at bounding box center [197, 184] width 4 height 4
radio input "true"
click at [312, 262] on button "Submit Answers" at bounding box center [306, 264] width 52 height 16
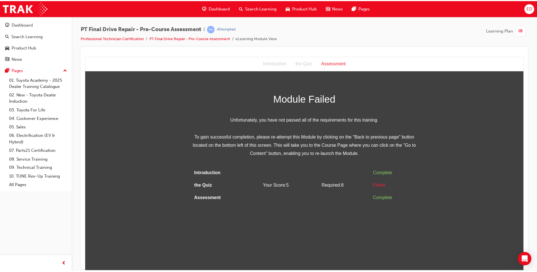
scroll to position [0, 0]
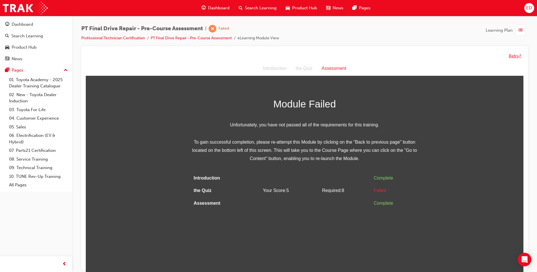
click at [516, 57] on button "Retry?" at bounding box center [515, 56] width 12 height 7
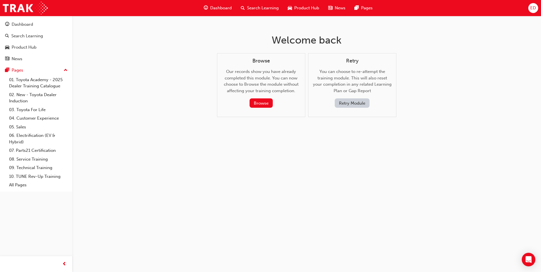
click at [358, 104] on button "Retry Module" at bounding box center [352, 102] width 35 height 9
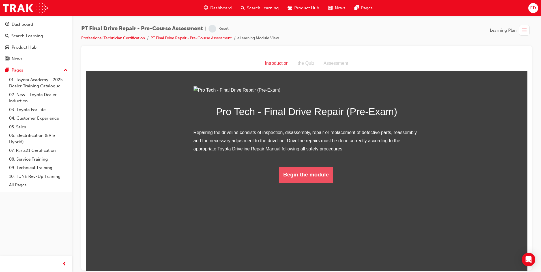
click at [300, 183] on button "Begin the module" at bounding box center [306, 175] width 55 height 16
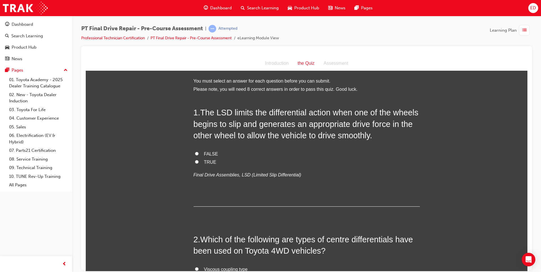
click at [195, 161] on input "TRUE" at bounding box center [197, 162] width 4 height 4
radio input "true"
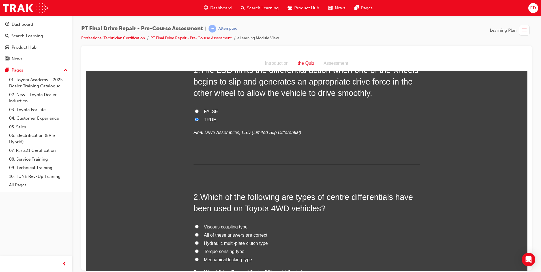
scroll to position [113, 0]
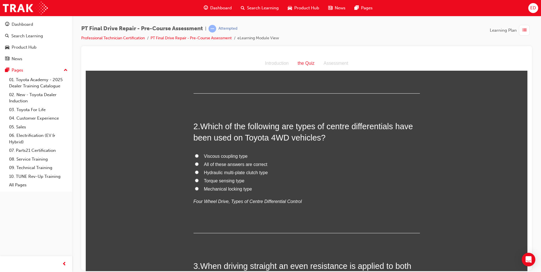
click at [225, 155] on span "Viscous coupling type" at bounding box center [226, 156] width 44 height 5
click at [199, 155] on input "Viscous coupling type" at bounding box center [197, 156] width 4 height 4
radio input "true"
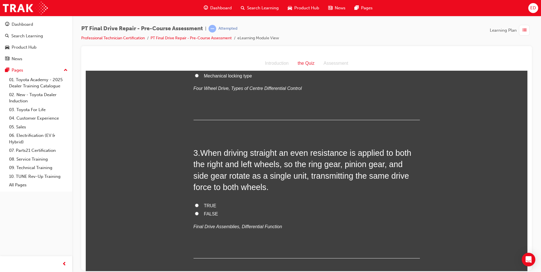
scroll to position [255, 0]
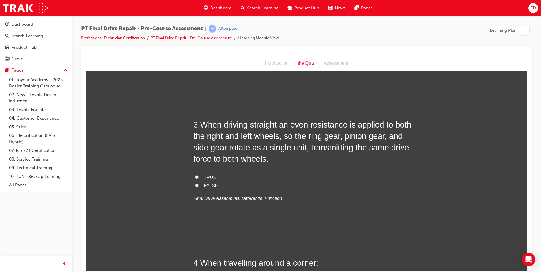
click at [197, 177] on label "TRUE" at bounding box center [307, 177] width 226 height 8
click at [197, 177] on input "TRUE" at bounding box center [197, 177] width 4 height 4
radio input "true"
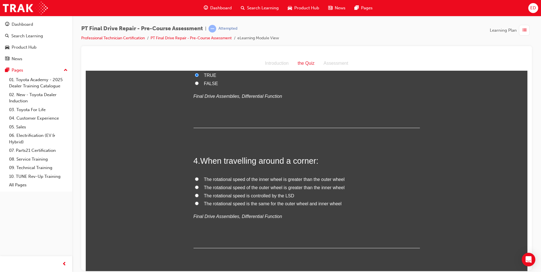
scroll to position [368, 0]
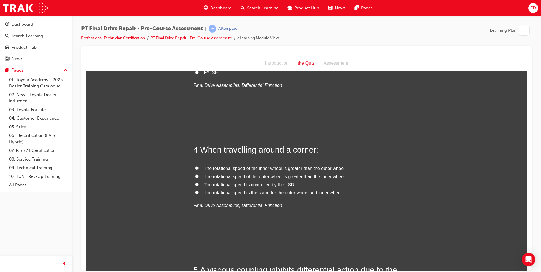
click at [262, 176] on span "The rotational speed of the outer wheel is greater than the inner wheel" at bounding box center [274, 176] width 141 height 5
click at [199, 176] on input "The rotational speed of the outer wheel is greater than the inner wheel" at bounding box center [197, 176] width 4 height 4
radio input "true"
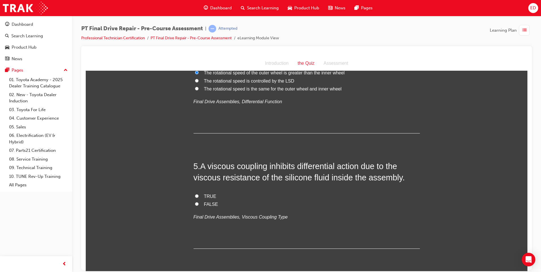
scroll to position [481, 0]
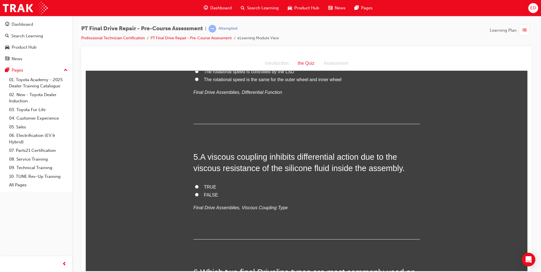
click at [200, 187] on label "TRUE" at bounding box center [307, 187] width 226 height 8
click at [199, 187] on input "TRUE" at bounding box center [197, 187] width 4 height 4
radio input "true"
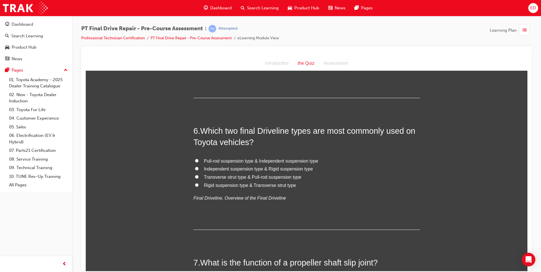
scroll to position [651, 0]
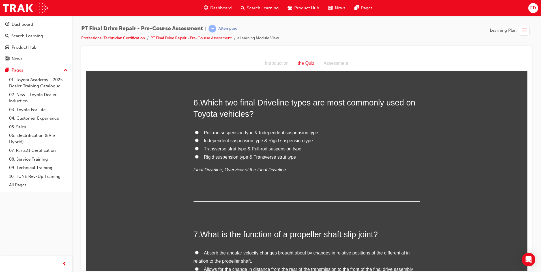
click at [239, 158] on span "Rigid suspension type & Transverse strut type" at bounding box center [250, 157] width 92 height 5
click at [199, 158] on input "Rigid suspension type & Transverse strut type" at bounding box center [197, 157] width 4 height 4
radio input "true"
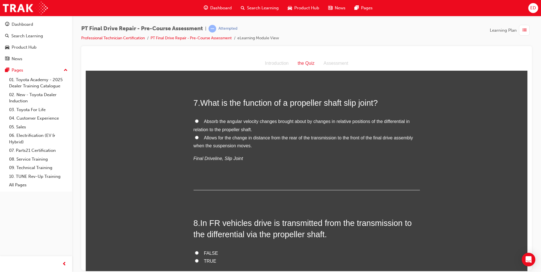
scroll to position [792, 0]
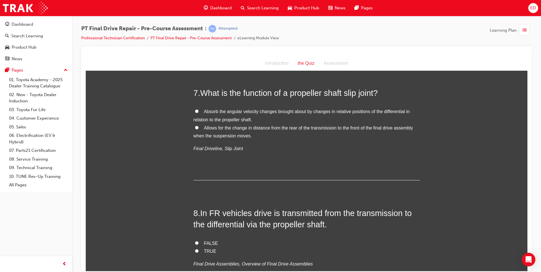
click at [236, 128] on span "Allows for the change in distance from the rear of the transmission to the fron…" at bounding box center [304, 131] width 220 height 13
click at [199, 128] on input "Allows for the change in distance from the rear of the transmission to the fron…" at bounding box center [197, 128] width 4 height 4
radio input "true"
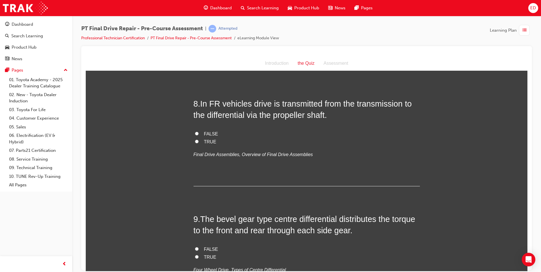
scroll to position [906, 0]
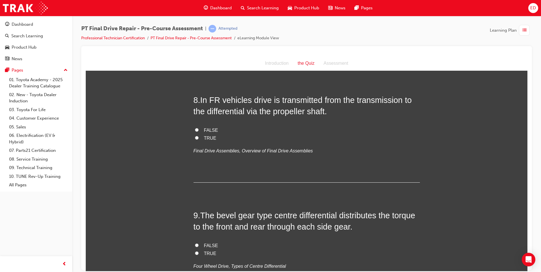
click at [195, 137] on input "TRUE" at bounding box center [197, 138] width 4 height 4
radio input "true"
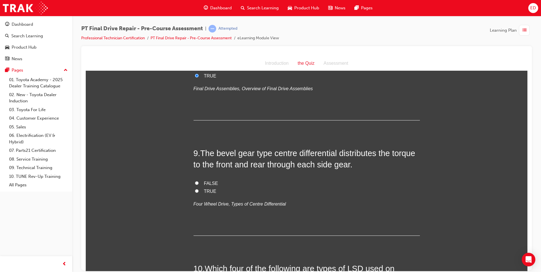
scroll to position [990, 0]
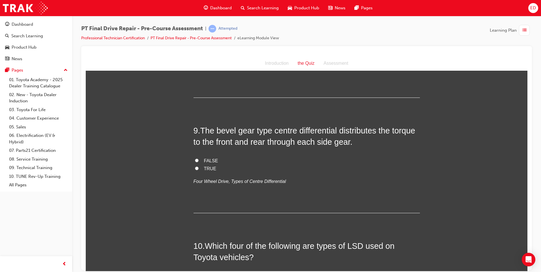
click at [195, 168] on input "TRUE" at bounding box center [197, 168] width 4 height 4
radio input "true"
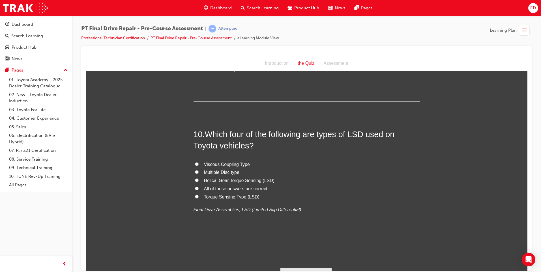
scroll to position [1104, 0]
click at [207, 162] on span "Viscous Coupling Type" at bounding box center [227, 162] width 46 height 5
click at [199, 162] on input "Viscous Coupling Type" at bounding box center [197, 163] width 4 height 4
radio input "true"
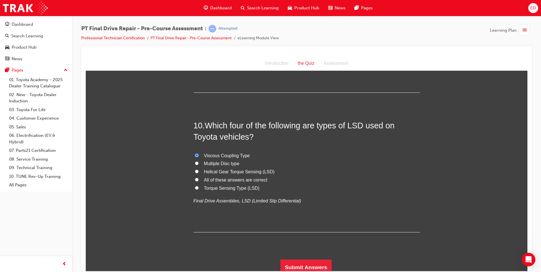
scroll to position [1115, 0]
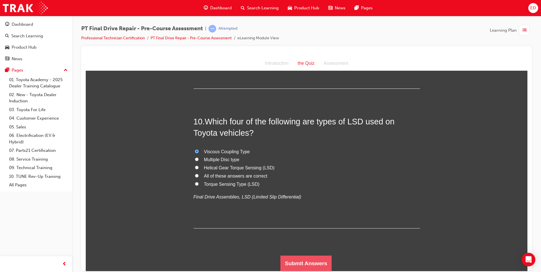
click at [309, 260] on button "Submit Answers" at bounding box center [306, 264] width 52 height 16
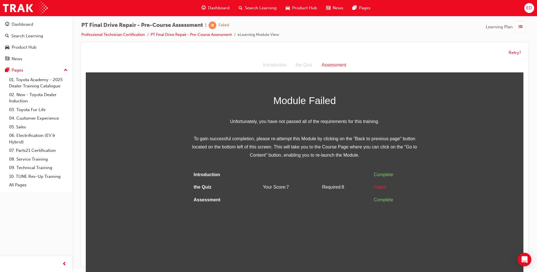
scroll to position [4, 0]
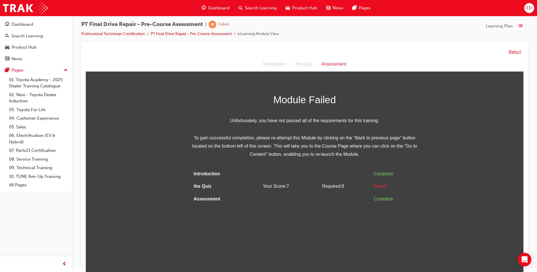
click at [517, 50] on button "Retry?" at bounding box center [515, 52] width 12 height 7
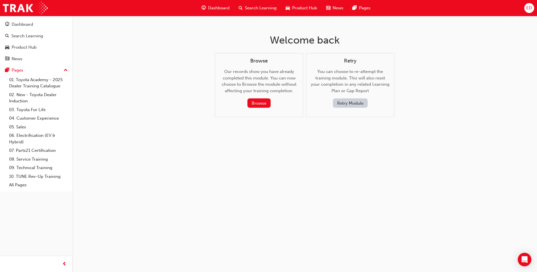
scroll to position [0, 0]
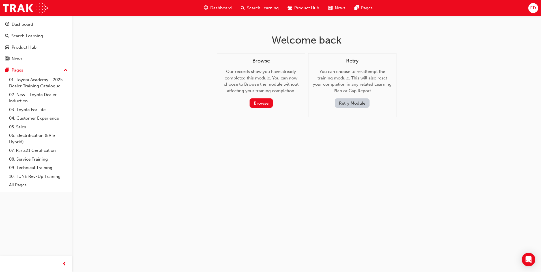
click at [366, 102] on button "Retry Module" at bounding box center [352, 102] width 35 height 9
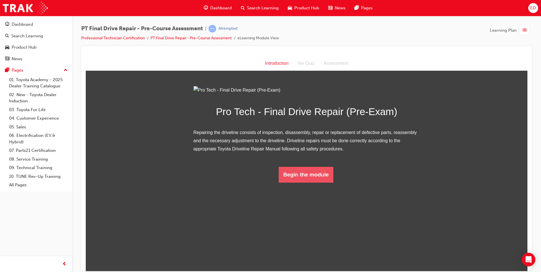
click at [312, 183] on button "Begin the module" at bounding box center [306, 175] width 55 height 16
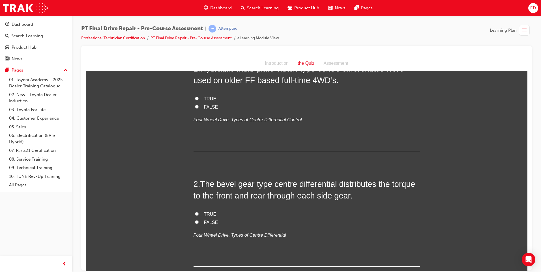
scroll to position [57, 0]
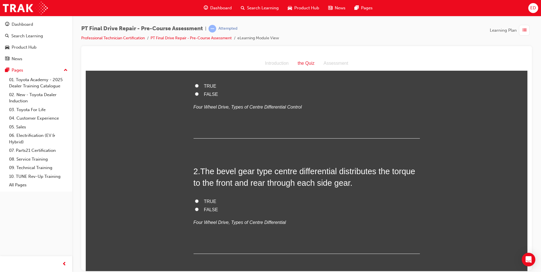
click at [205, 201] on span "TRUE" at bounding box center [210, 201] width 12 height 5
click at [199, 201] on input "TRUE" at bounding box center [197, 201] width 4 height 4
radio input "true"
click at [201, 86] on label "TRUE" at bounding box center [307, 86] width 226 height 8
click at [199, 86] on input "TRUE" at bounding box center [197, 86] width 4 height 4
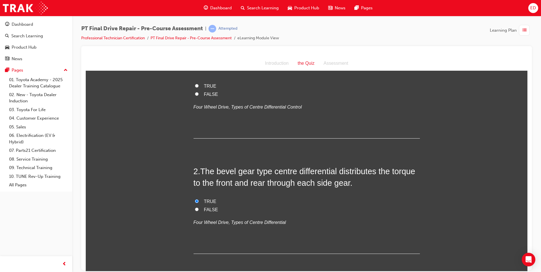
radio input "true"
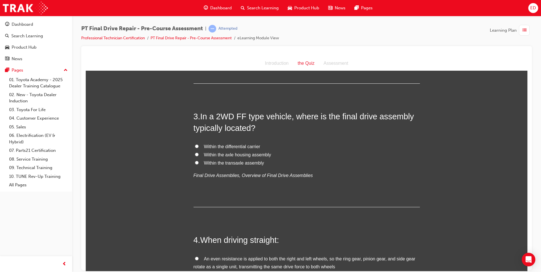
scroll to position [226, 0]
click at [246, 147] on span "Within the differential carrier" at bounding box center [232, 147] width 56 height 5
click at [199, 147] on input "Within the differential carrier" at bounding box center [197, 147] width 4 height 4
radio input "true"
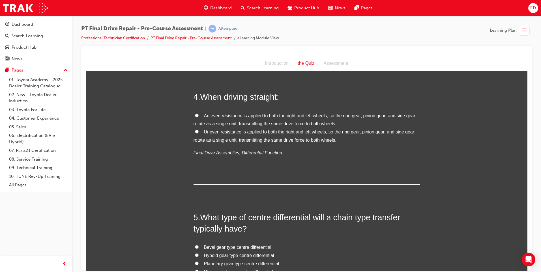
scroll to position [368, 0]
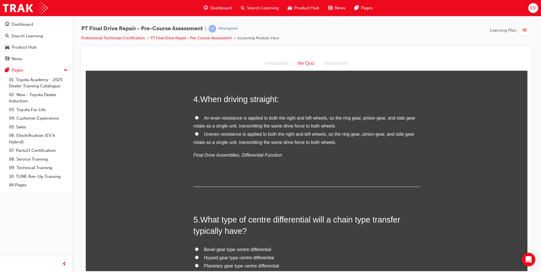
click at [297, 117] on span "An even resistance is applied to both the right and left wheels, so the ring ge…" at bounding box center [305, 121] width 222 height 13
click at [199, 117] on input "An even resistance is applied to both the right and left wheels, so the ring ge…" at bounding box center [197, 118] width 4 height 4
radio input "true"
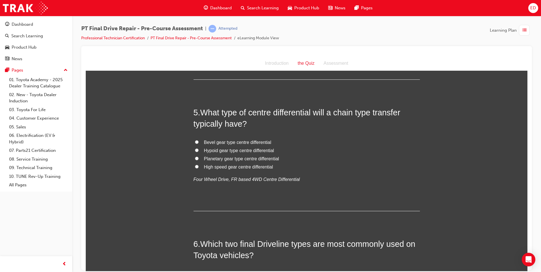
scroll to position [481, 0]
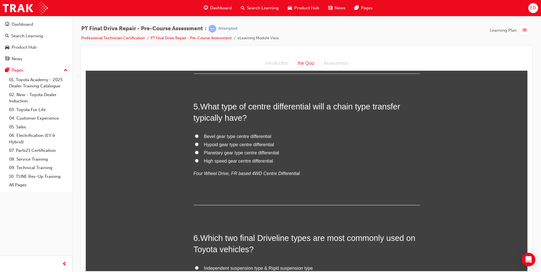
click at [229, 136] on span "Bevel gear type centre differential" at bounding box center [237, 136] width 67 height 5
click at [199, 136] on input "Bevel gear type centre differential" at bounding box center [197, 136] width 4 height 4
radio input "true"
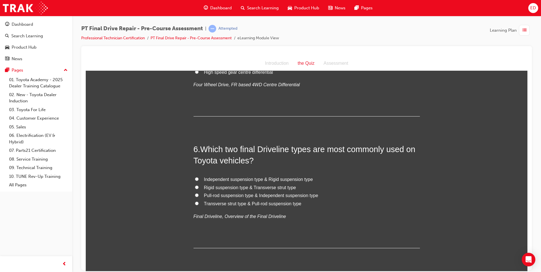
scroll to position [623, 0]
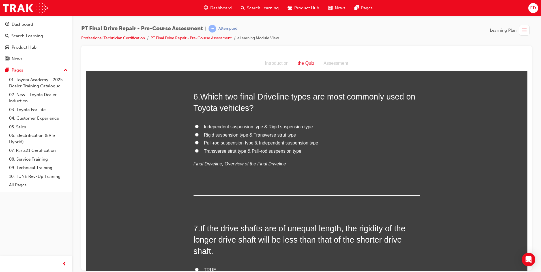
click at [259, 125] on span "Independent suspension type & Rigid suspension type" at bounding box center [258, 126] width 109 height 5
click at [199, 125] on input "Independent suspension type & Rigid suspension type" at bounding box center [197, 127] width 4 height 4
radio input "true"
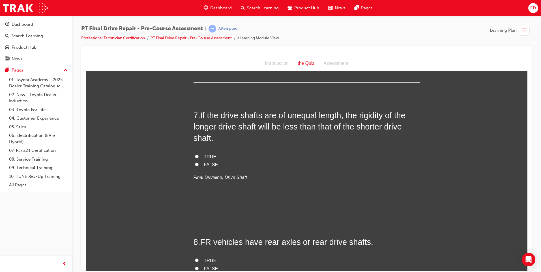
scroll to position [764, 0]
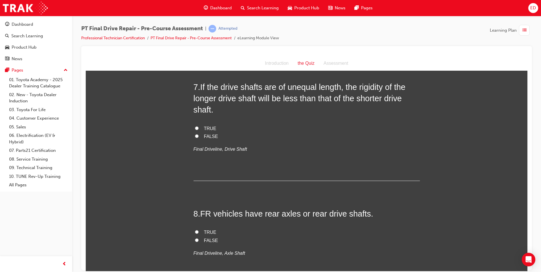
click at [207, 126] on span "TRUE" at bounding box center [210, 128] width 12 height 5
click at [199, 126] on input "TRUE" at bounding box center [197, 128] width 4 height 4
radio input "true"
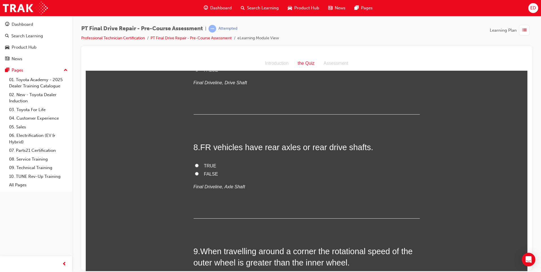
scroll to position [849, 0]
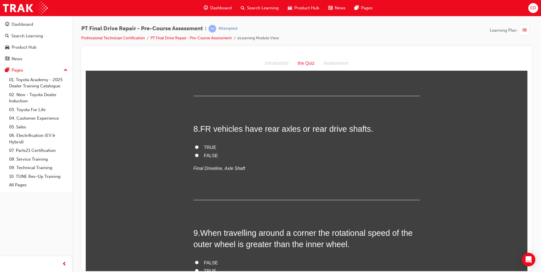
click at [195, 155] on input "FALSE" at bounding box center [197, 155] width 4 height 4
radio input "true"
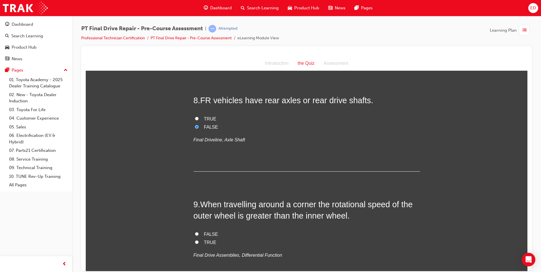
scroll to position [877, 0]
click at [196, 120] on label "TRUE" at bounding box center [307, 119] width 226 height 8
click at [196, 120] on input "TRUE" at bounding box center [197, 119] width 4 height 4
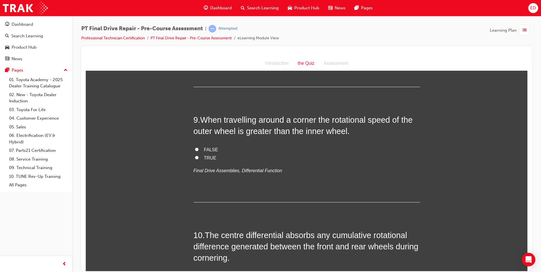
scroll to position [934, 0]
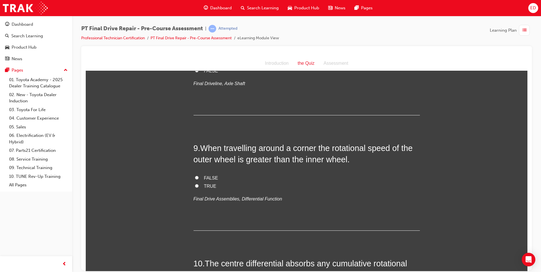
click at [226, 185] on label "TRUE" at bounding box center [307, 186] width 226 height 8
click at [199, 185] on input "TRUE" at bounding box center [197, 186] width 4 height 4
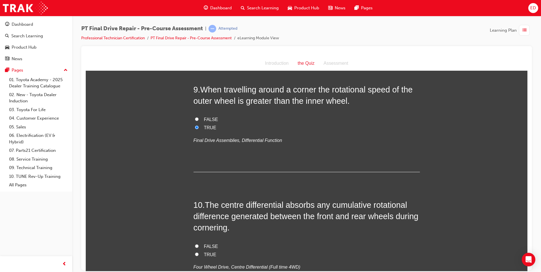
scroll to position [1019, 0]
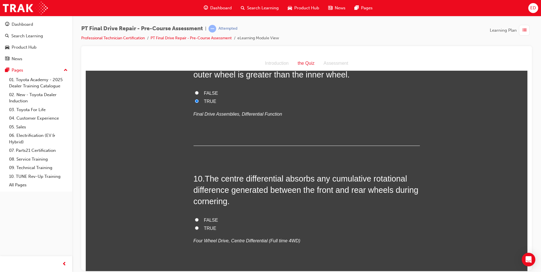
click at [201, 228] on label "TRUE" at bounding box center [307, 228] width 226 height 8
click at [199, 228] on input "TRUE" at bounding box center [197, 228] width 4 height 4
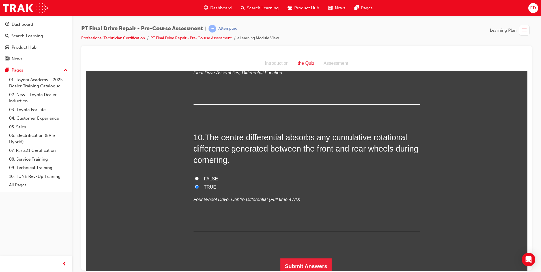
scroll to position [1063, 0]
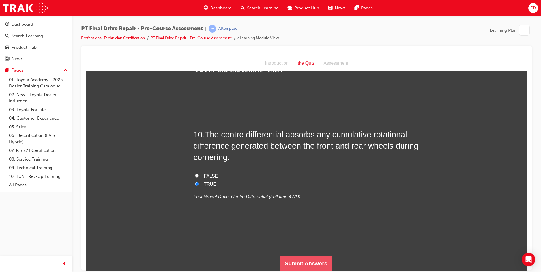
click at [311, 265] on button "Submit Answers" at bounding box center [306, 264] width 52 height 16
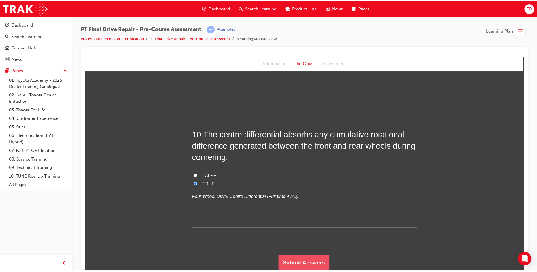
scroll to position [0, 0]
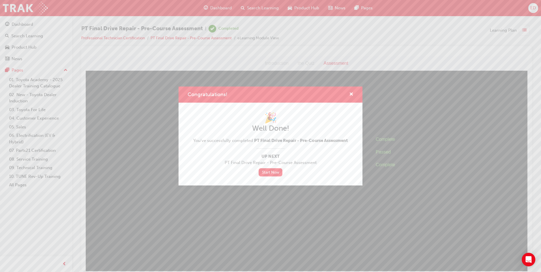
click at [28, 9] on div "Congratulations! 🎉 Well Done! You've successfully completed PT Final Drive Repa…" at bounding box center [270, 136] width 541 height 272
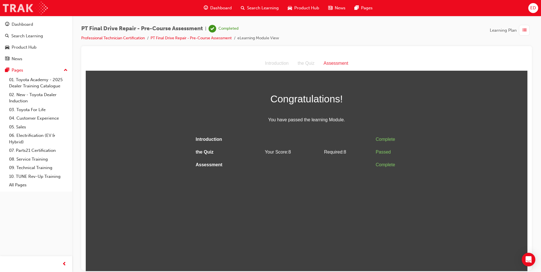
click at [28, 9] on img at bounding box center [25, 8] width 45 height 13
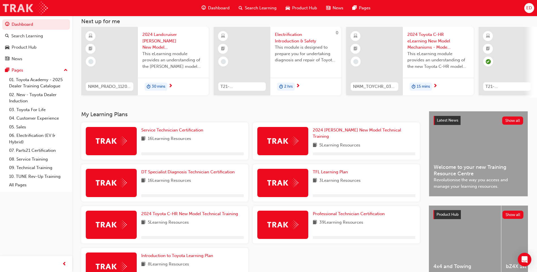
scroll to position [76, 0]
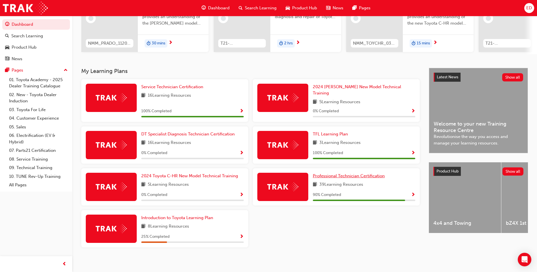
click at [356, 173] on span "Professional Technician Certification" at bounding box center [349, 175] width 72 height 5
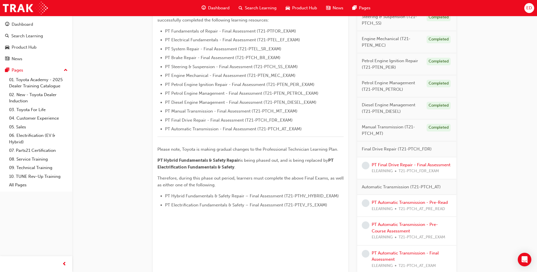
scroll to position [209, 0]
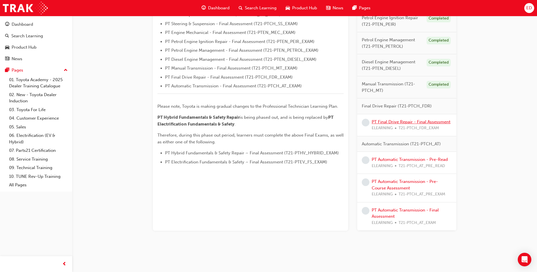
click at [412, 122] on link "PT Final Drive Repair - Final Assessment" at bounding box center [411, 121] width 79 height 5
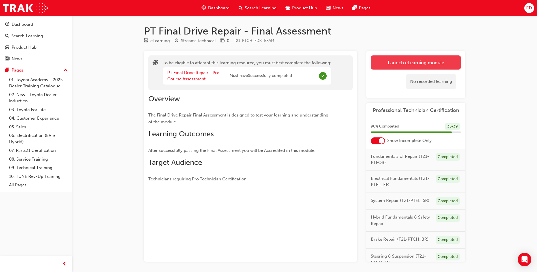
click at [406, 61] on button "Launch eLearning module" at bounding box center [416, 62] width 90 height 14
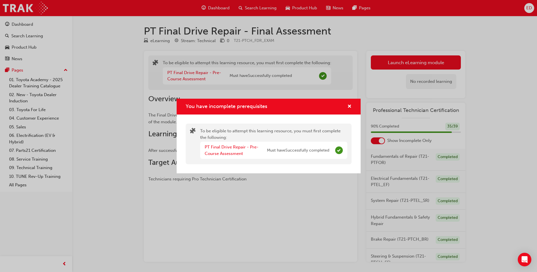
click at [272, 106] on div "You have incomplete prerequisites" at bounding box center [269, 106] width 166 height 7
click at [194, 107] on span "You have incomplete prerequisites" at bounding box center [226, 106] width 81 height 6
click at [349, 105] on span "cross-icon" at bounding box center [349, 106] width 4 height 5
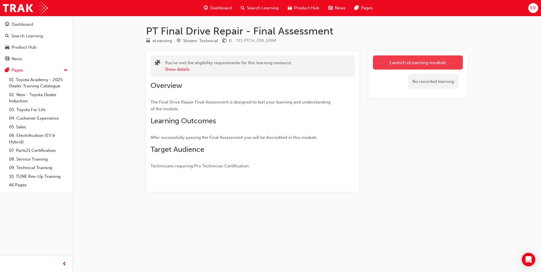
click at [417, 62] on link "Launch eLearning module" at bounding box center [418, 62] width 90 height 14
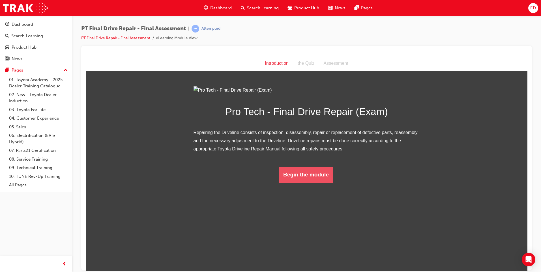
click at [310, 183] on button "Begin the module" at bounding box center [306, 175] width 55 height 16
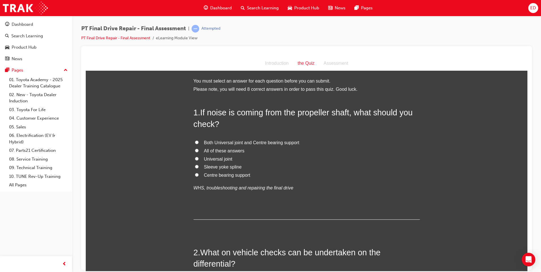
click at [196, 152] on label "All of these answers" at bounding box center [307, 151] width 226 height 8
click at [196, 152] on input "All of these answers" at bounding box center [197, 151] width 4 height 4
radio input "true"
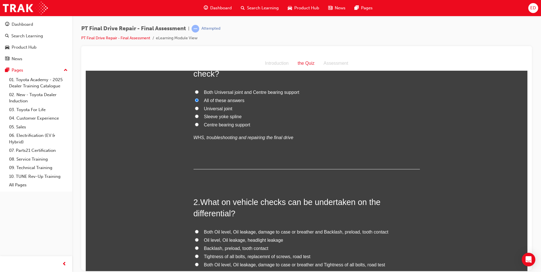
scroll to position [141, 0]
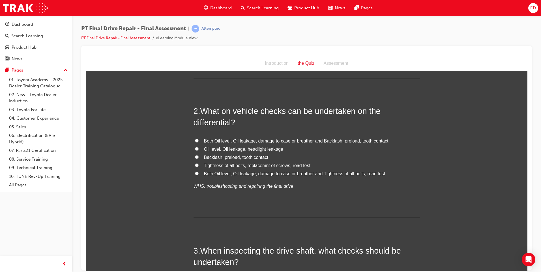
click at [215, 173] on span "Both Oil level, Oil leakage, damage to case or breather and Tightness of all bo…" at bounding box center [294, 173] width 181 height 5
click at [199, 173] on input "Both Oil level, Oil leakage, damage to case or breather and Tightness of all bo…" at bounding box center [197, 173] width 4 height 4
radio input "true"
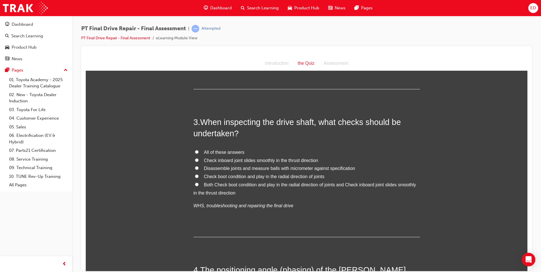
scroll to position [283, 0]
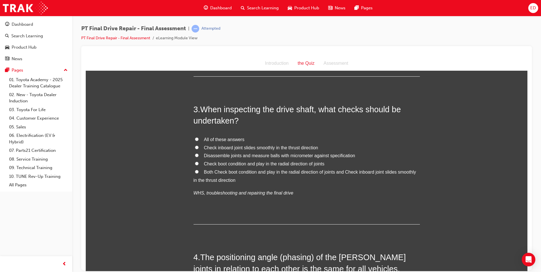
click at [232, 140] on span "All of these answers" at bounding box center [224, 139] width 40 height 5
click at [199, 140] on input "All of these answers" at bounding box center [197, 139] width 4 height 4
radio input "true"
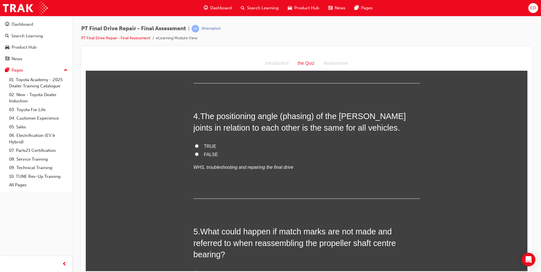
scroll to position [424, 0]
click at [200, 144] on label "TRUE" at bounding box center [307, 146] width 226 height 8
click at [199, 144] on input "TRUE" at bounding box center [197, 146] width 4 height 4
radio input "true"
click at [195, 145] on input "TRUE" at bounding box center [197, 146] width 4 height 4
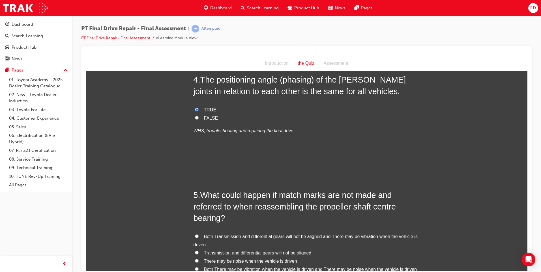
scroll to position [465, 0]
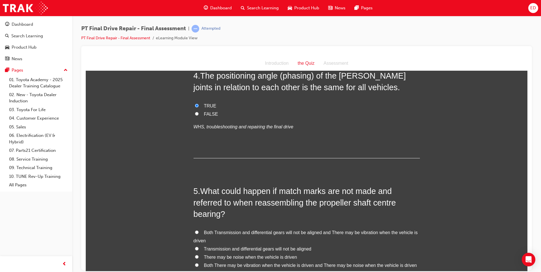
click at [196, 113] on input "FALSE" at bounding box center [197, 114] width 4 height 4
radio input "true"
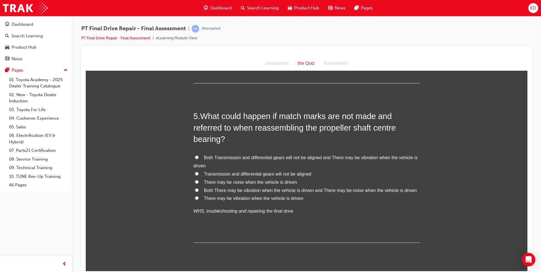
scroll to position [550, 0]
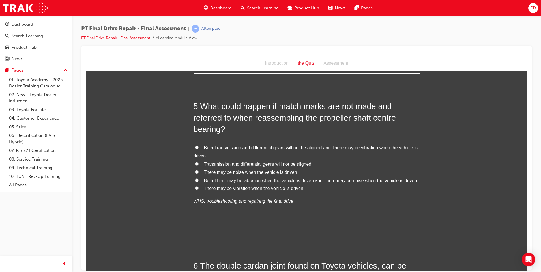
click at [207, 180] on span "Both There may be vibration when the vehicle is driven and There may be noise w…" at bounding box center [310, 180] width 213 height 5
click at [199, 180] on input "Both There may be vibration when the vehicle is driven and There may be noise w…" at bounding box center [197, 180] width 4 height 4
radio input "true"
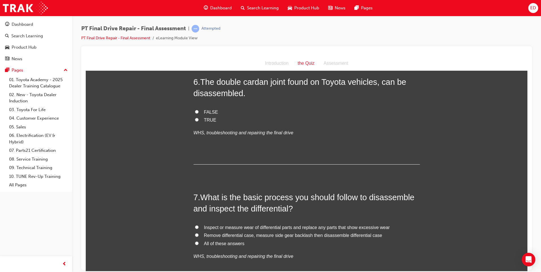
scroll to position [737, 0]
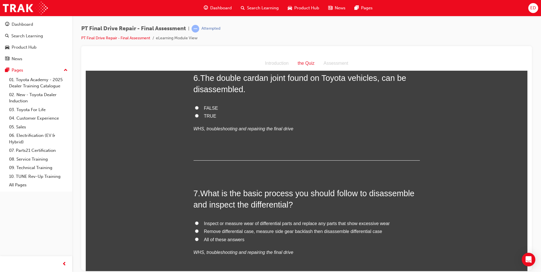
click at [197, 117] on label "TRUE" at bounding box center [307, 116] width 226 height 8
click at [197, 117] on input "TRUE" at bounding box center [197, 116] width 4 height 4
radio input "true"
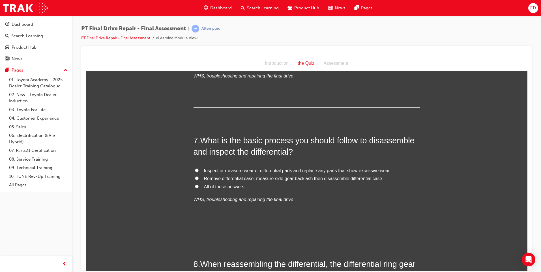
scroll to position [794, 0]
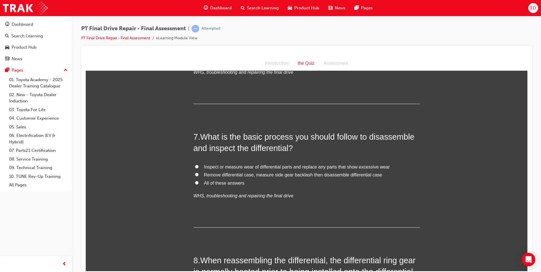
click at [195, 183] on input "All of these answers" at bounding box center [197, 183] width 4 height 4
radio input "true"
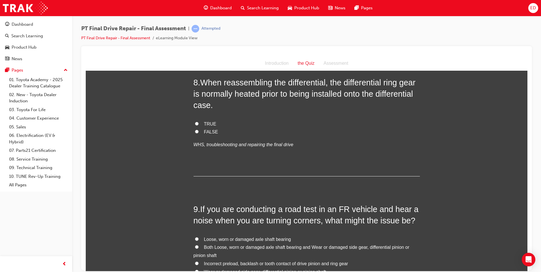
scroll to position [978, 0]
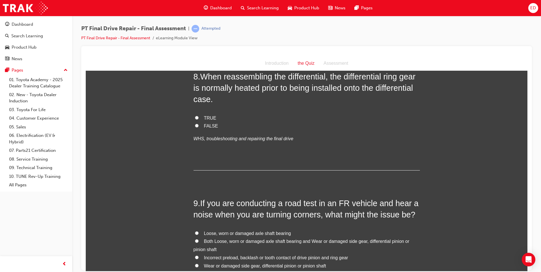
click at [196, 115] on label "TRUE" at bounding box center [307, 118] width 226 height 8
click at [196, 116] on input "TRUE" at bounding box center [197, 118] width 4 height 4
radio input "true"
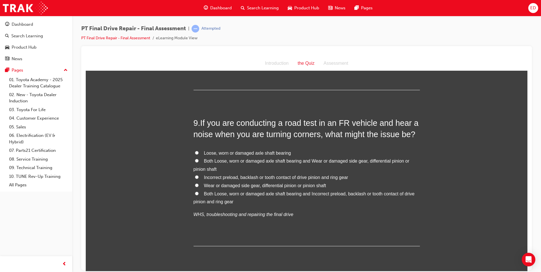
scroll to position [1063, 0]
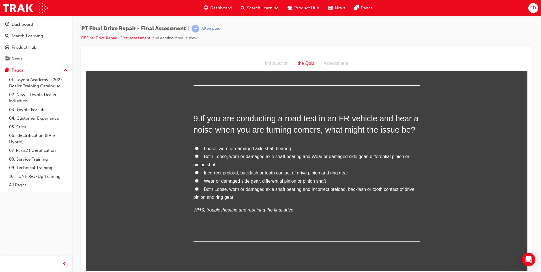
click at [244, 156] on span "Both Loose, worn or damaged axle shaft bearing and Wear or damaged side gear, d…" at bounding box center [302, 160] width 216 height 13
click at [199, 156] on input "Both Loose, worn or damaged axle shaft bearing and Wear or damaged side gear, d…" at bounding box center [197, 156] width 4 height 4
radio input "true"
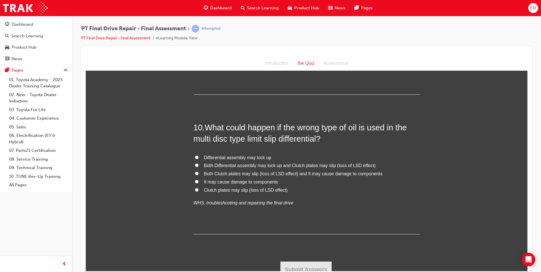
scroll to position [1216, 0]
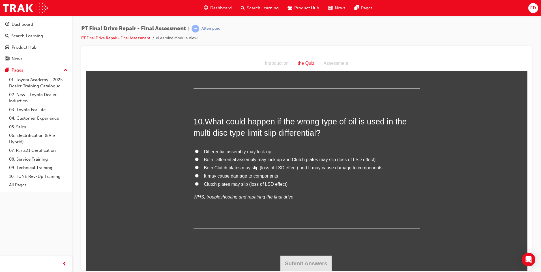
click at [306, 168] on span "Both Clutch plates may slip (loss of LSD effect) and It may cause damage to com…" at bounding box center [293, 167] width 179 height 5
click at [199, 168] on input "Both Clutch plates may slip (loss of LSD effect) and It may cause damage to com…" at bounding box center [197, 168] width 4 height 4
radio input "true"
click at [314, 264] on button "Submit Answers" at bounding box center [306, 264] width 52 height 16
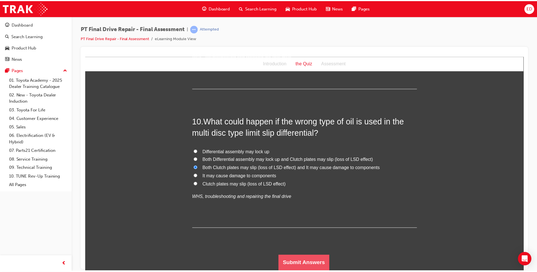
scroll to position [0, 0]
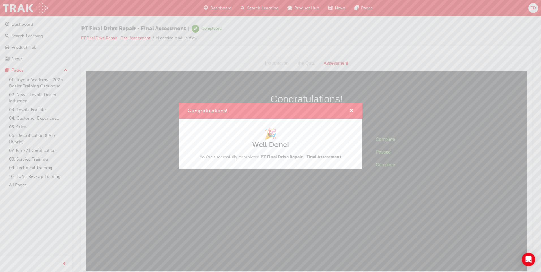
click at [28, 7] on div "Congratulations! 🎉 Well Done! You've successfully completed PT Final Drive Repa…" at bounding box center [270, 136] width 541 height 272
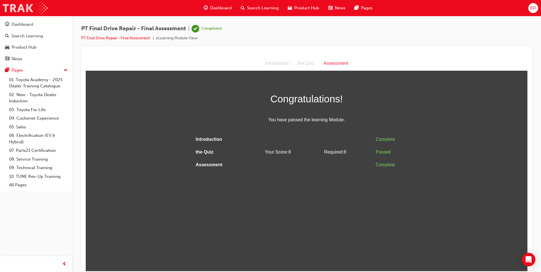
click at [22, 9] on img at bounding box center [25, 8] width 45 height 13
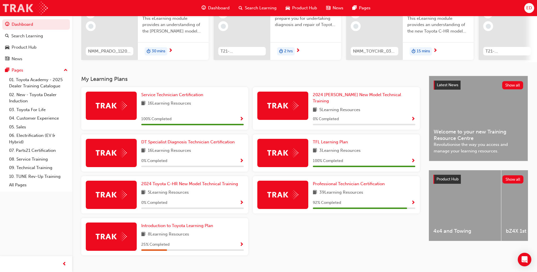
scroll to position [76, 0]
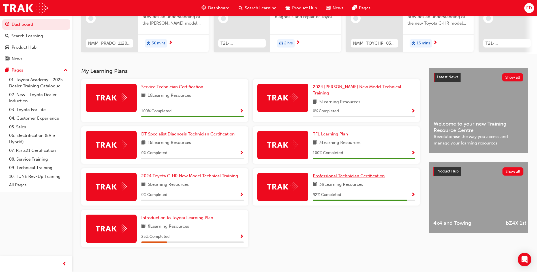
click at [349, 173] on span "Professional Technician Certification" at bounding box center [349, 175] width 72 height 5
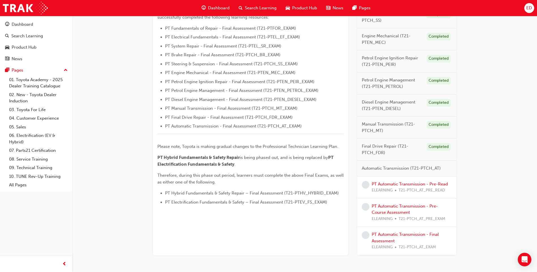
scroll to position [170, 0]
click at [401, 184] on link "PT Automatic Transmission - Pre-Read" at bounding box center [410, 183] width 76 height 5
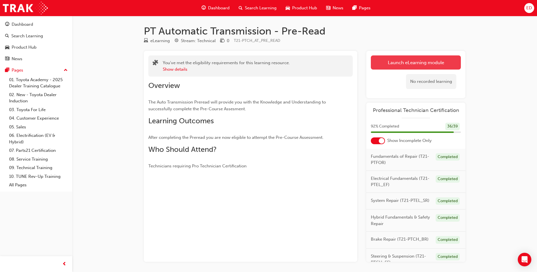
click at [396, 61] on link "Launch eLearning module" at bounding box center [416, 62] width 90 height 14
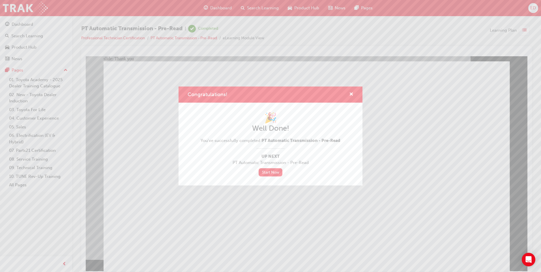
click at [23, 7] on div "Congratulations! 🎉 Well Done! You've successfully completed PT Automatic Transm…" at bounding box center [270, 136] width 541 height 272
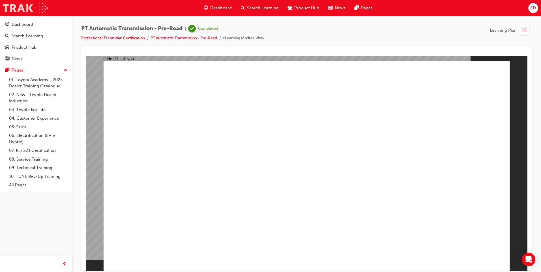
drag, startPoint x: 23, startPoint y: 8, endPoint x: 37, endPoint y: 8, distance: 13.6
click at [23, 8] on img at bounding box center [25, 8] width 45 height 13
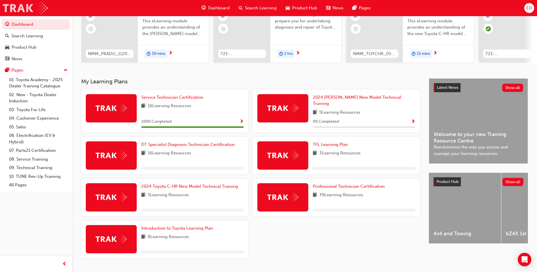
scroll to position [76, 0]
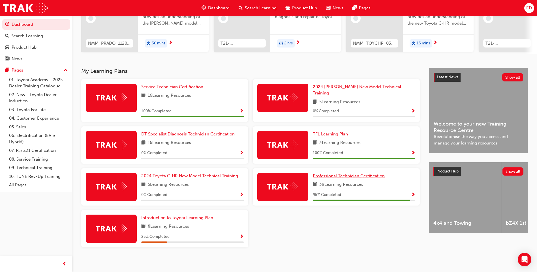
click at [352, 173] on span "Professional Technician Certification" at bounding box center [349, 175] width 72 height 5
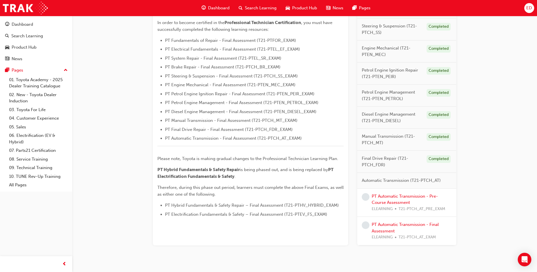
scroll to position [172, 0]
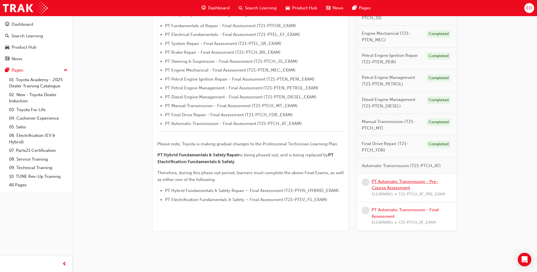
click at [407, 181] on link "PT Automatic Transmission - Pre-Course Assessment" at bounding box center [405, 185] width 66 height 12
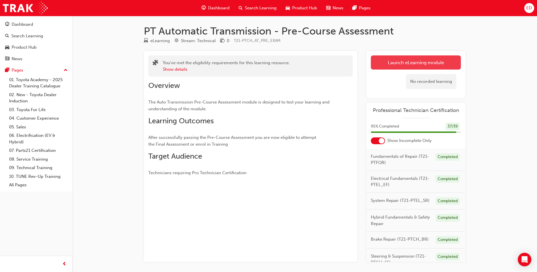
click at [414, 61] on link "Launch eLearning module" at bounding box center [416, 62] width 90 height 14
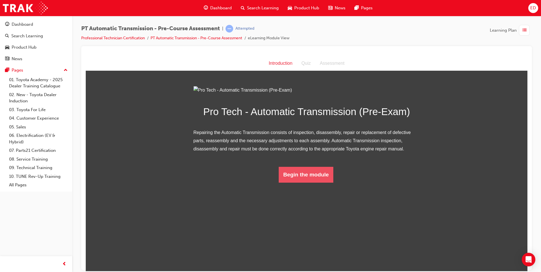
click at [317, 183] on button "Begin the module" at bounding box center [306, 175] width 55 height 16
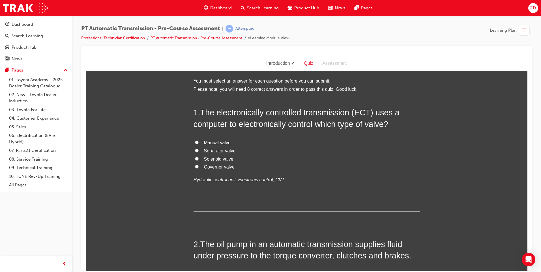
drag, startPoint x: 204, startPoint y: 157, endPoint x: 241, endPoint y: 166, distance: 38.2
click at [204, 157] on span "Solenoid valve" at bounding box center [218, 158] width 29 height 5
click at [199, 157] on input "Solenoid valve" at bounding box center [197, 159] width 4 height 4
radio input "true"
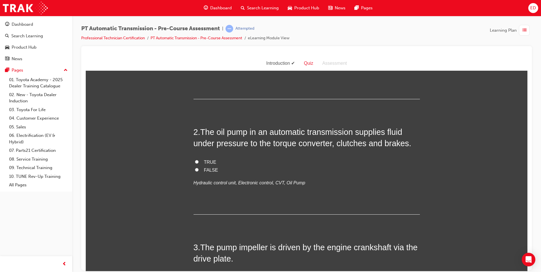
scroll to position [113, 0]
click at [207, 160] on span "TRUE" at bounding box center [210, 161] width 12 height 5
click at [199, 160] on input "TRUE" at bounding box center [197, 161] width 4 height 4
radio input "true"
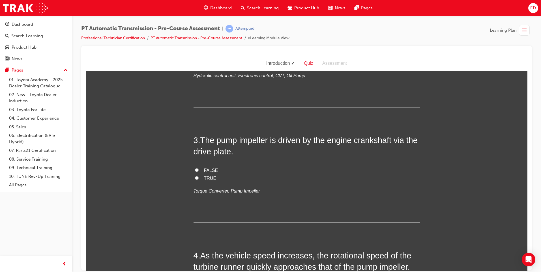
scroll to position [226, 0]
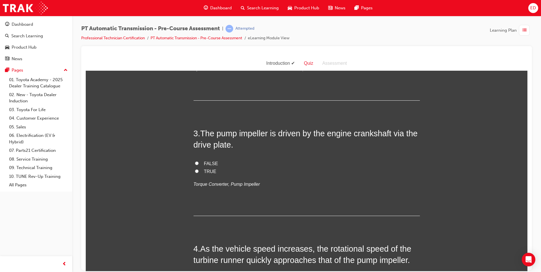
click at [207, 172] on span "TRUE" at bounding box center [210, 171] width 12 height 5
click at [199, 172] on input "TRUE" at bounding box center [197, 171] width 4 height 4
radio input "true"
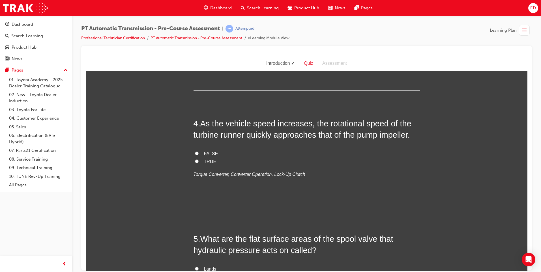
scroll to position [368, 0]
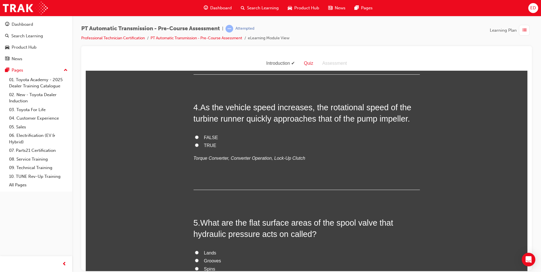
click at [207, 132] on div "4 . As the vehicle speed increases, the rotational speed of the turbine runner …" at bounding box center [307, 146] width 226 height 88
drag, startPoint x: 202, startPoint y: 137, endPoint x: 259, endPoint y: 146, distance: 58.4
click at [204, 137] on span "FALSE" at bounding box center [211, 137] width 14 height 5
click at [199, 137] on input "FALSE" at bounding box center [197, 137] width 4 height 4
radio input "true"
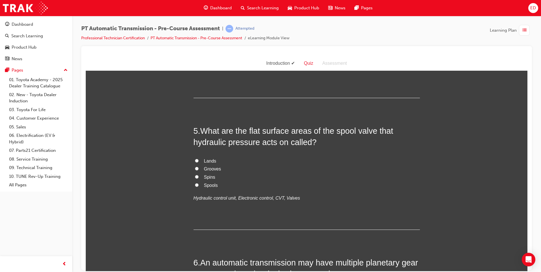
scroll to position [481, 0]
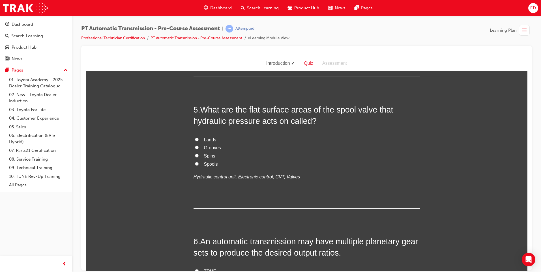
click at [204, 157] on span "Spins" at bounding box center [209, 155] width 11 height 5
click at [199, 157] on input "Spins" at bounding box center [197, 156] width 4 height 4
radio input "true"
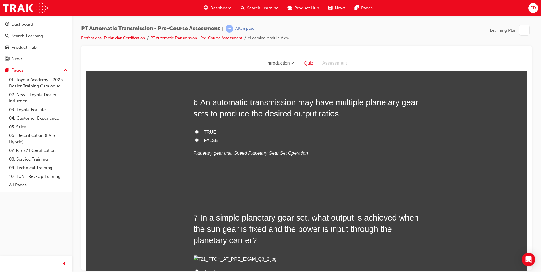
scroll to position [623, 0]
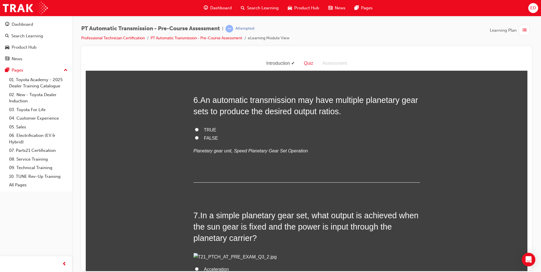
click at [211, 126] on label "TRUE" at bounding box center [307, 130] width 226 height 8
click at [199, 128] on input "TRUE" at bounding box center [197, 130] width 4 height 4
radio input "true"
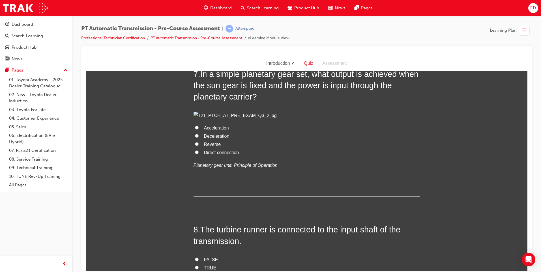
scroll to position [792, 0]
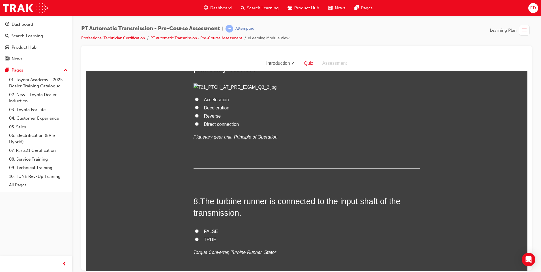
click at [224, 110] on span "Deceleration" at bounding box center [216, 107] width 25 height 5
click at [199, 109] on input "Deceleration" at bounding box center [197, 108] width 4 height 4
radio input "true"
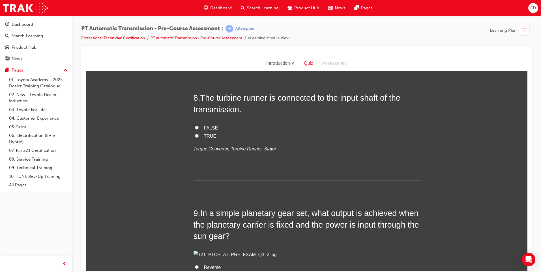
scroll to position [962, 0]
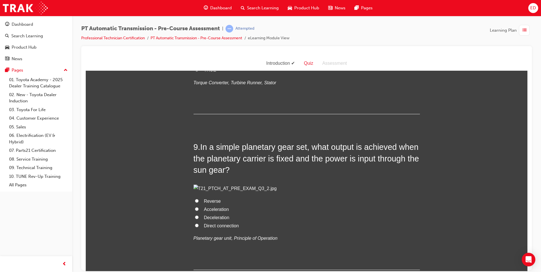
click at [205, 72] on span "TRUE" at bounding box center [210, 69] width 12 height 5
click at [199, 71] on input "TRUE" at bounding box center [197, 70] width 4 height 4
radio input "true"
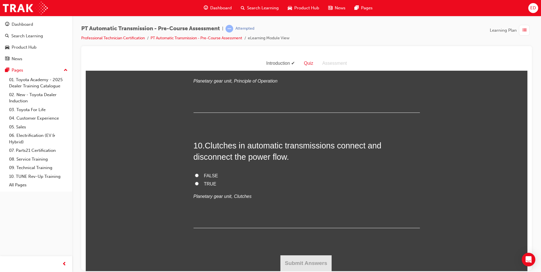
scroll to position [1188, 0]
click at [205, 54] on span "Acceleration" at bounding box center [216, 52] width 25 height 5
click at [199, 53] on input "Acceleration" at bounding box center [197, 52] width 4 height 4
radio input "true"
click at [224, 71] on span "Direct connection" at bounding box center [221, 68] width 35 height 5
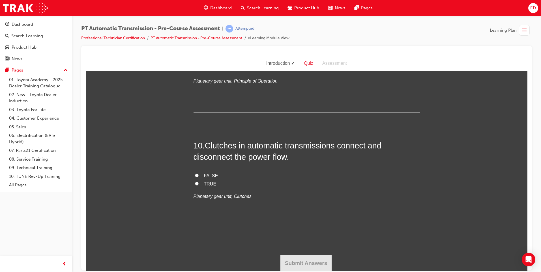
click at [199, 70] on input "Direct connection" at bounding box center [197, 68] width 4 height 4
radio input "true"
click at [204, 178] on span "FALSE" at bounding box center [211, 175] width 14 height 5
click at [199, 177] on input "FALSE" at bounding box center [197, 175] width 4 height 4
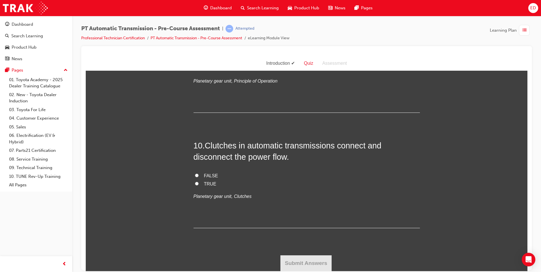
radio input "true"
click at [310, 264] on button "Submit Answers" at bounding box center [306, 263] width 52 height 16
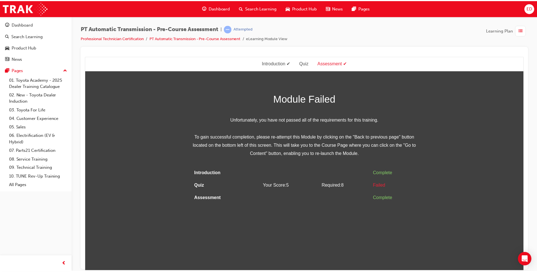
scroll to position [0, 0]
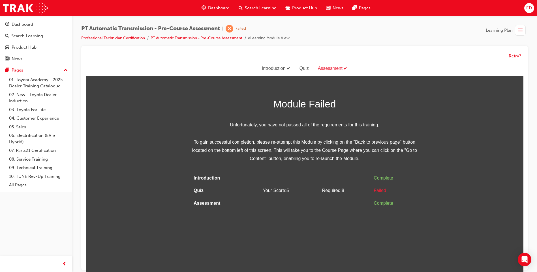
click at [511, 56] on button "Retry?" at bounding box center [515, 56] width 12 height 7
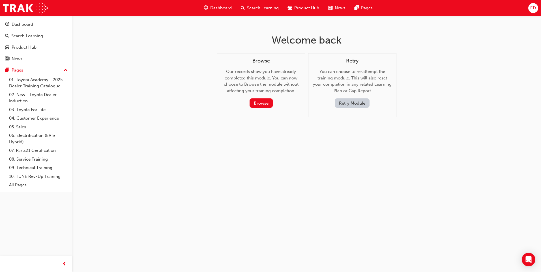
click at [352, 103] on button "Retry Module" at bounding box center [352, 102] width 35 height 9
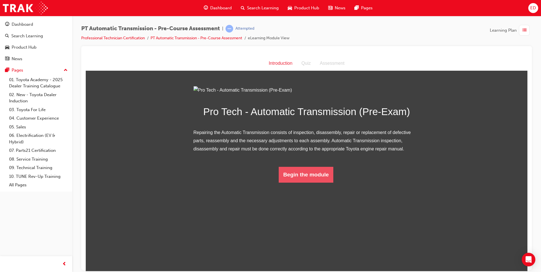
click at [319, 183] on button "Begin the module" at bounding box center [306, 175] width 55 height 16
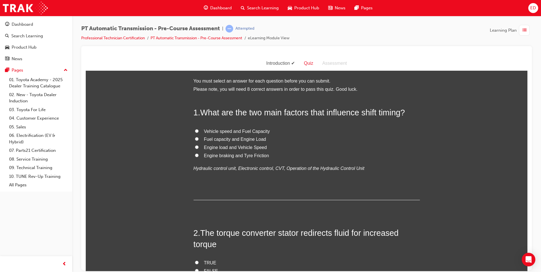
click at [251, 148] on span "Engine load and Vehicle Speed" at bounding box center [235, 147] width 63 height 5
click at [199, 148] on input "Engine load and Vehicle Speed" at bounding box center [197, 147] width 4 height 4
radio input "true"
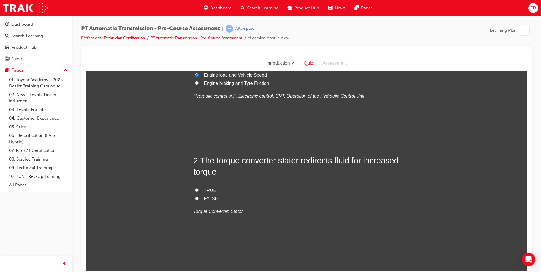
scroll to position [85, 0]
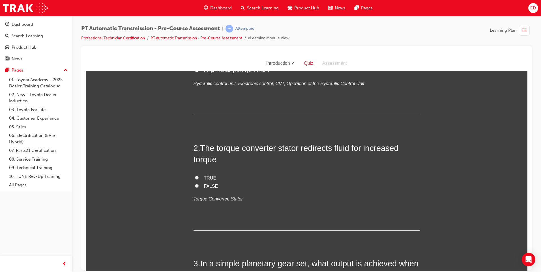
click at [204, 175] on span "TRUE" at bounding box center [210, 177] width 12 height 5
click at [199, 176] on input "TRUE" at bounding box center [197, 178] width 4 height 4
radio input "true"
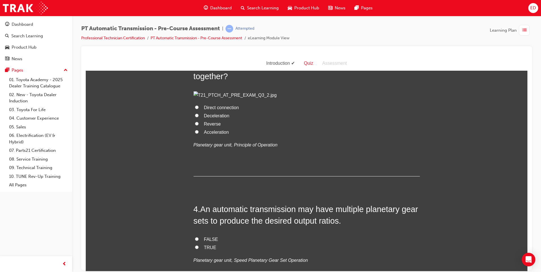
scroll to position [311, 0]
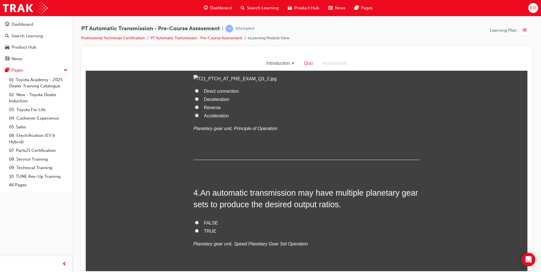
click at [215, 93] on span "Direct connection" at bounding box center [221, 91] width 35 height 5
click at [199, 93] on input "Direct connection" at bounding box center [197, 91] width 4 height 4
radio input "true"
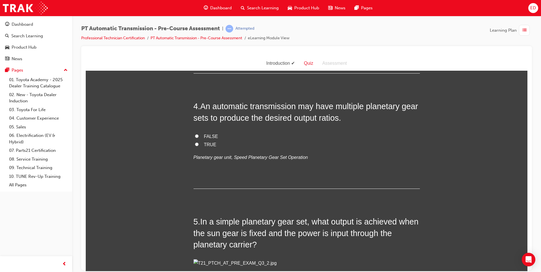
scroll to position [481, 0]
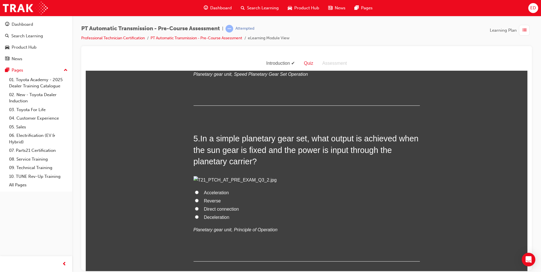
click at [195, 63] on input "TRUE" at bounding box center [197, 61] width 4 height 4
radio input "true"
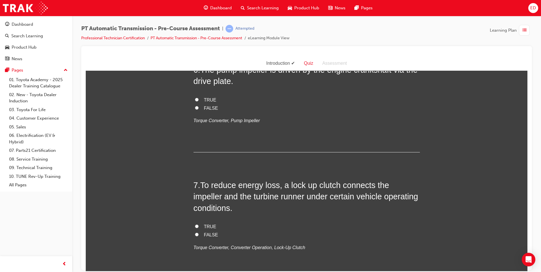
scroll to position [707, 0]
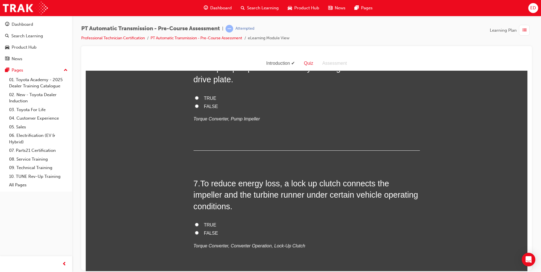
radio input "true"
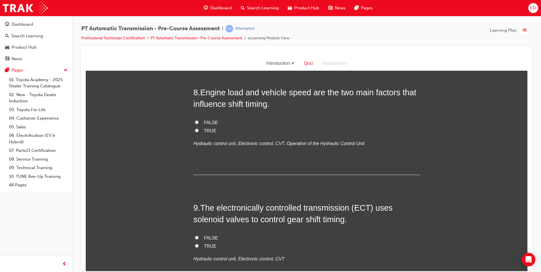
scroll to position [934, 0]
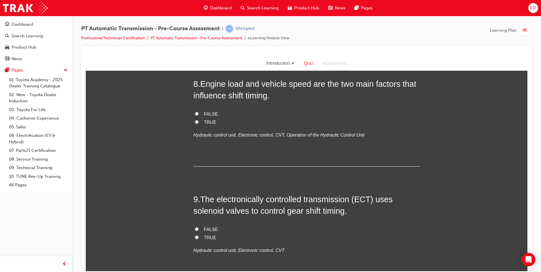
radio input "true"
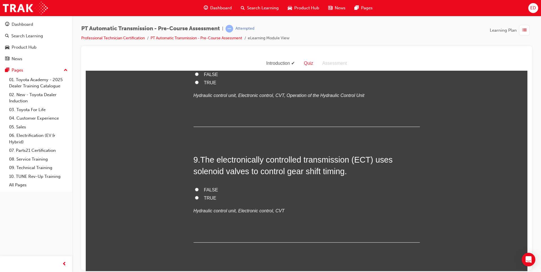
scroll to position [990, 0]
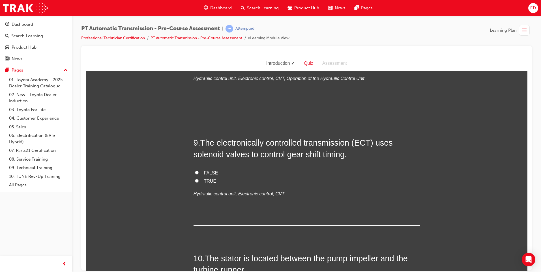
radio input "true"
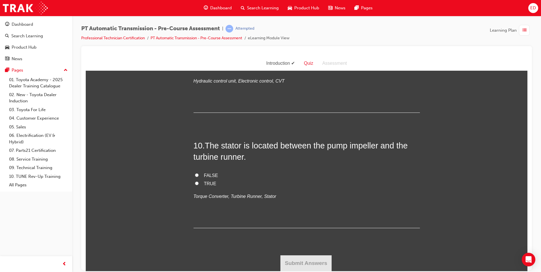
scroll to position [1160, 0]
radio input "true"
click at [201, 72] on label "TRUE" at bounding box center [307, 68] width 226 height 8
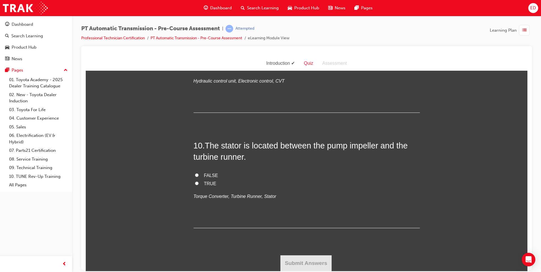
click at [199, 70] on input "TRUE" at bounding box center [197, 68] width 4 height 4
radio input "true"
click at [209, 186] on span "TRUE" at bounding box center [210, 183] width 12 height 5
click at [199, 185] on input "TRUE" at bounding box center [197, 183] width 4 height 4
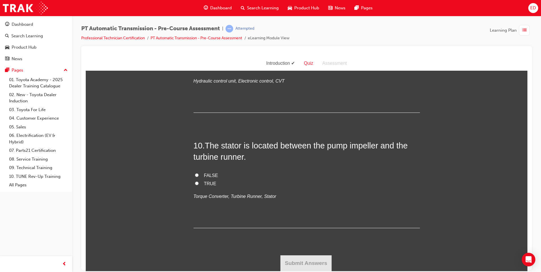
radio input "true"
click at [299, 261] on button "Submit Answers" at bounding box center [306, 263] width 52 height 16
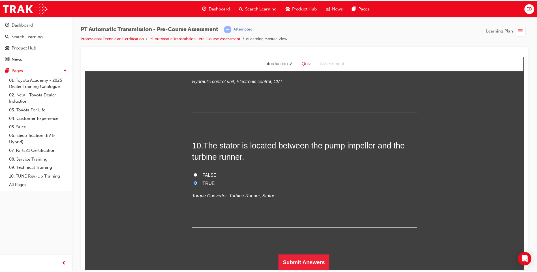
scroll to position [0, 0]
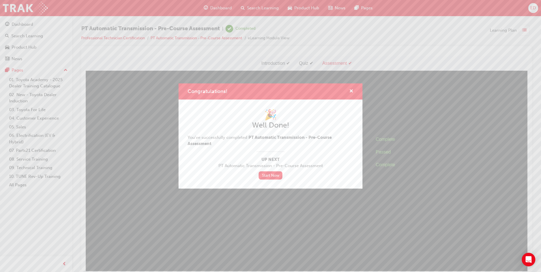
click at [204, 92] on span "Congratulations!" at bounding box center [208, 91] width 40 height 6
click at [194, 91] on span "Congratulations!" at bounding box center [208, 91] width 40 height 6
click at [21, 7] on div "Congratulations! 🎉 Well Done! You've successfully completed PT Automatic Transm…" at bounding box center [270, 136] width 541 height 272
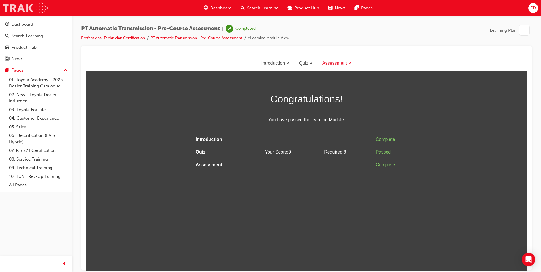
click at [21, 7] on img at bounding box center [25, 8] width 45 height 13
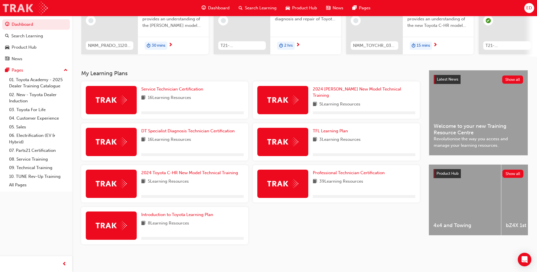
scroll to position [76, 0]
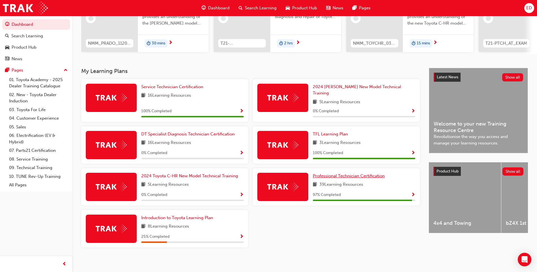
click at [348, 174] on span "Professional Technician Certification" at bounding box center [349, 175] width 72 height 5
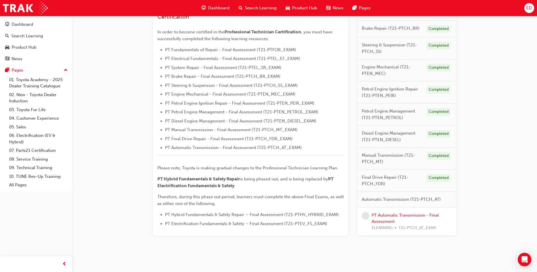
scroll to position [153, 0]
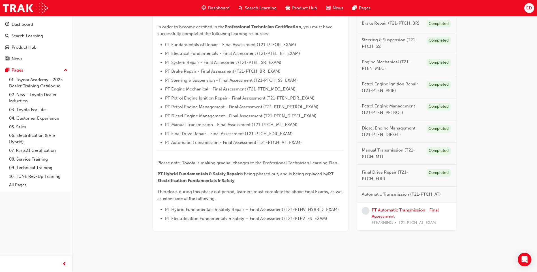
click at [394, 210] on link "PT Automatic Transmission - Final Assessment" at bounding box center [405, 213] width 67 height 12
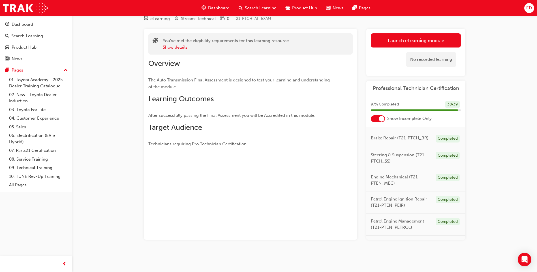
scroll to position [113, 0]
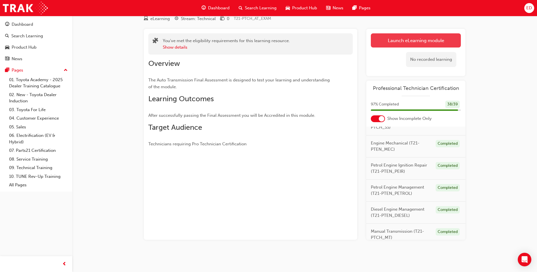
click at [403, 41] on link "Launch eLearning module" at bounding box center [416, 40] width 90 height 14
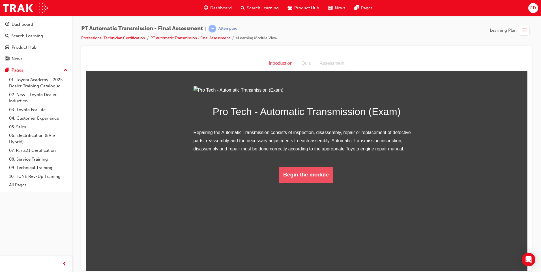
click at [301, 183] on button "Begin the module" at bounding box center [306, 175] width 55 height 16
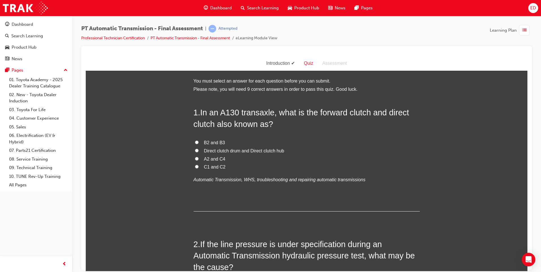
scroll to position [28, 0]
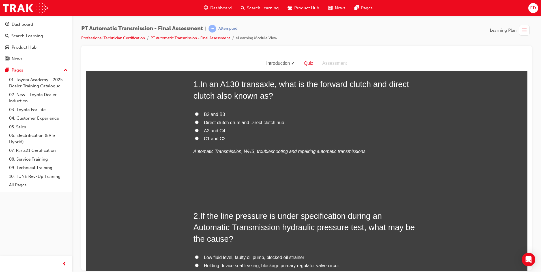
click at [214, 115] on span "B2 and B3" at bounding box center [214, 114] width 21 height 5
click at [199, 115] on input "B2 and B3" at bounding box center [197, 114] width 4 height 4
radio input "true"
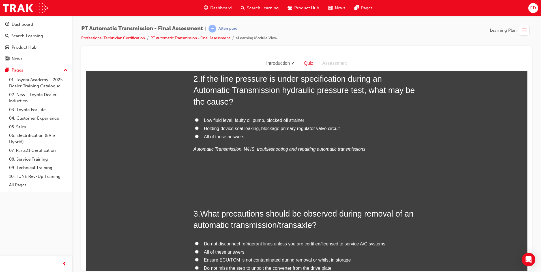
scroll to position [170, 0]
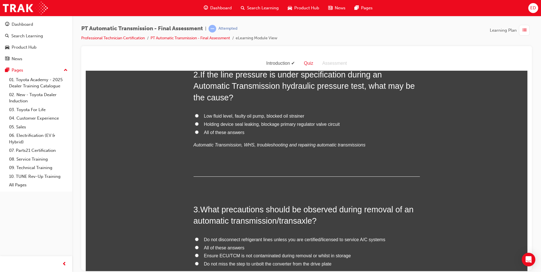
click at [196, 134] on label "All of these answers" at bounding box center [307, 132] width 226 height 8
click at [196, 134] on input "All of these answers" at bounding box center [197, 132] width 4 height 4
radio input "true"
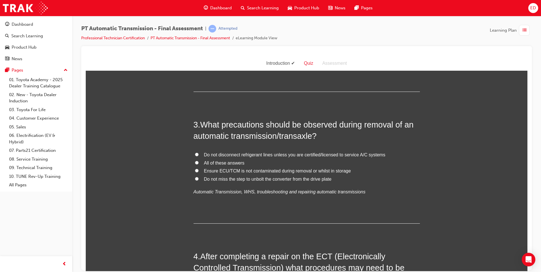
scroll to position [283, 0]
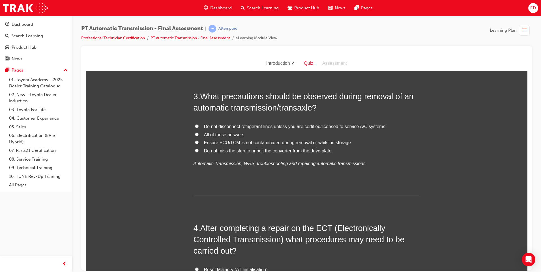
click at [222, 133] on span "All of these answers" at bounding box center [224, 134] width 40 height 5
click at [199, 133] on input "All of these answers" at bounding box center [197, 134] width 4 height 4
radio input "true"
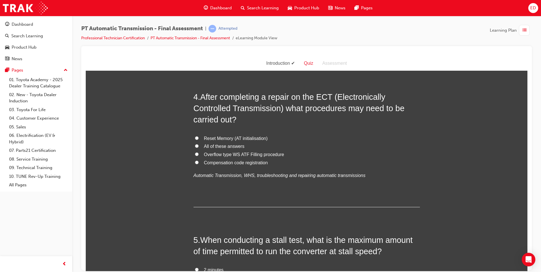
scroll to position [424, 0]
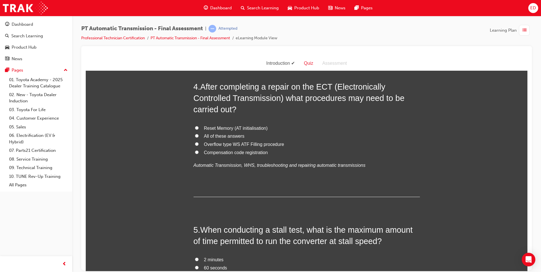
click at [194, 136] on label "All of these answers" at bounding box center [307, 136] width 226 height 8
click at [195, 136] on input "All of these answers" at bounding box center [197, 136] width 4 height 4
radio input "true"
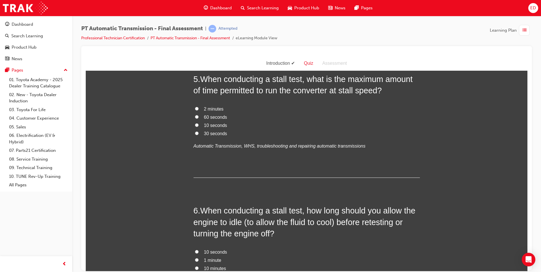
scroll to position [566, 0]
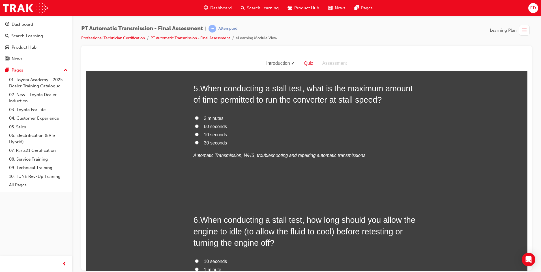
click at [195, 144] on input "30 seconds" at bounding box center [197, 143] width 4 height 4
radio input "true"
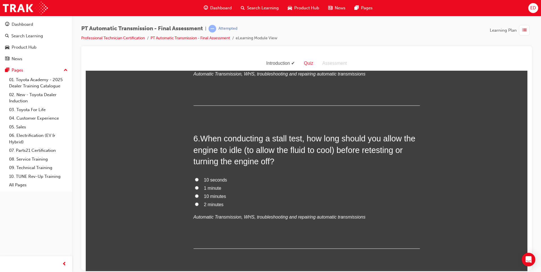
scroll to position [594, 0]
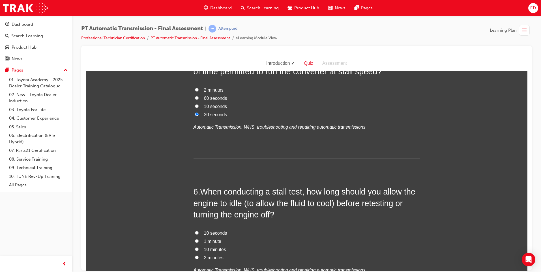
click at [195, 105] on input "10 seconds" at bounding box center [197, 106] width 4 height 4
radio input "true"
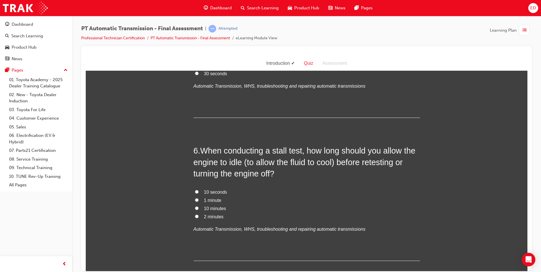
scroll to position [707, 0]
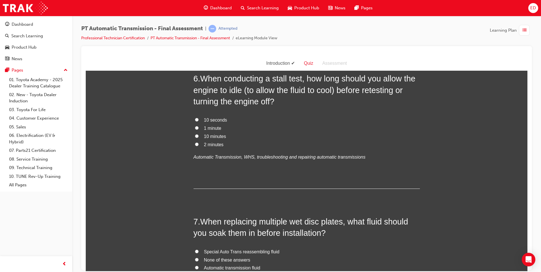
click at [206, 142] on span "2 minutes" at bounding box center [214, 144] width 20 height 5
click at [199, 142] on input "2 minutes" at bounding box center [197, 144] width 4 height 4
radio input "true"
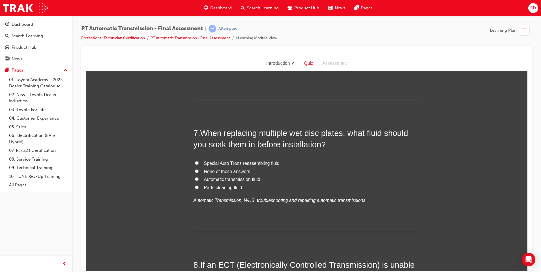
scroll to position [821, 0]
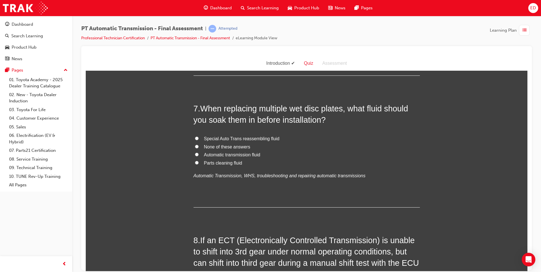
click at [223, 155] on span "Automatic transmission fluid" at bounding box center [232, 154] width 56 height 5
click at [199, 155] on input "Automatic transmission fluid" at bounding box center [197, 155] width 4 height 4
radio input "true"
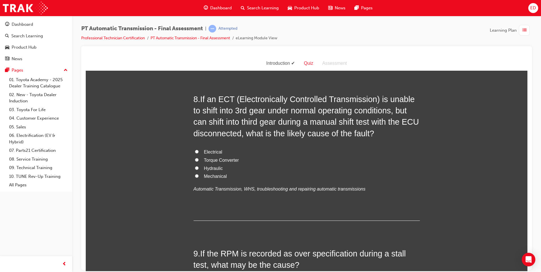
scroll to position [962, 0]
click at [212, 153] on span "Electrical" at bounding box center [213, 151] width 18 height 5
click at [199, 153] on input "Electrical" at bounding box center [197, 151] width 4 height 4
radio input "true"
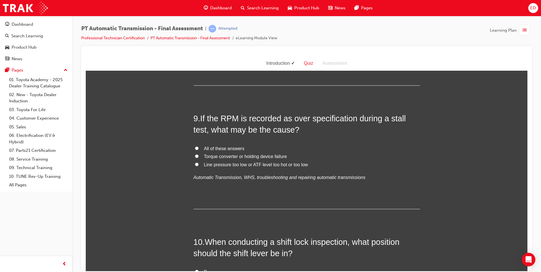
scroll to position [1104, 0]
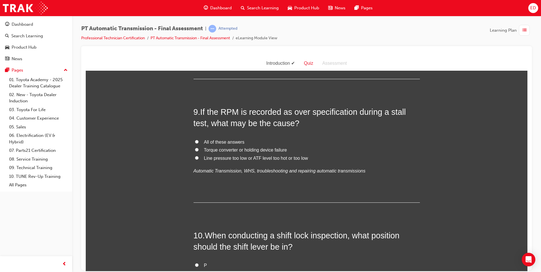
click at [196, 141] on input "All of these answers" at bounding box center [197, 142] width 4 height 4
radio input "true"
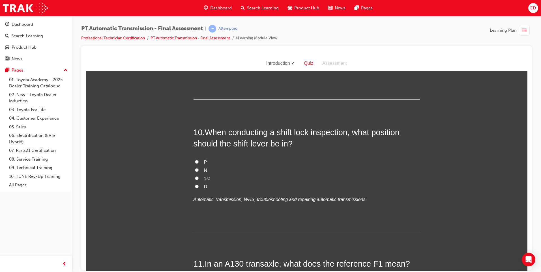
scroll to position [1217, 0]
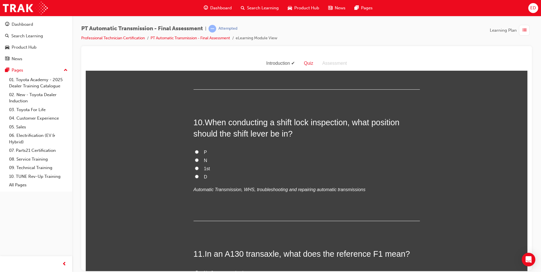
click at [204, 159] on span "N" at bounding box center [205, 160] width 3 height 5
click at [199, 159] on input "N" at bounding box center [197, 160] width 4 height 4
radio input "true"
click at [200, 151] on label "P" at bounding box center [307, 152] width 226 height 8
click at [199, 151] on input "P" at bounding box center [197, 152] width 4 height 4
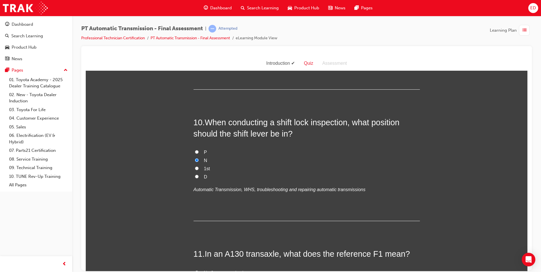
radio input "true"
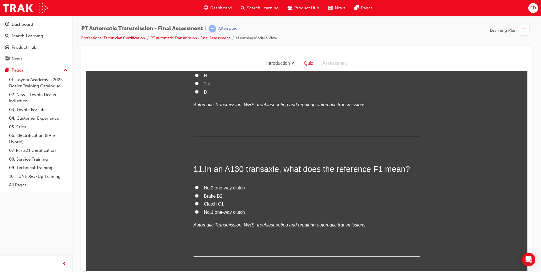
scroll to position [1330, 0]
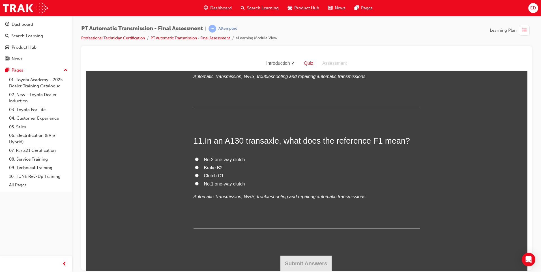
click at [219, 184] on span "No.1 one-way clutch" at bounding box center [224, 183] width 41 height 5
click at [199, 184] on input "No.1 one-way clutch" at bounding box center [197, 184] width 4 height 4
radio input "true"
click at [304, 264] on button "Submit Answers" at bounding box center [306, 264] width 52 height 16
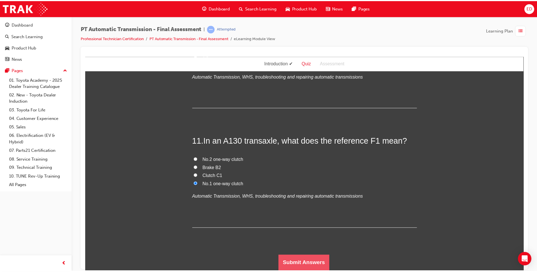
scroll to position [0, 0]
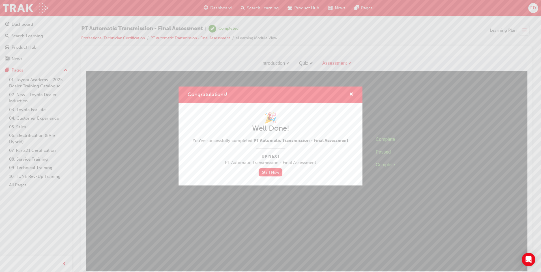
click at [28, 8] on div "Congratulations! 🎉 Well Done! You've successfully completed PT Automatic Transm…" at bounding box center [270, 136] width 541 height 272
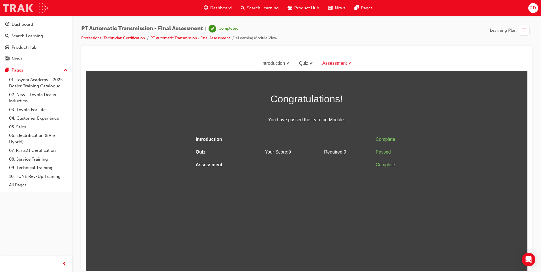
click at [28, 8] on img at bounding box center [25, 8] width 45 height 13
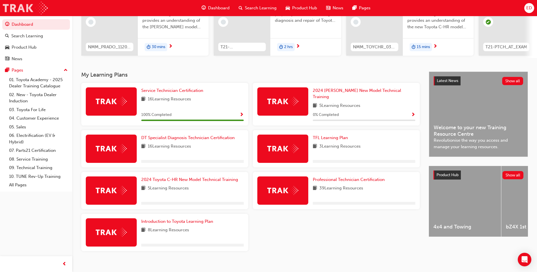
scroll to position [76, 0]
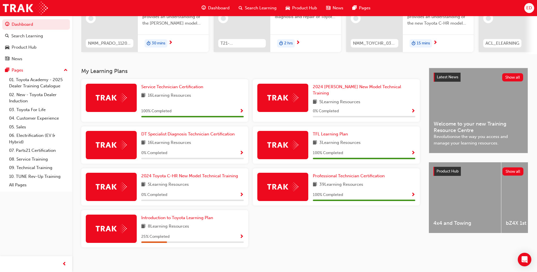
click at [528, 7] on span "ED" at bounding box center [529, 8] width 6 height 7
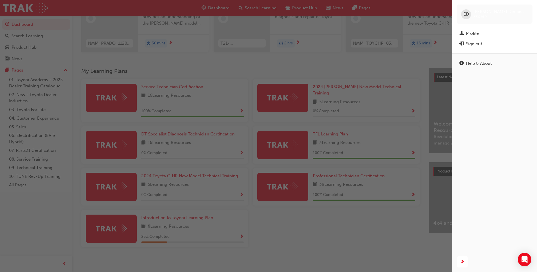
click at [483, 44] on div "Sign out" at bounding box center [494, 43] width 70 height 7
